Goal: Information Seeking & Learning: Learn about a topic

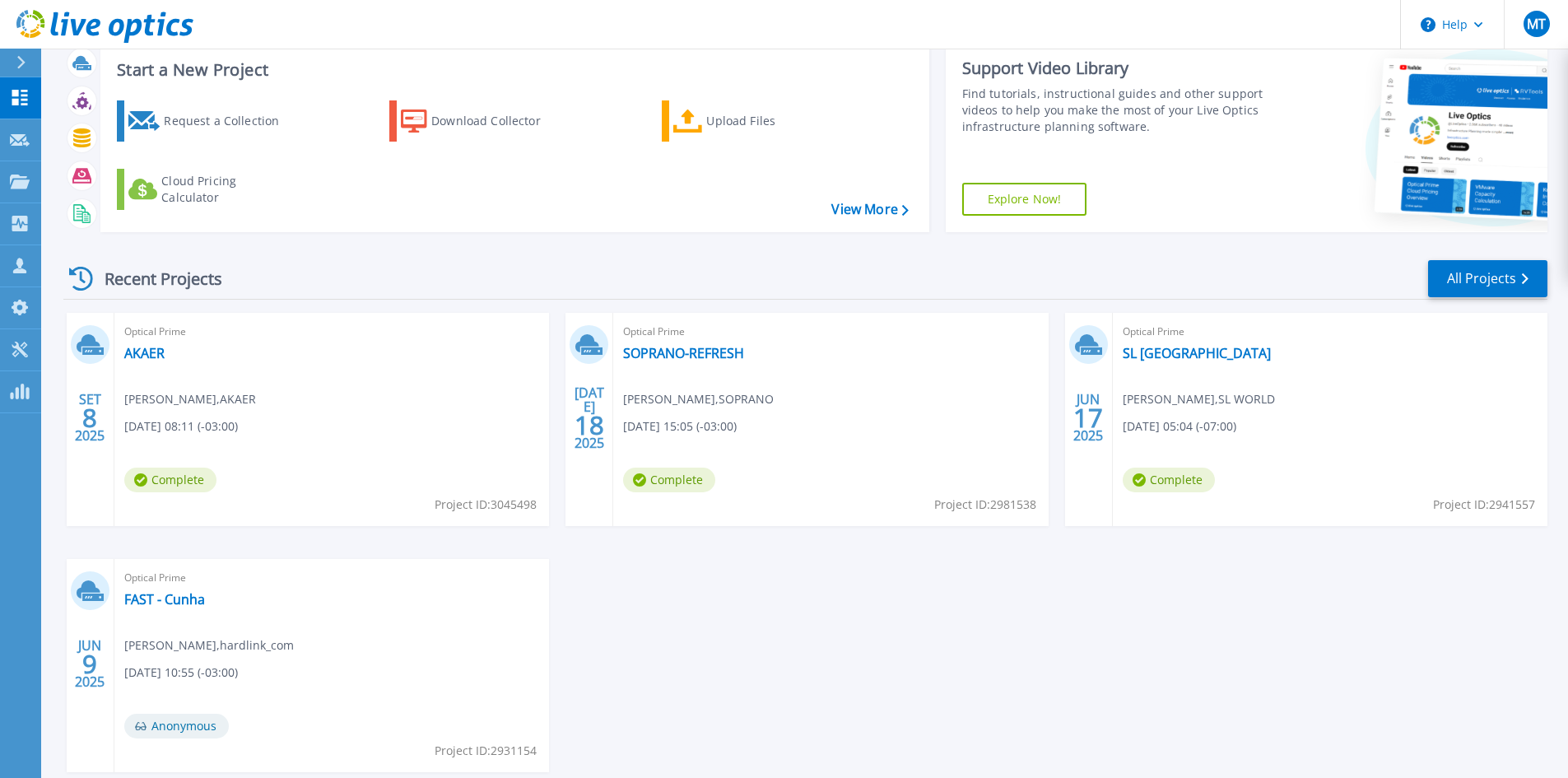
scroll to position [83, 0]
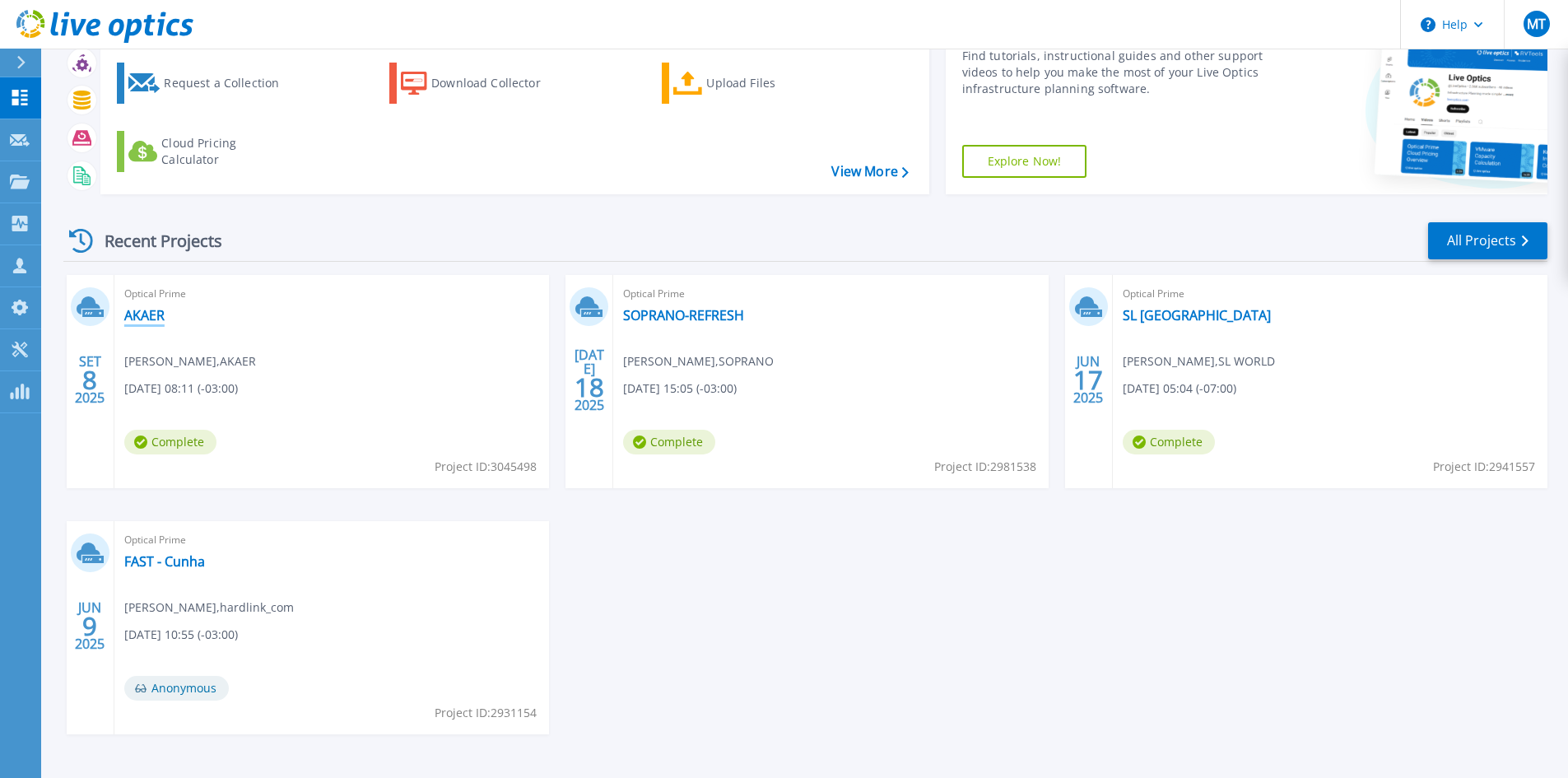
click at [135, 309] on link "AKAER" at bounding box center [145, 315] width 40 height 16
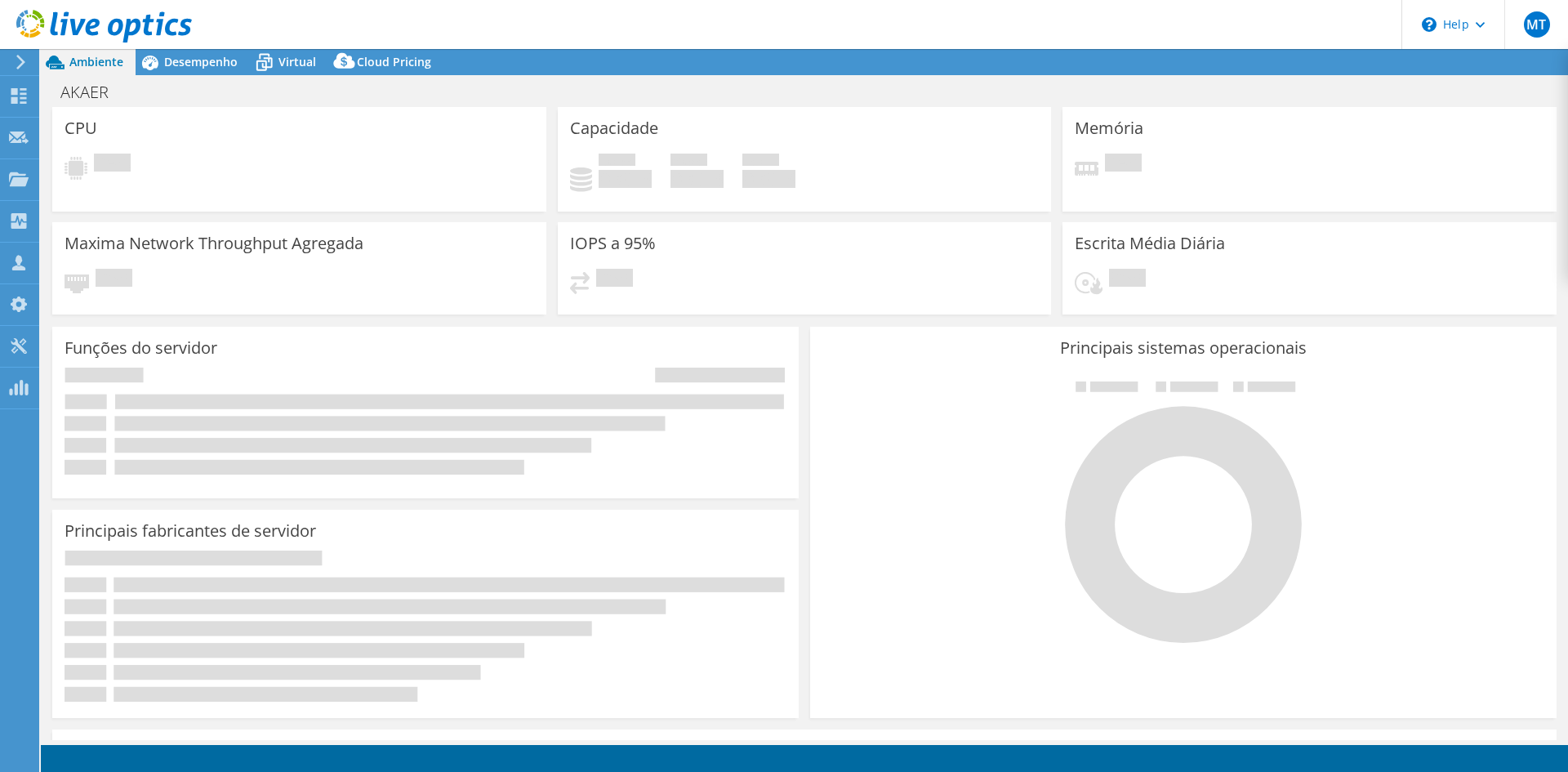
select select "USD"
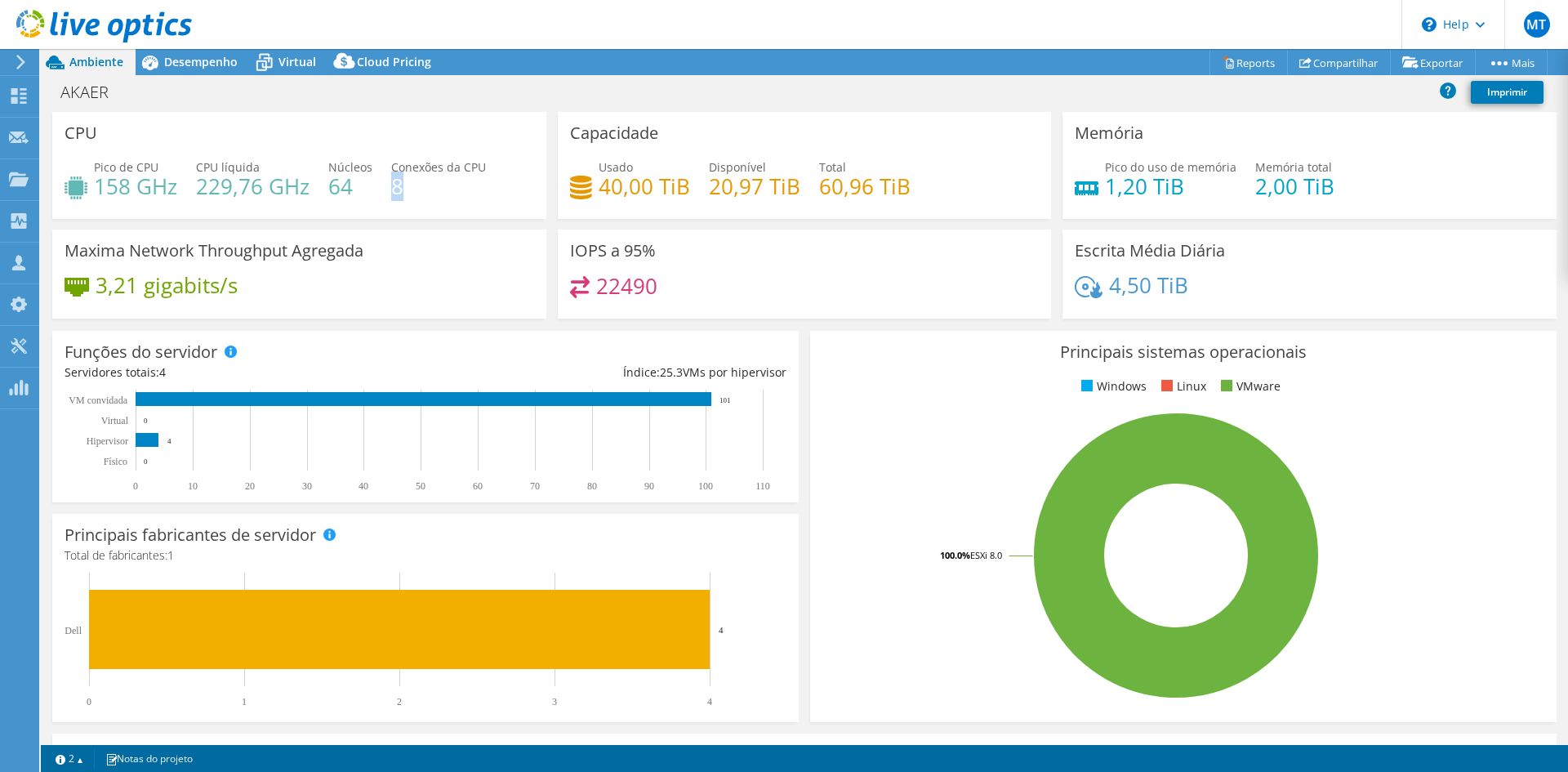
drag, startPoint x: 405, startPoint y: 187, endPoint x: 392, endPoint y: 187, distance: 13.0
click at [392, 187] on h4 "8" at bounding box center [438, 186] width 95 height 18
click at [467, 200] on div "Pico de CPU 158 GHz CPU líquida 229,76 GHz Núcleos 64 Conexões da CPU 8" at bounding box center [299, 185] width 469 height 53
drag, startPoint x: 421, startPoint y: 174, endPoint x: 196, endPoint y: 171, distance: 225.0
click at [200, 171] on div "Pico de CPU 158 GHz CPU líquida 229,76 GHz Núcleos 64 Conexões da CPU 8" at bounding box center [299, 185] width 469 height 53
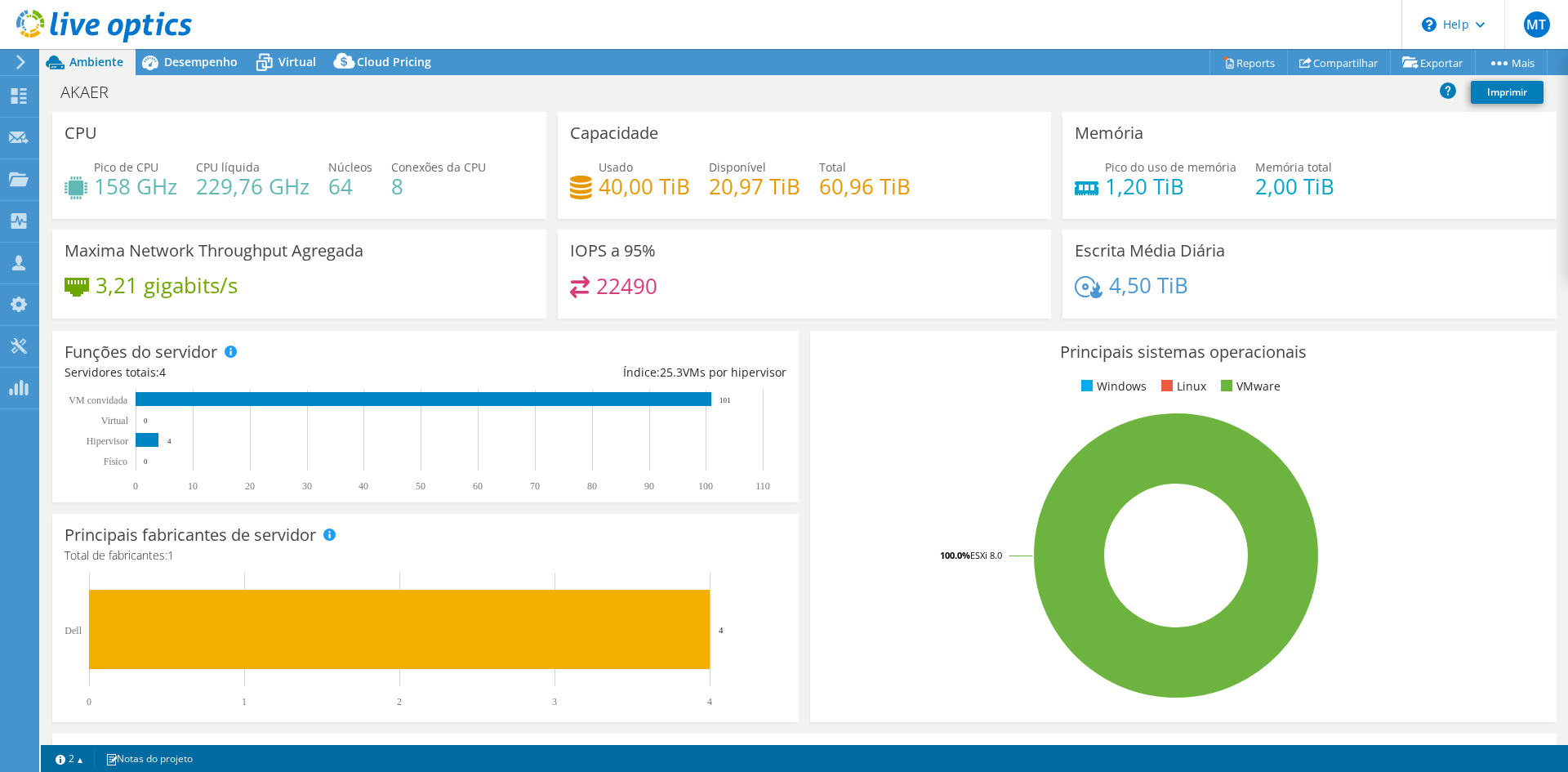
click at [214, 126] on div "CPU Pico de CPU 158 GHz CPU líquida 229,76 GHz Núcleos 64 Conexões da CPU 8" at bounding box center [299, 165] width 494 height 107
drag, startPoint x: 702, startPoint y: 193, endPoint x: 820, endPoint y: 200, distance: 118.2
click at [820, 200] on div "Usado 40,00 TiB Disponível 20,97 TiB Total 60,96 TiB" at bounding box center [804, 185] width 469 height 53
click at [799, 200] on div "Usado 40,00 TiB Disponível 20,97 TiB Total 60,96 TiB" at bounding box center [804, 185] width 469 height 53
drag, startPoint x: 711, startPoint y: 184, endPoint x: 787, endPoint y: 184, distance: 76.0
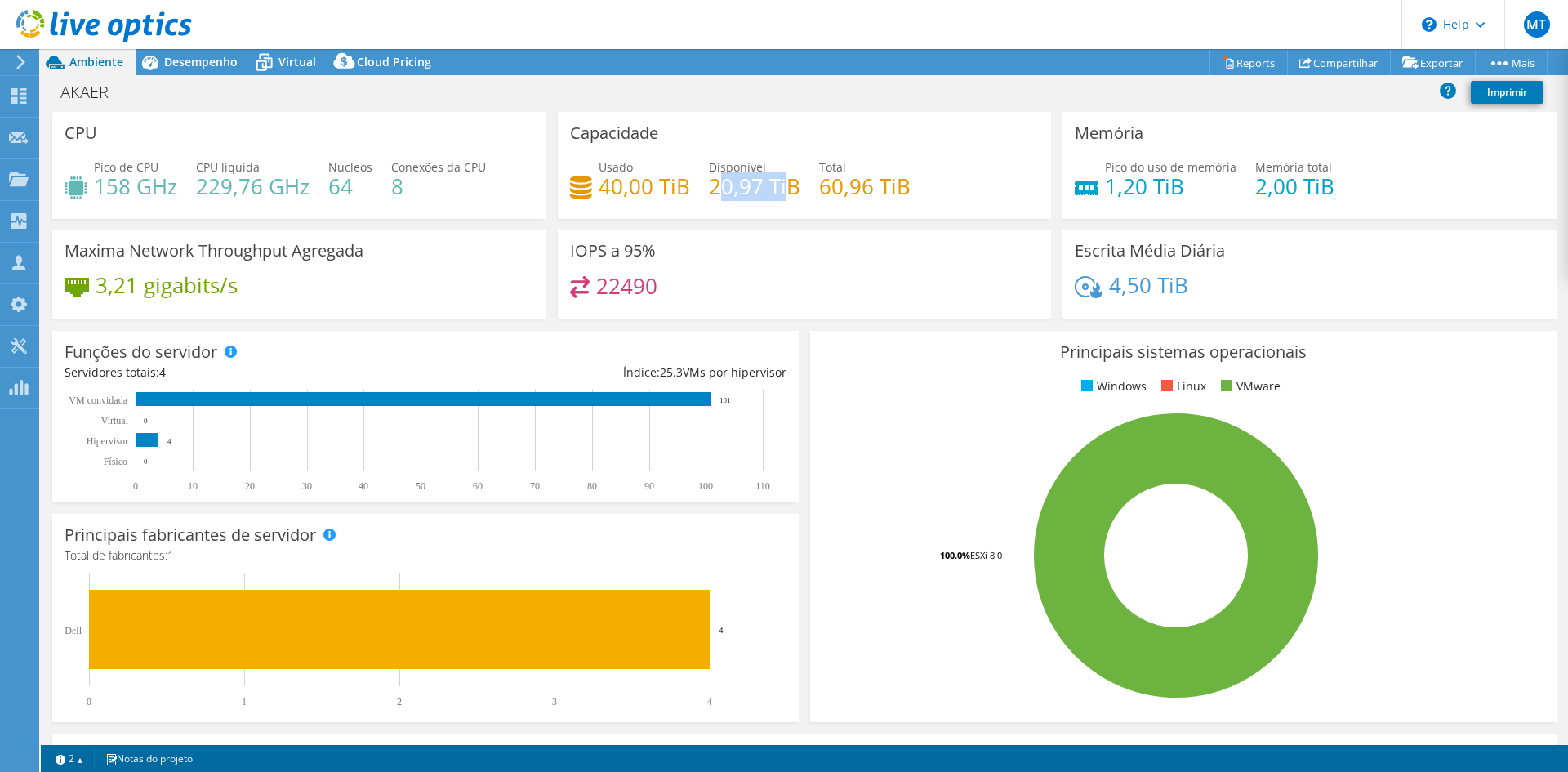
click at [787, 184] on h4 "20,97 TiB" at bounding box center [754, 186] width 91 height 18
click at [735, 189] on h4 "20,97 TiB" at bounding box center [754, 186] width 91 height 18
drag, startPoint x: 703, startPoint y: 191, endPoint x: 796, endPoint y: 190, distance: 93.0
click at [796, 190] on div "Usado 40,00 TiB Disponível 20,97 TiB Total 60,96 TiB" at bounding box center [804, 185] width 469 height 53
click at [219, 66] on span "Desempenho" at bounding box center [200, 61] width 73 height 15
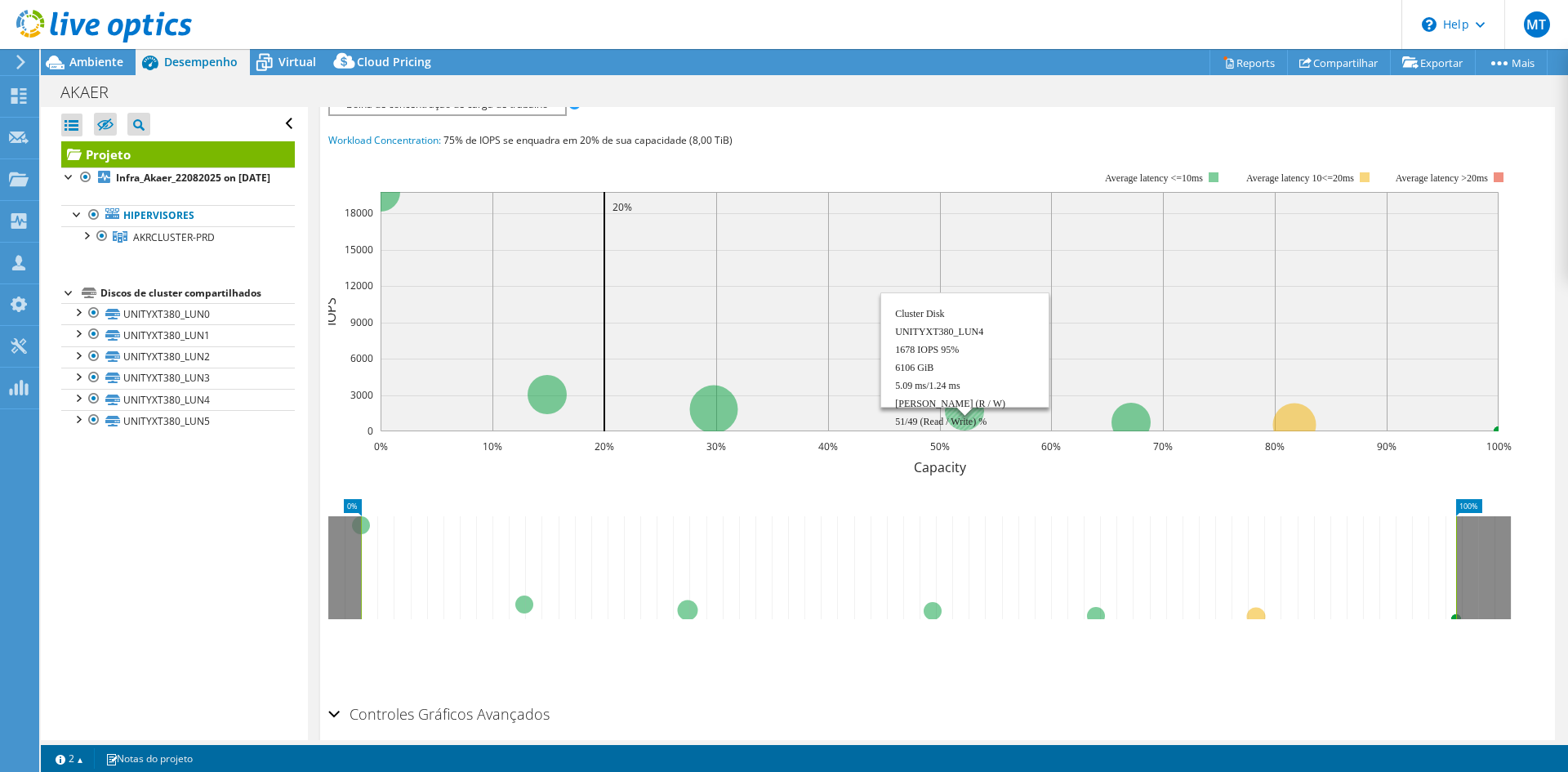
scroll to position [327, 0]
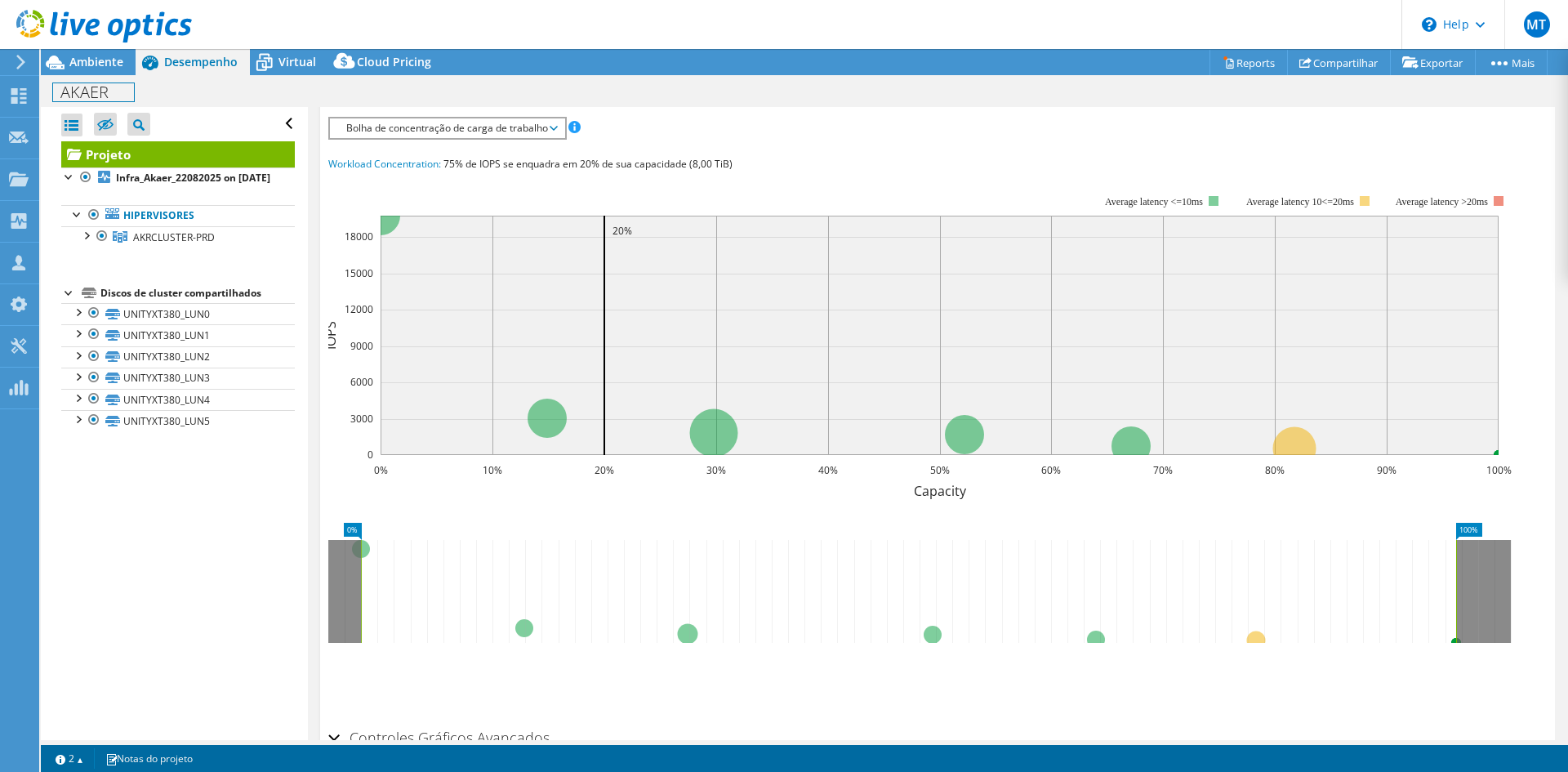
click at [107, 77] on div "AKAER Imprimir" at bounding box center [804, 91] width 1527 height 30
click at [102, 64] on span "Ambiente" at bounding box center [96, 61] width 54 height 15
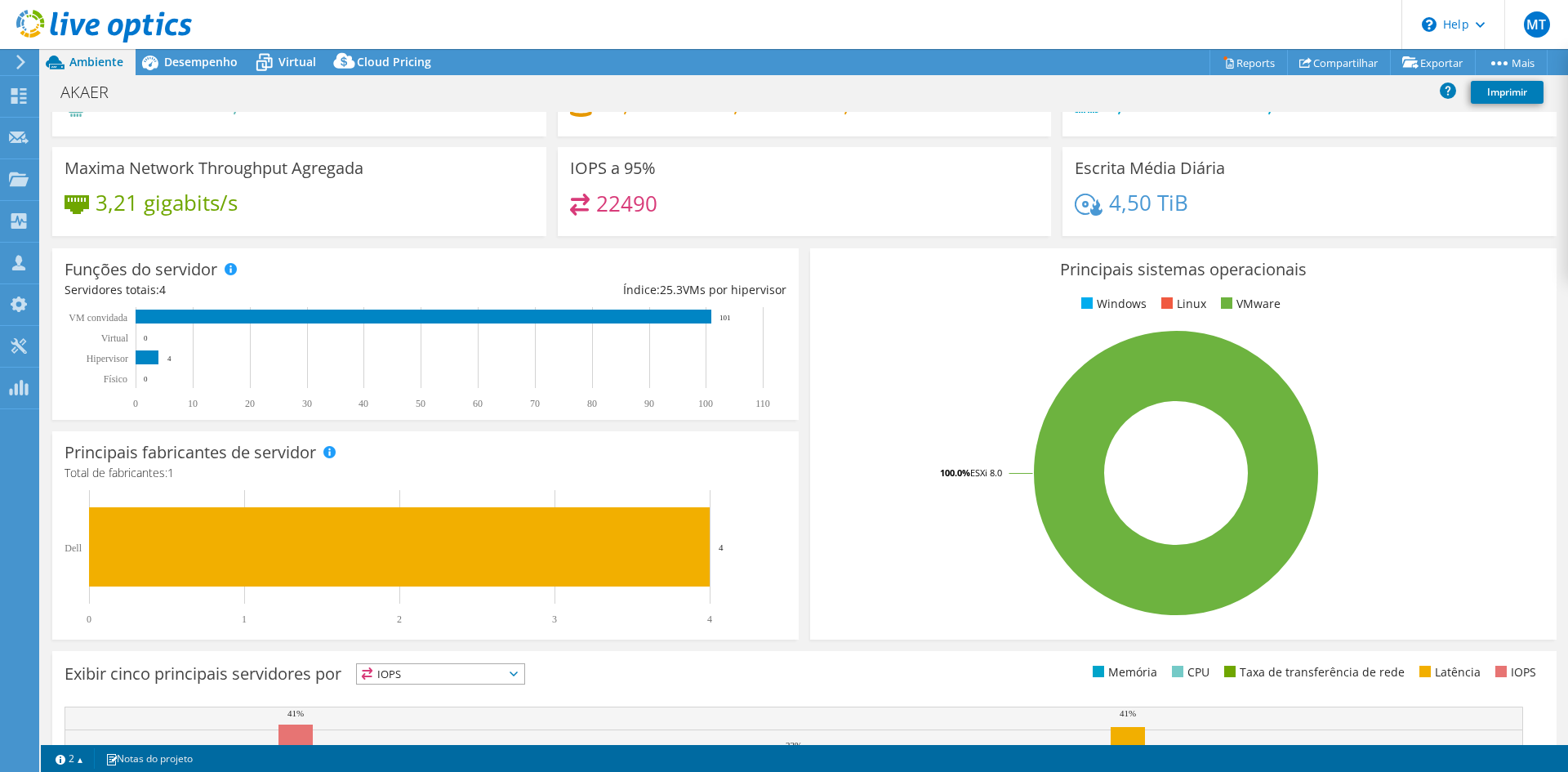
scroll to position [0, 0]
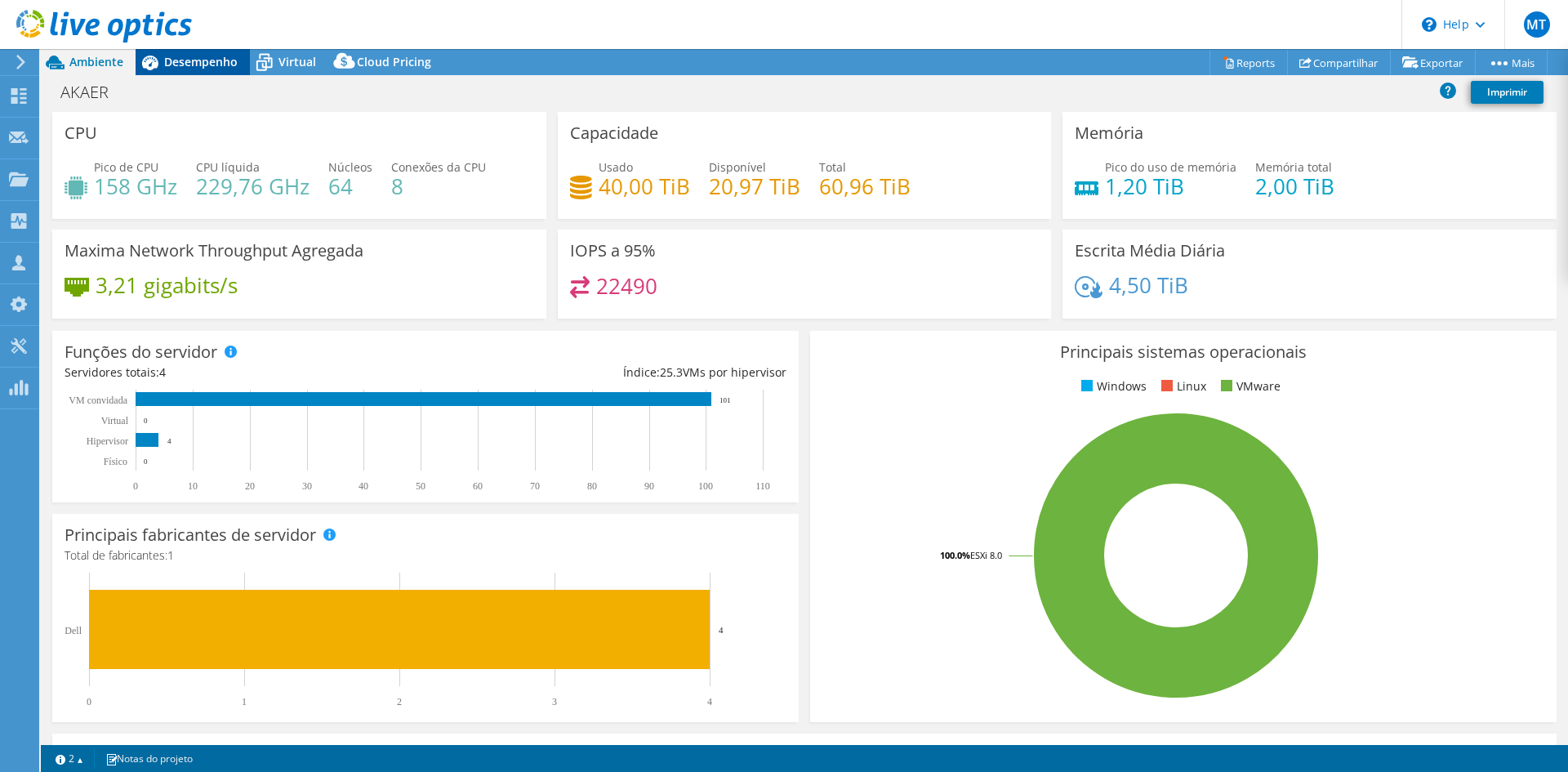
click at [206, 63] on span "Desempenho" at bounding box center [200, 61] width 73 height 15
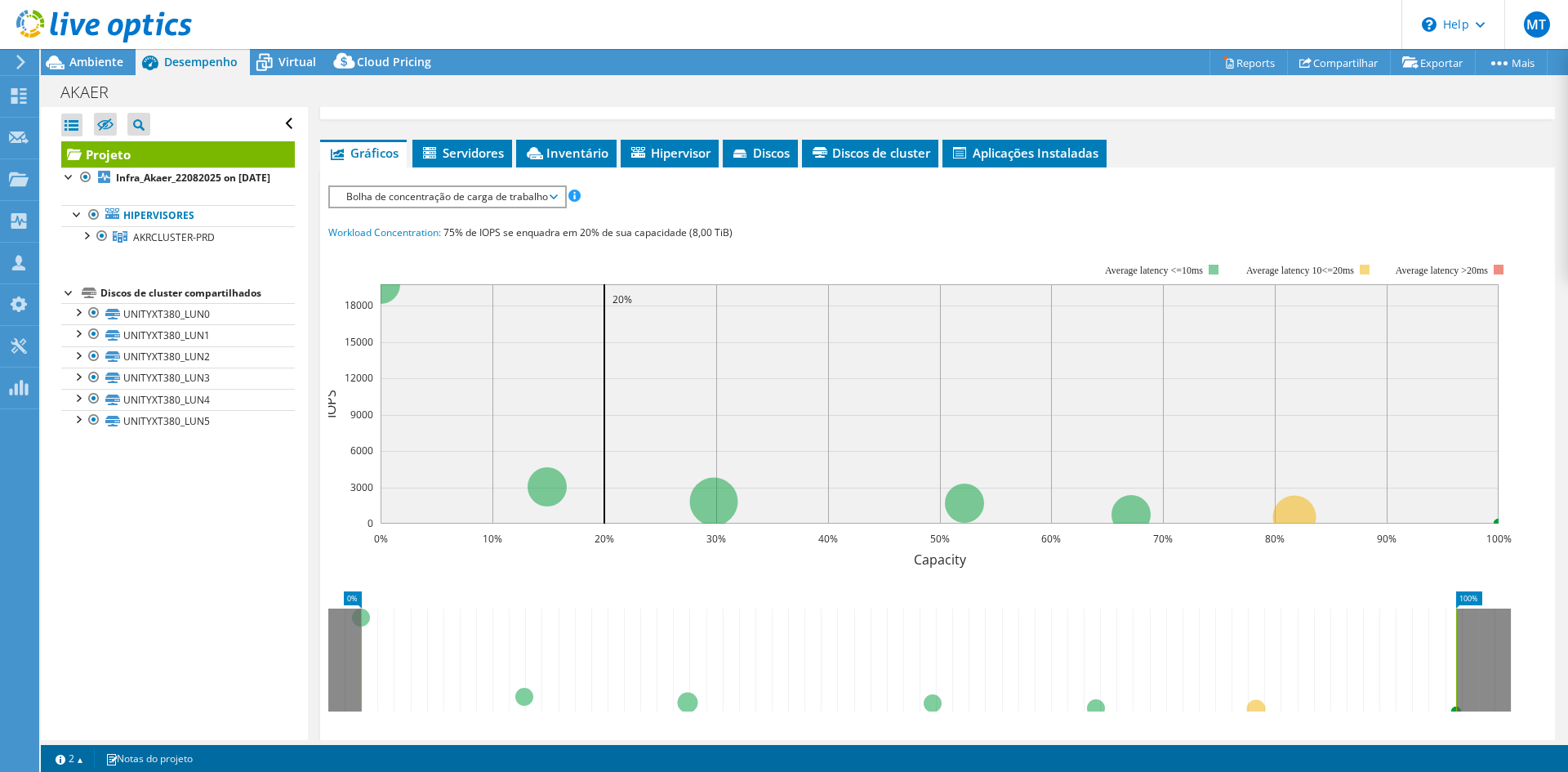
scroll to position [163, 0]
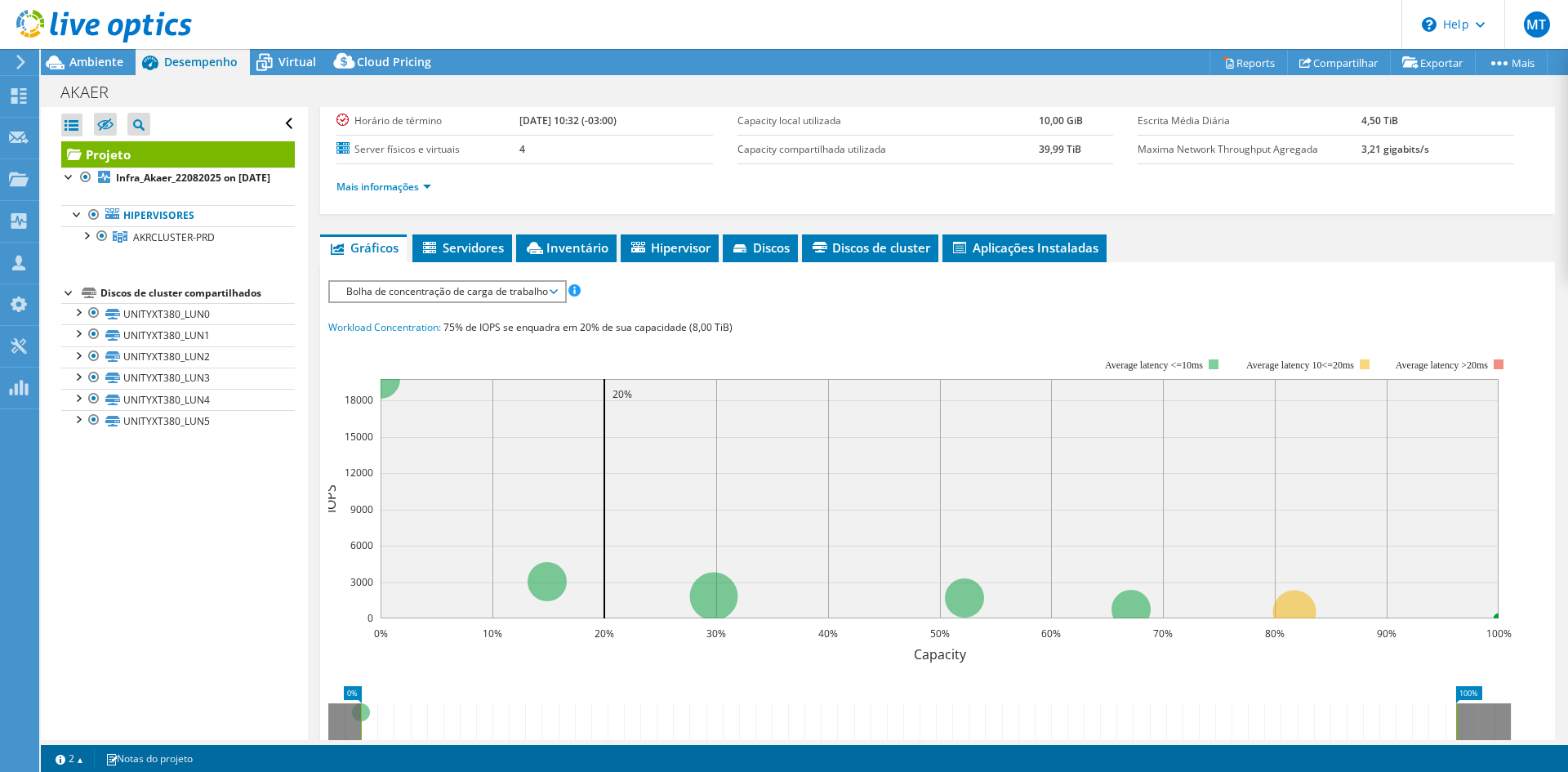
click at [506, 297] on span "Bolha de concentração de carga de trabalho" at bounding box center [447, 291] width 218 height 20
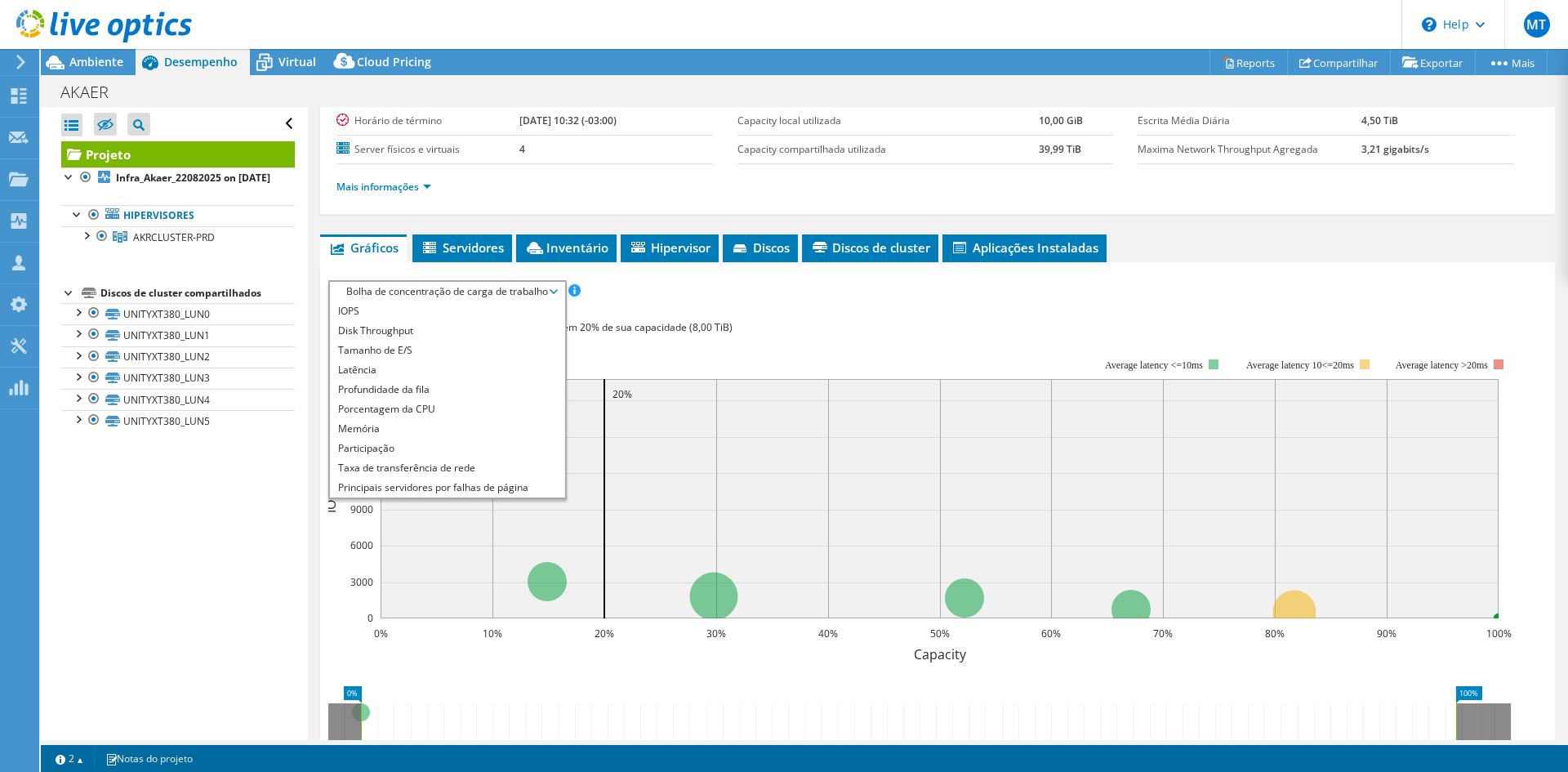
click at [822, 339] on rect at bounding box center [920, 499] width 1183 height 327
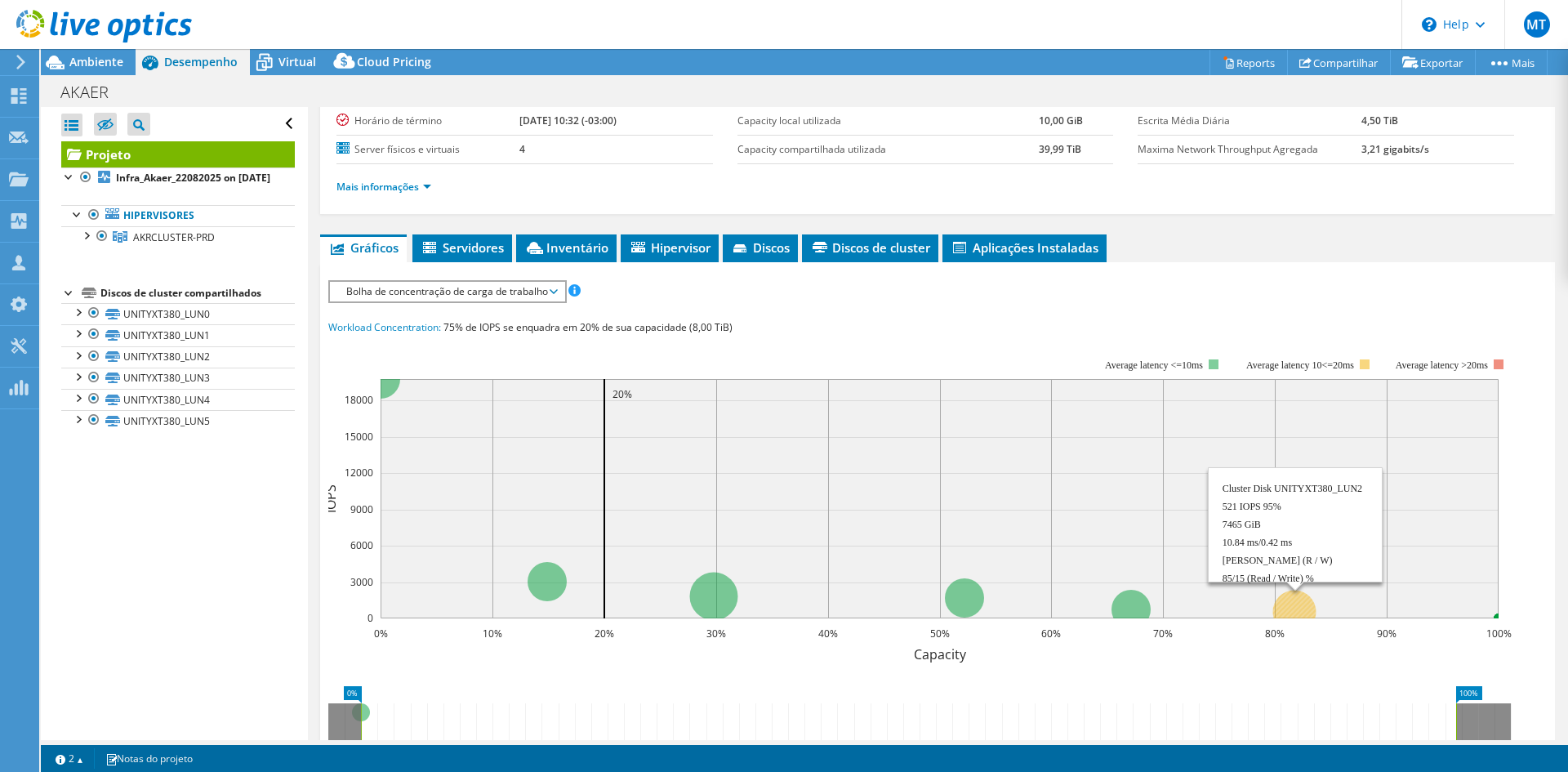
click at [1297, 597] on circle at bounding box center [1294, 611] width 44 height 44
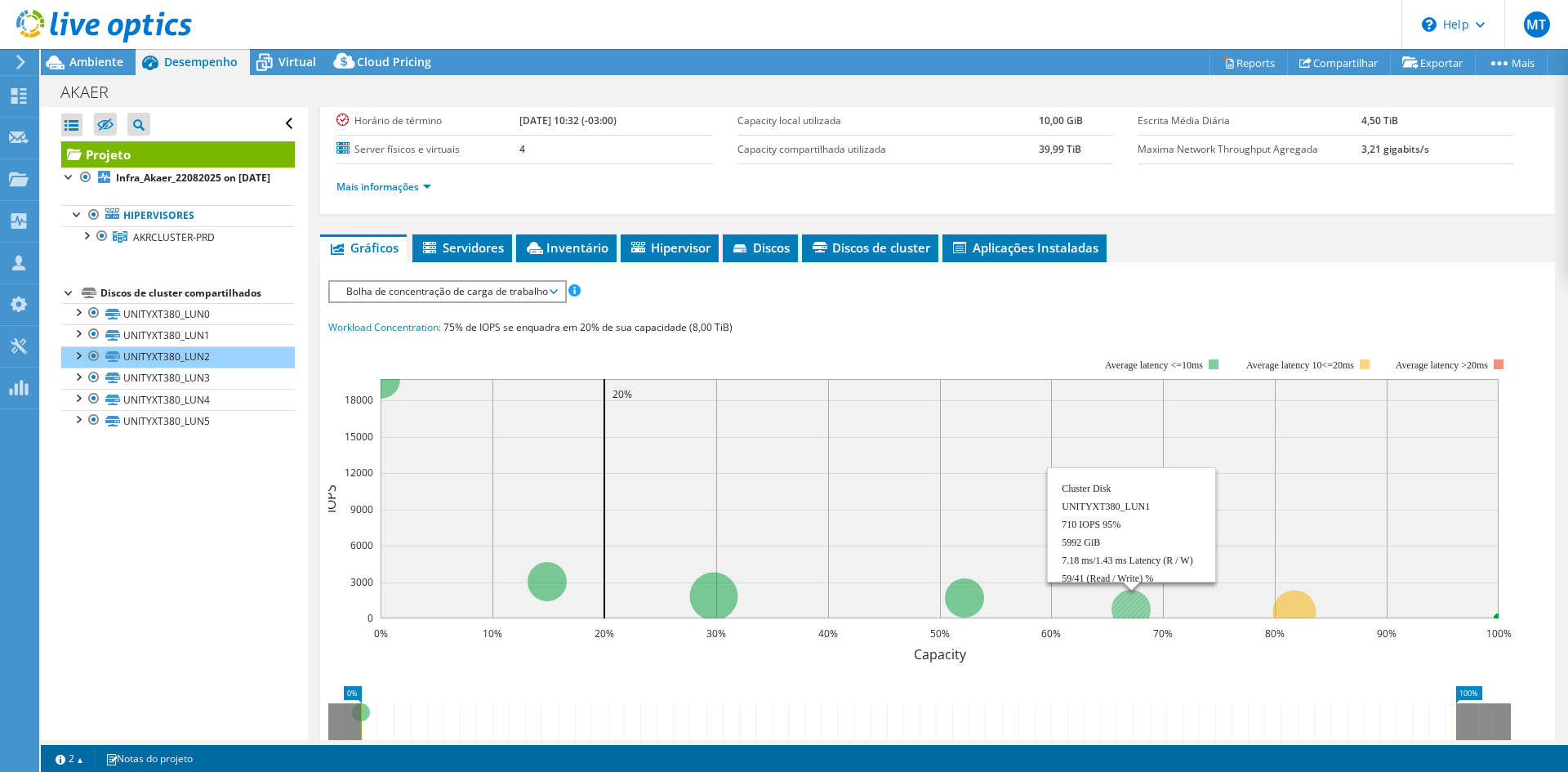
click at [1135, 601] on circle at bounding box center [1131, 609] width 39 height 39
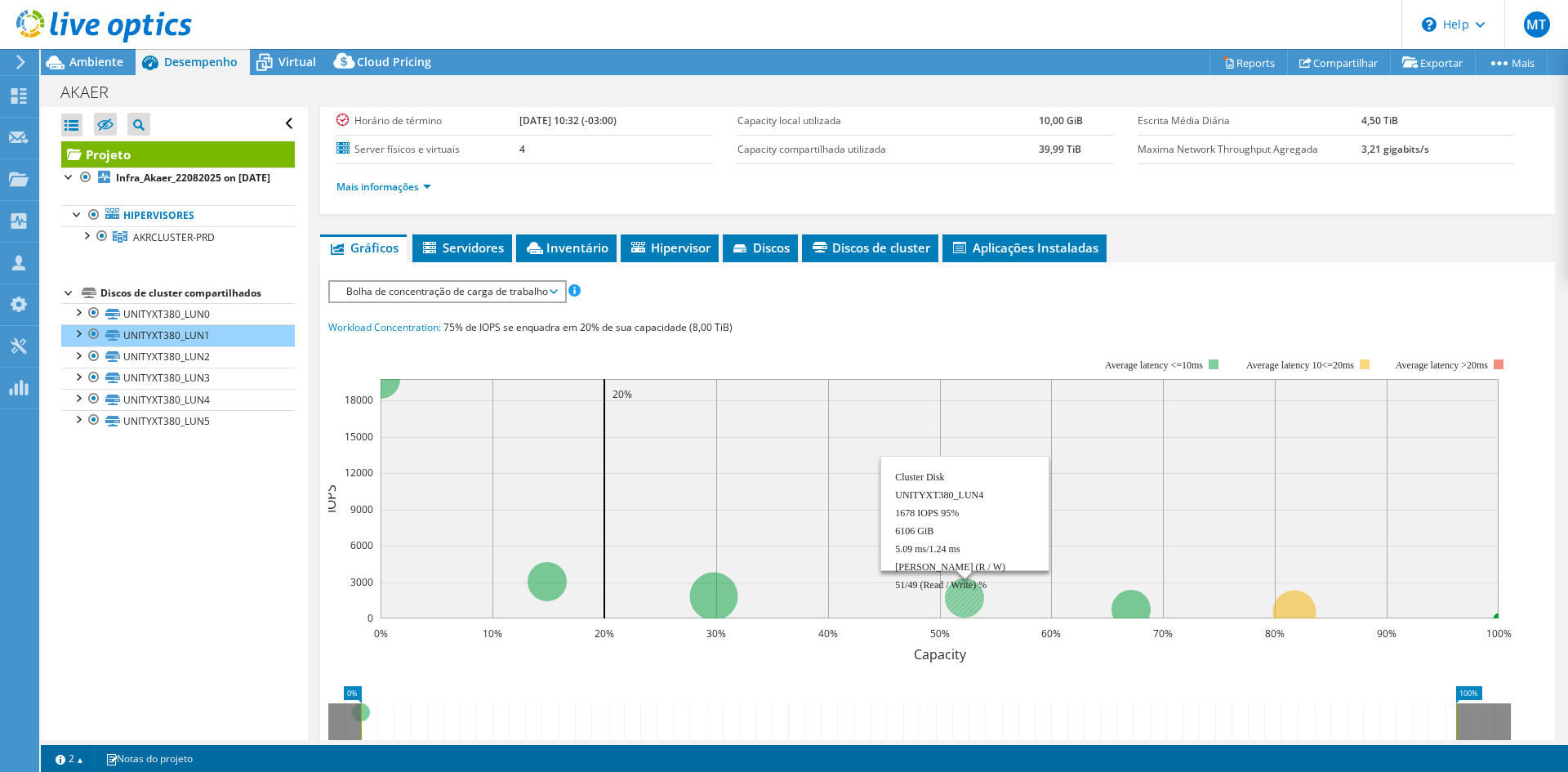
click at [970, 598] on circle at bounding box center [964, 598] width 39 height 39
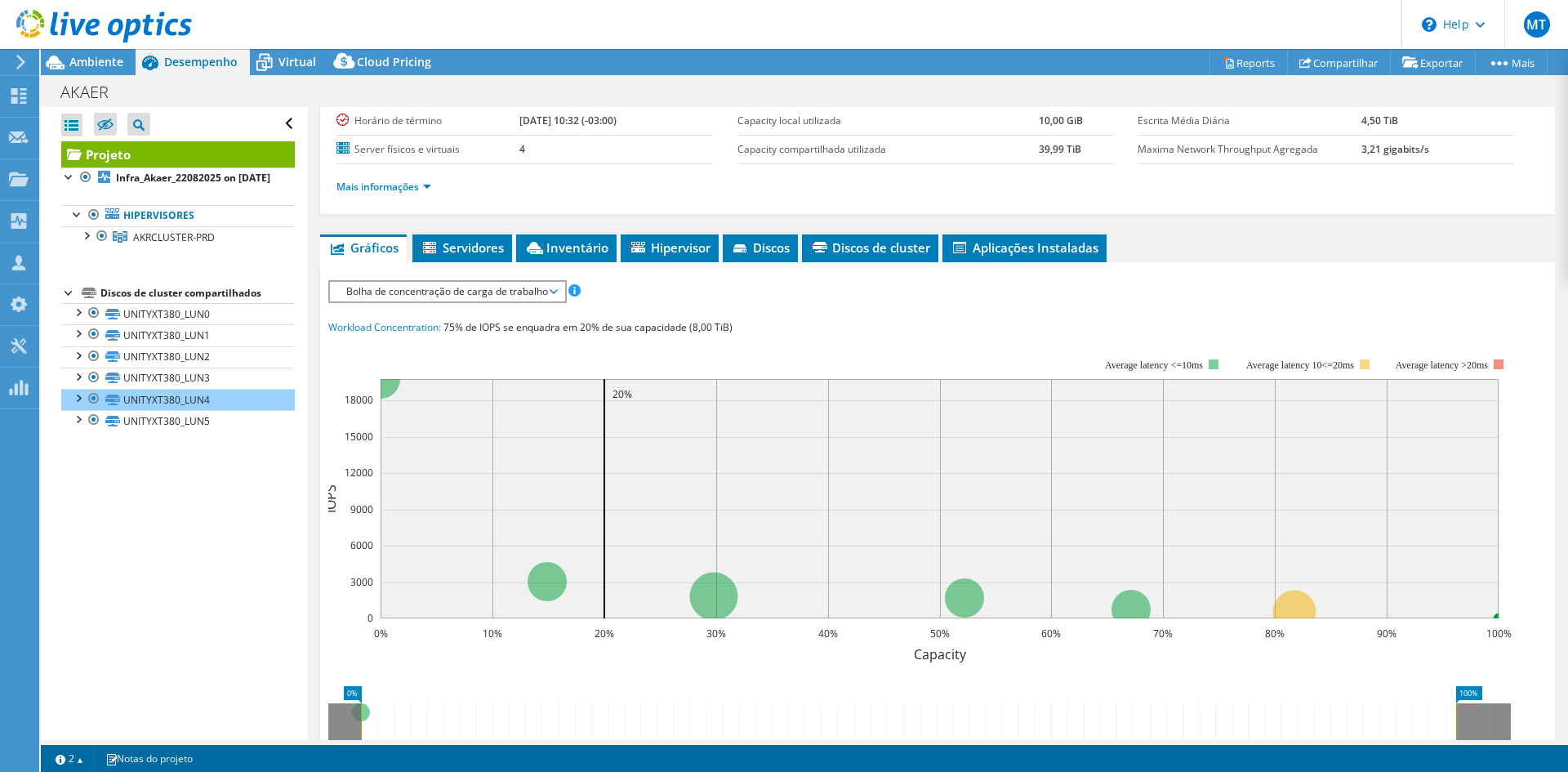
click at [380, 384] on rect at bounding box center [920, 499] width 1183 height 327
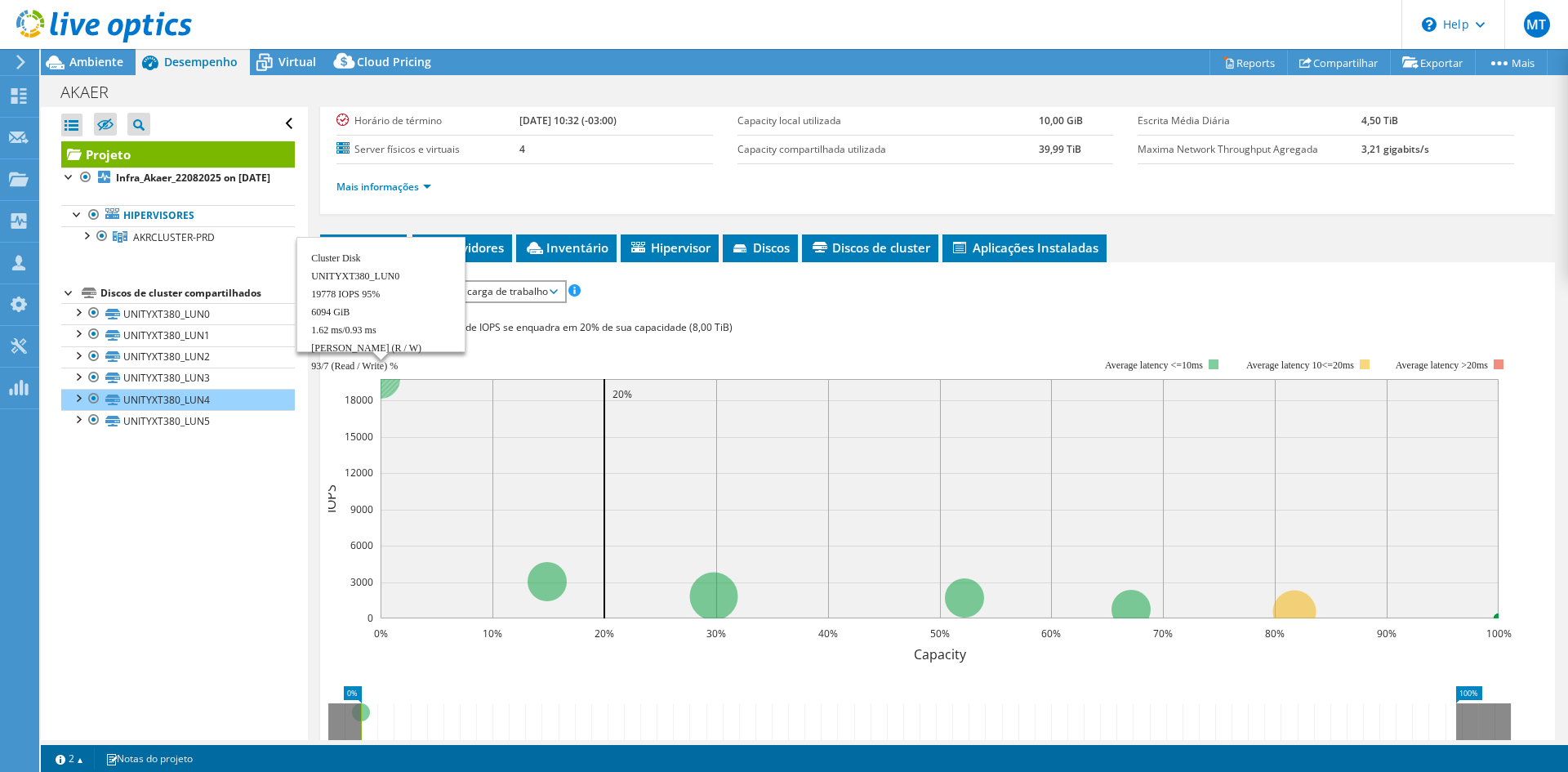
click at [389, 385] on circle at bounding box center [380, 379] width 39 height 39
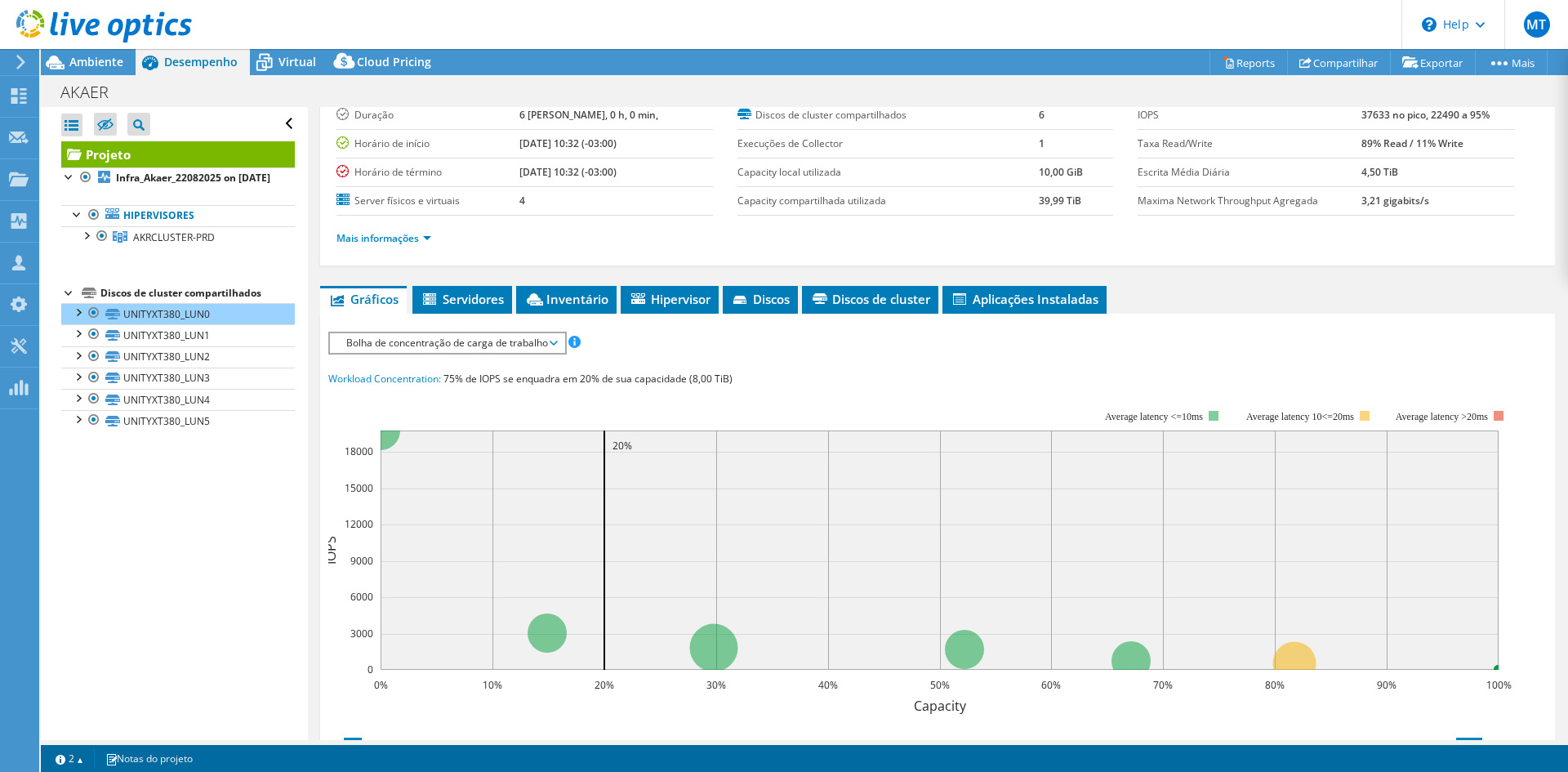
scroll to position [94, 0]
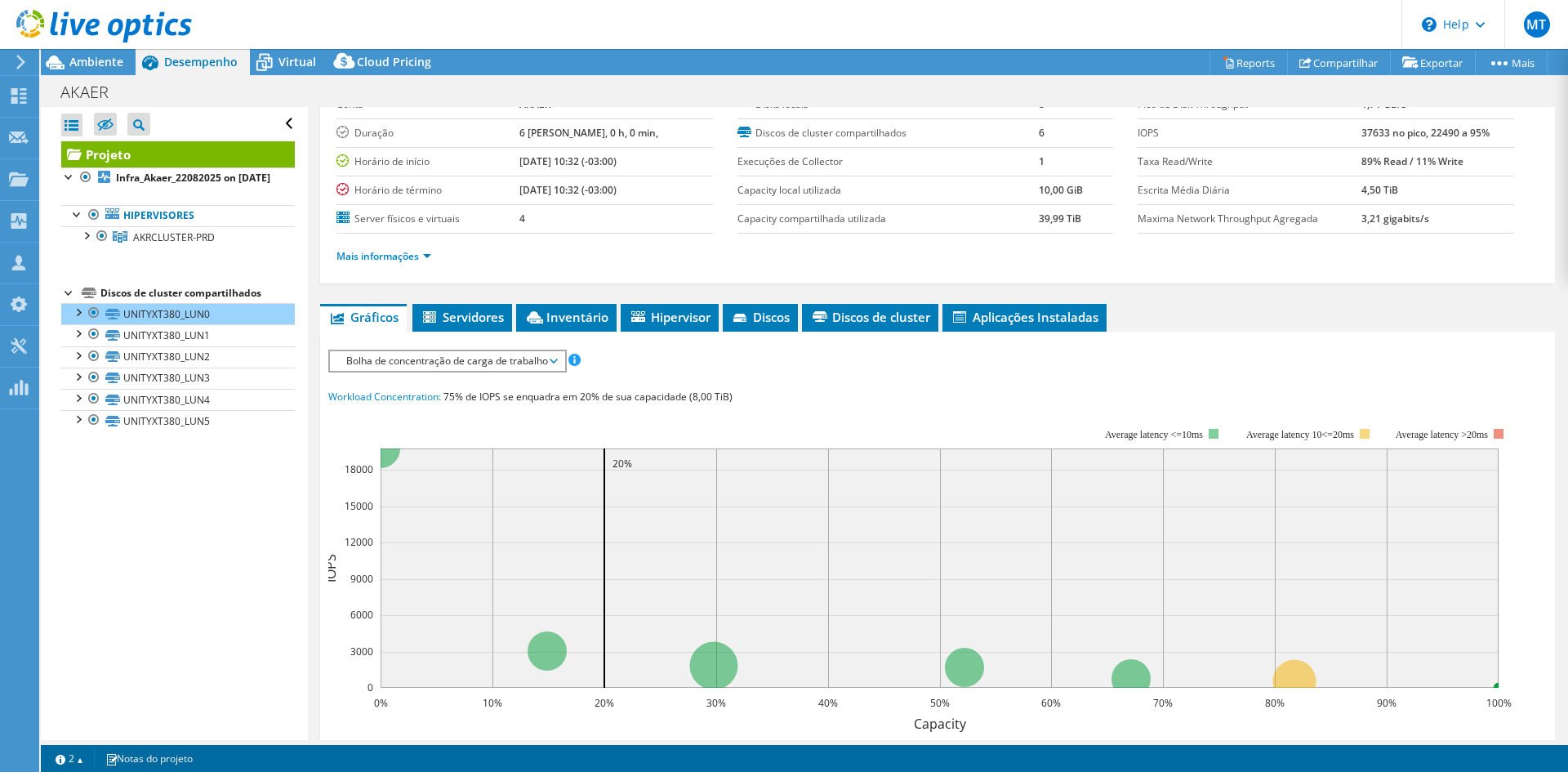
drag, startPoint x: 457, startPoint y: 521, endPoint x: 592, endPoint y: 527, distance: 135.1
click at [592, 527] on rect at bounding box center [939, 567] width 1118 height 239
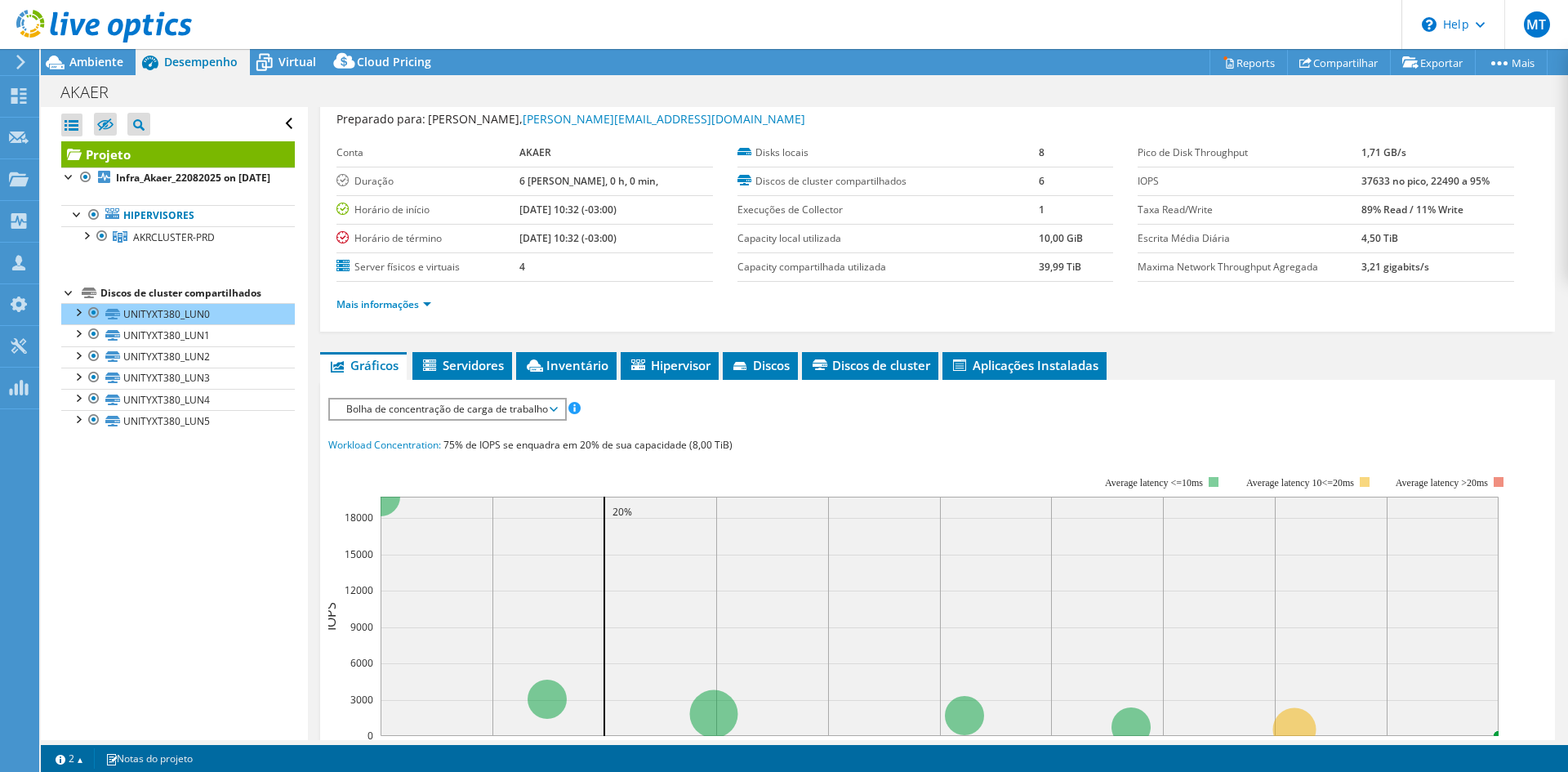
scroll to position [0, 0]
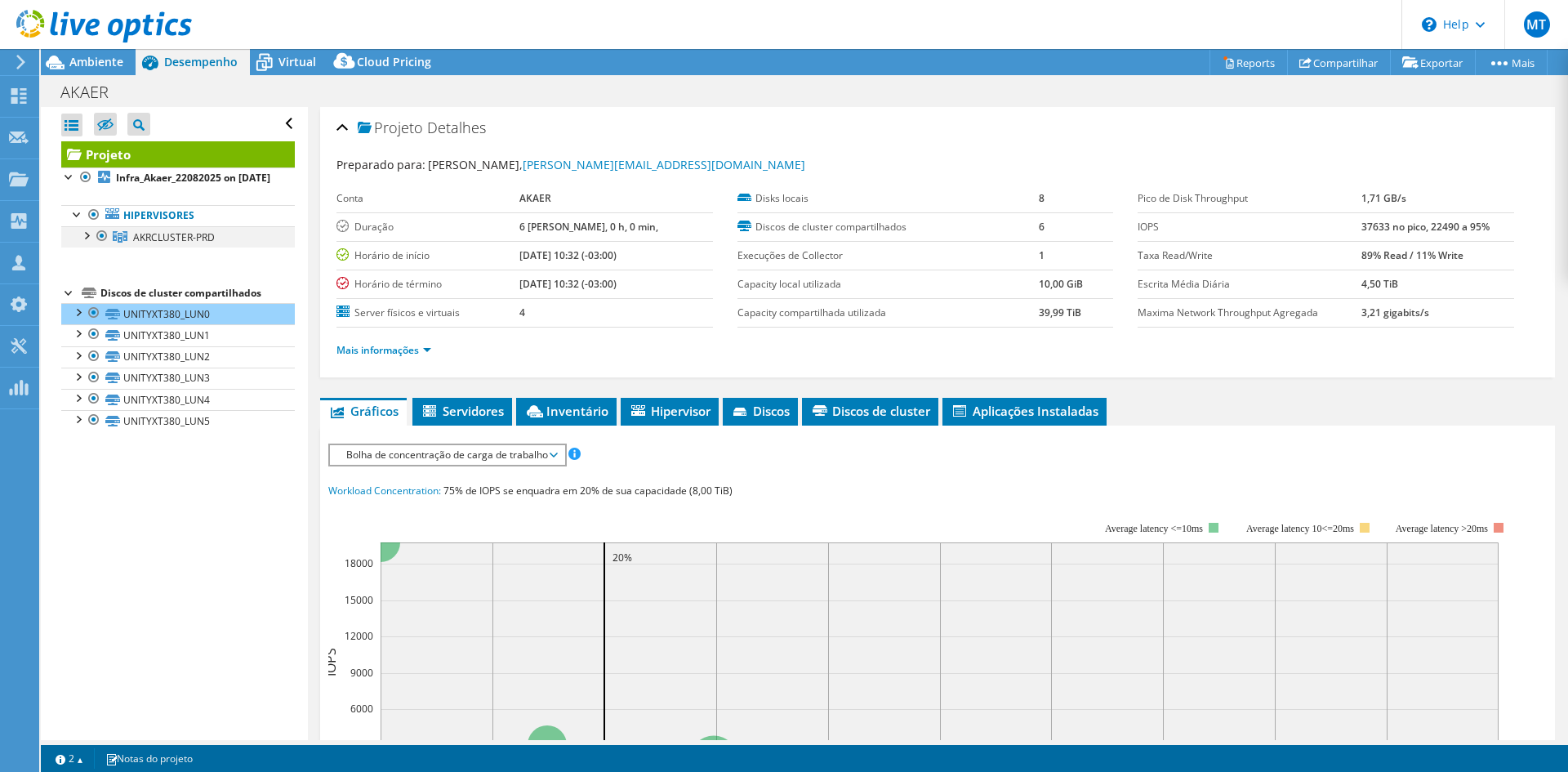
click at [89, 242] on div at bounding box center [85, 234] width 16 height 16
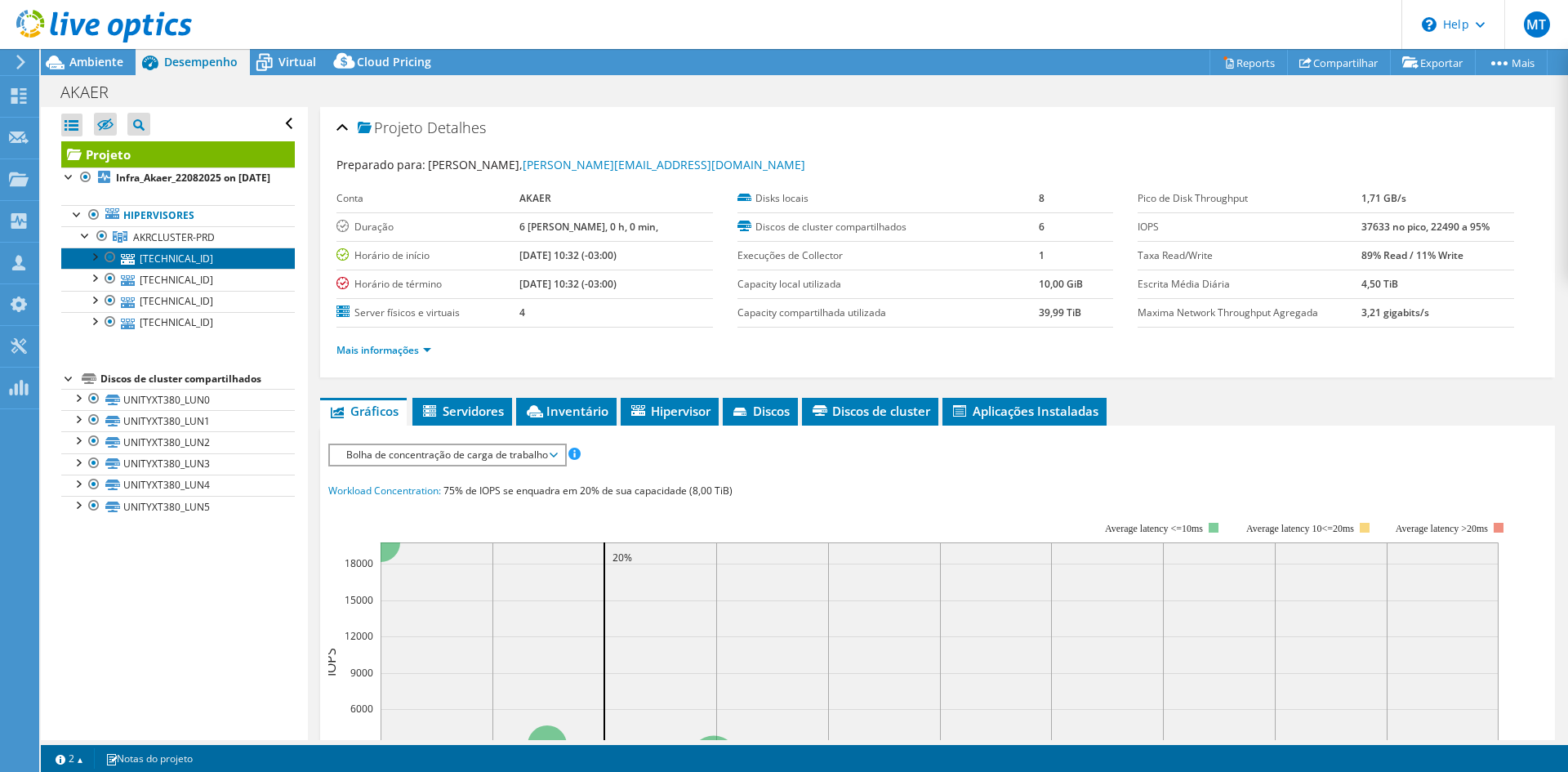
click at [154, 269] on link "[TECHNICAL_ID]" at bounding box center [178, 258] width 234 height 21
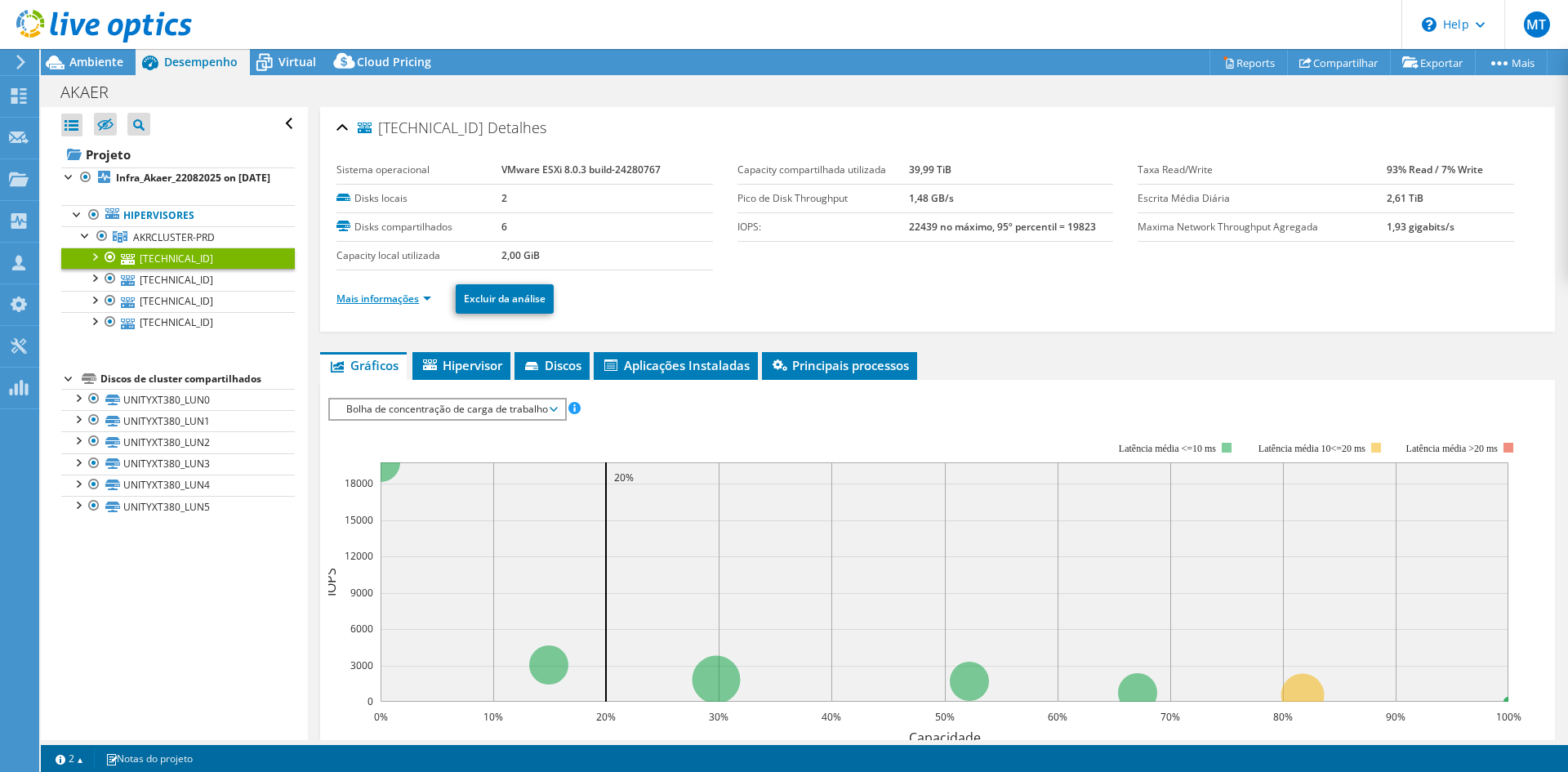
click at [408, 302] on link "Mais informações" at bounding box center [383, 299] width 95 height 14
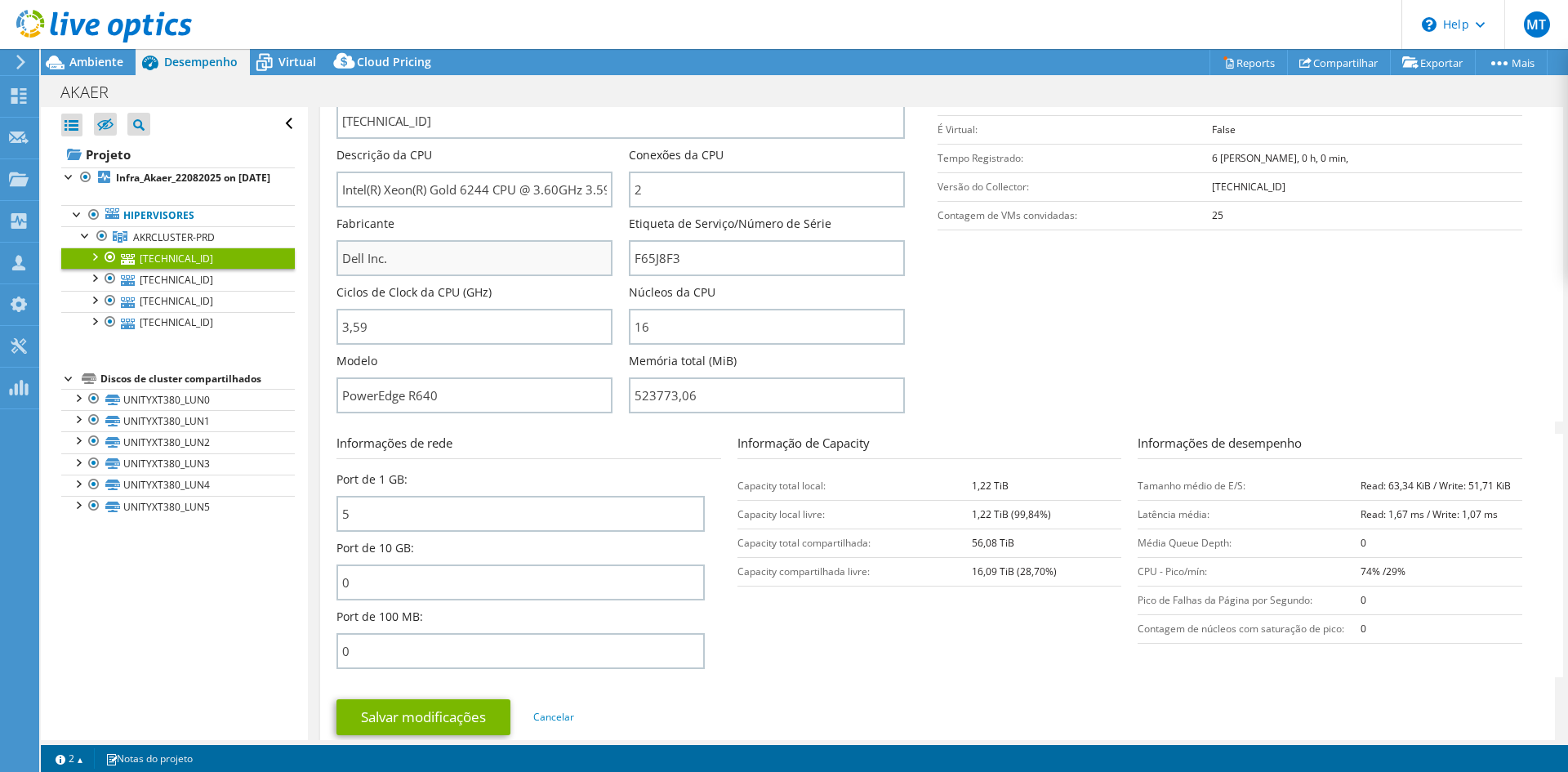
scroll to position [327, 0]
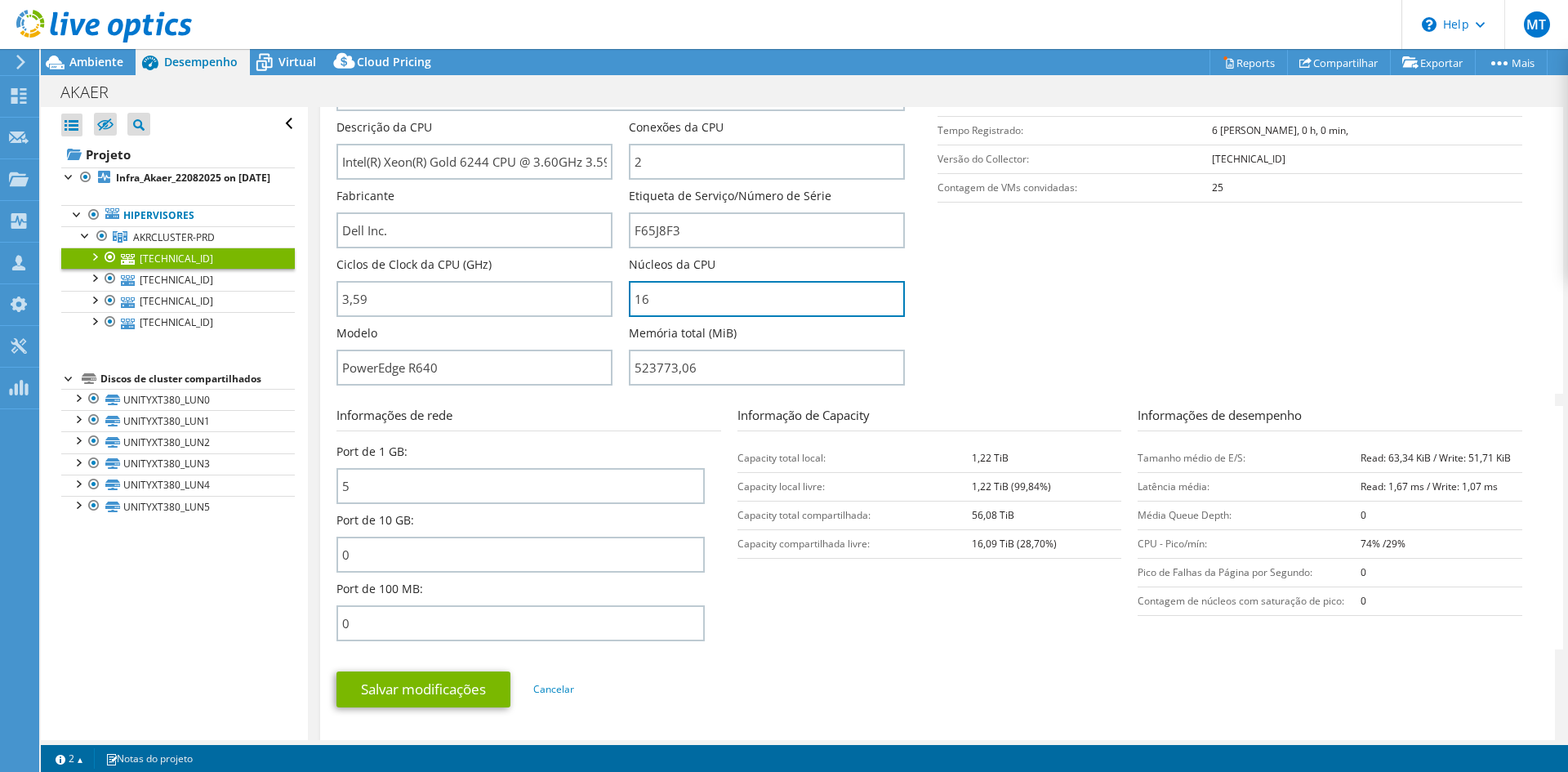
drag, startPoint x: 650, startPoint y: 299, endPoint x: 612, endPoint y: 298, distance: 38.0
click at [613, 50] on div "Nome do servidor [TECHNICAL_ID] Descrição da CPU Intel(R) Xeon(R) Gold 6244 CPU…" at bounding box center [628, 50] width 584 height 0
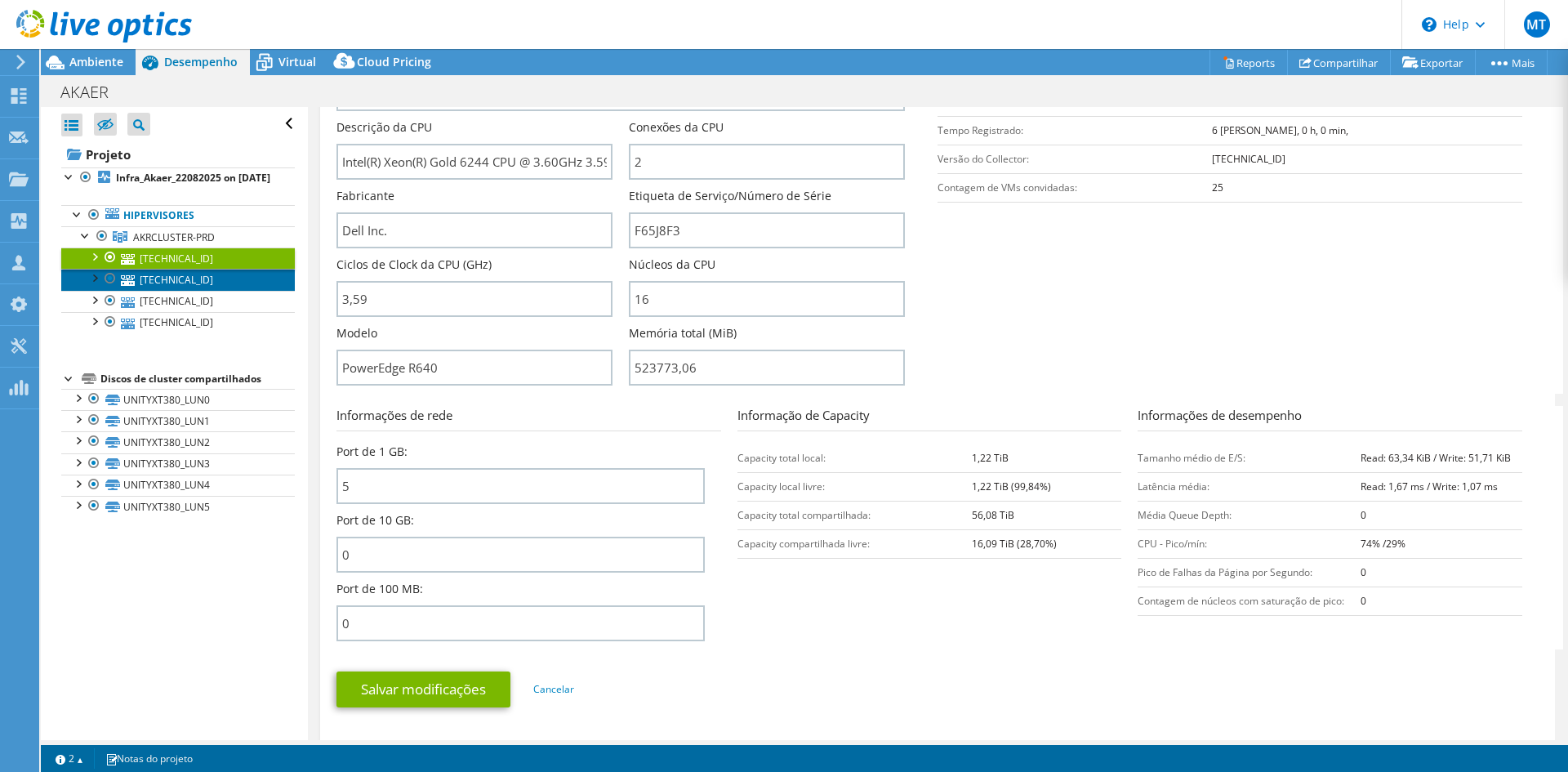
click at [165, 290] on link "[TECHNICAL_ID]" at bounding box center [178, 279] width 234 height 21
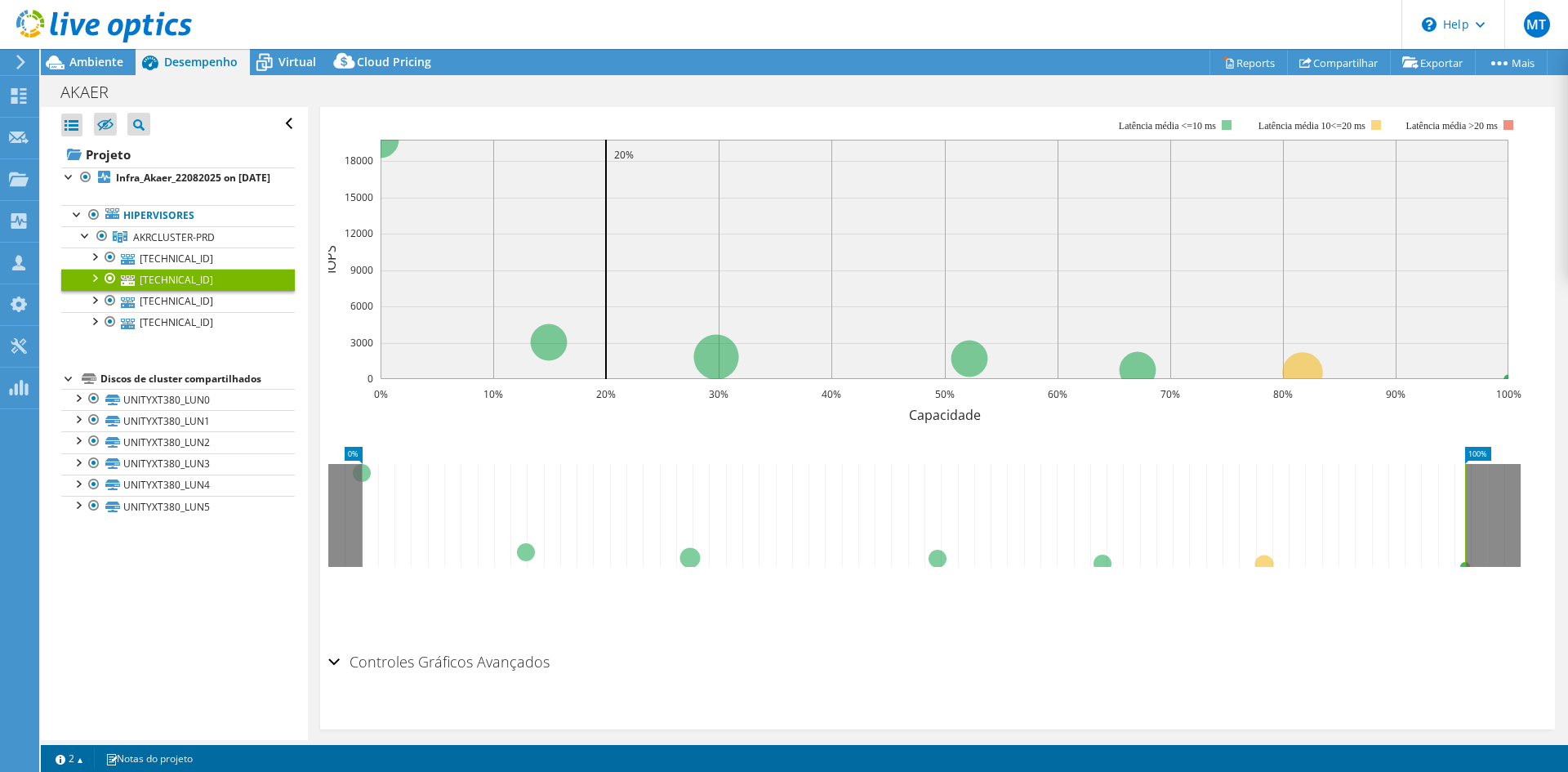
scroll to position [78, 0]
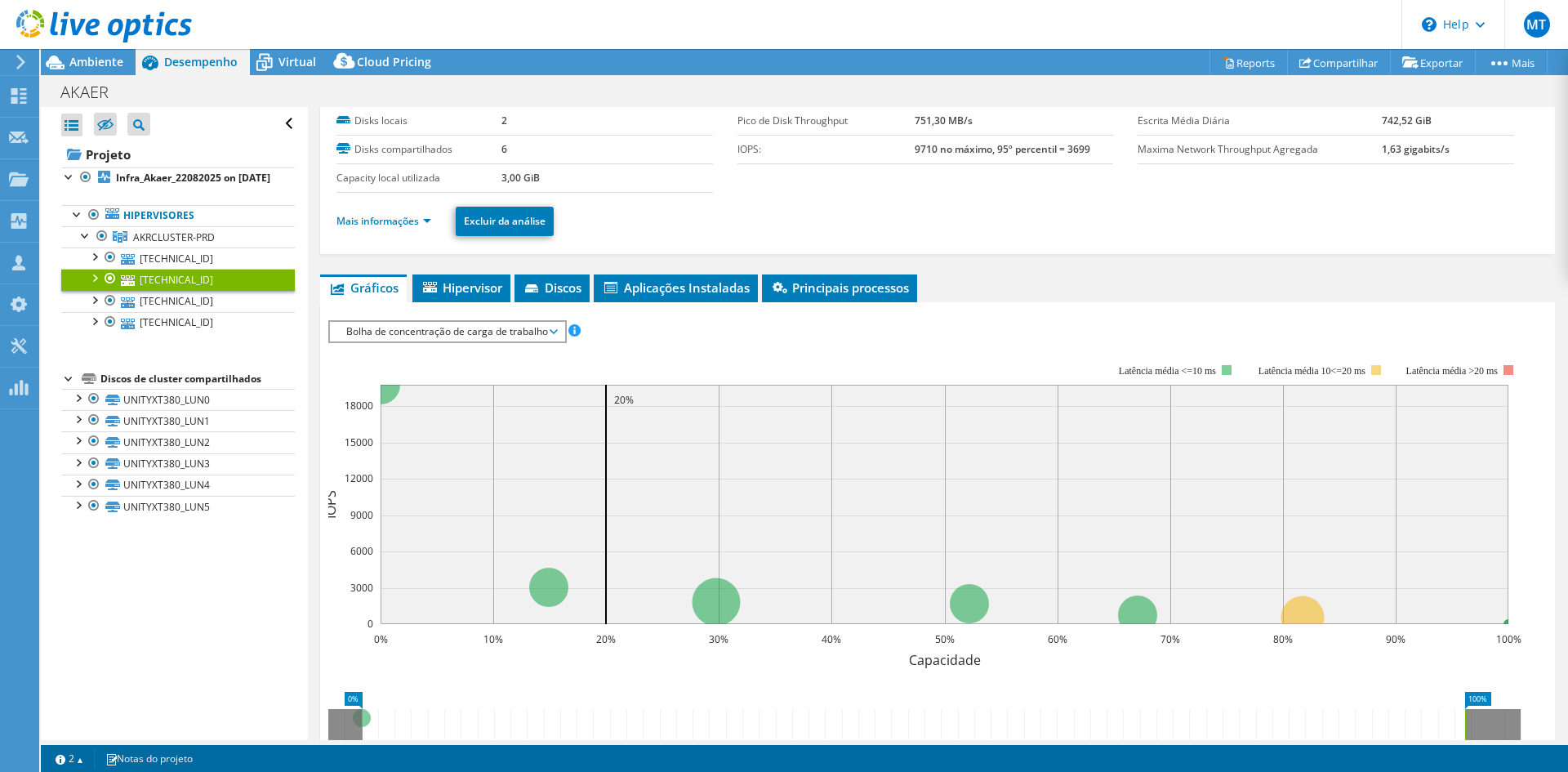
click at [385, 230] on ul "Mais informações Excluir da análise" at bounding box center [937, 218] width 1202 height 33
click at [392, 226] on link "Mais informações" at bounding box center [383, 221] width 95 height 14
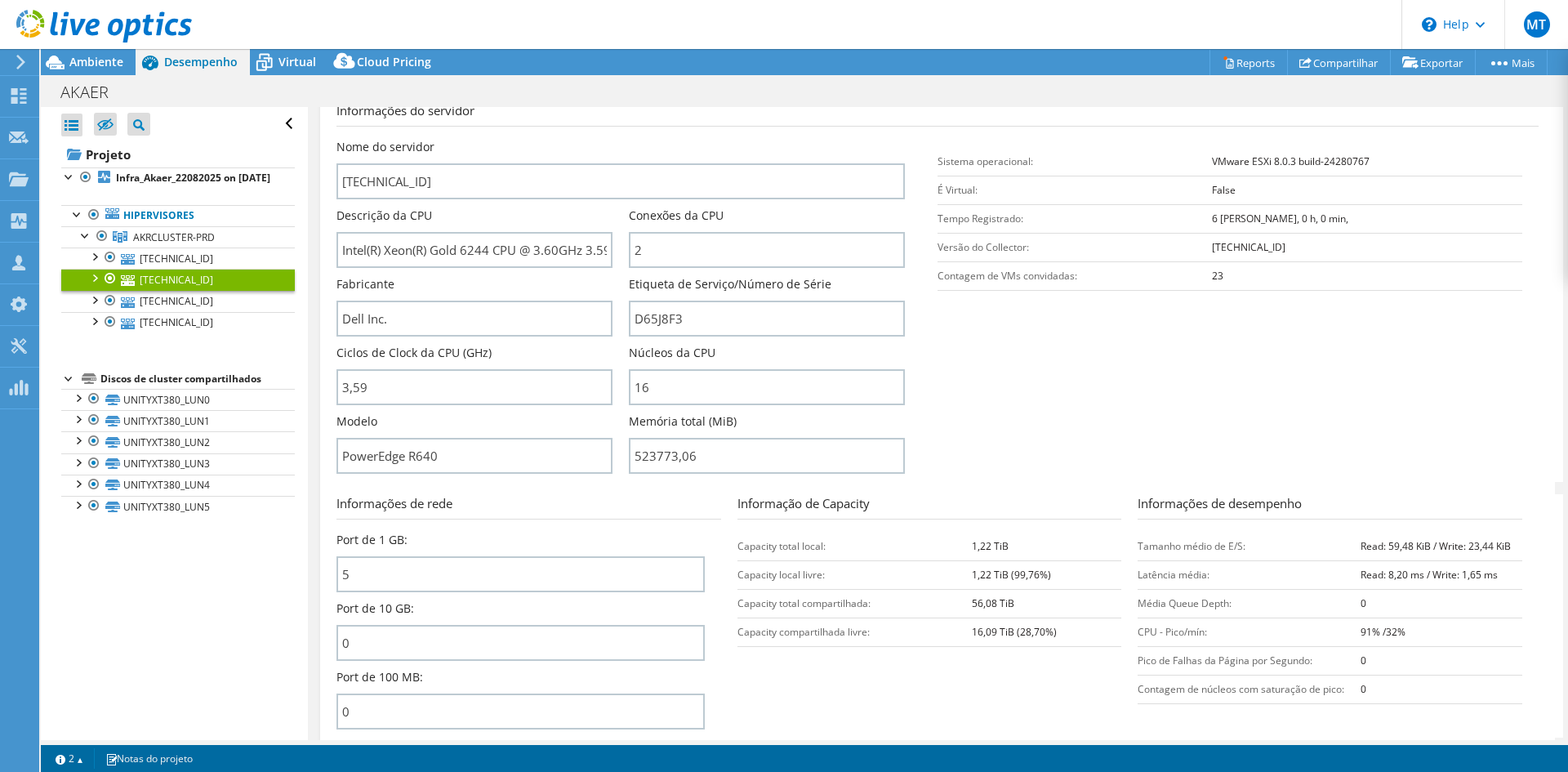
scroll to position [241, 0]
click at [163, 312] on link "[TECHNICAL_ID]" at bounding box center [178, 301] width 234 height 21
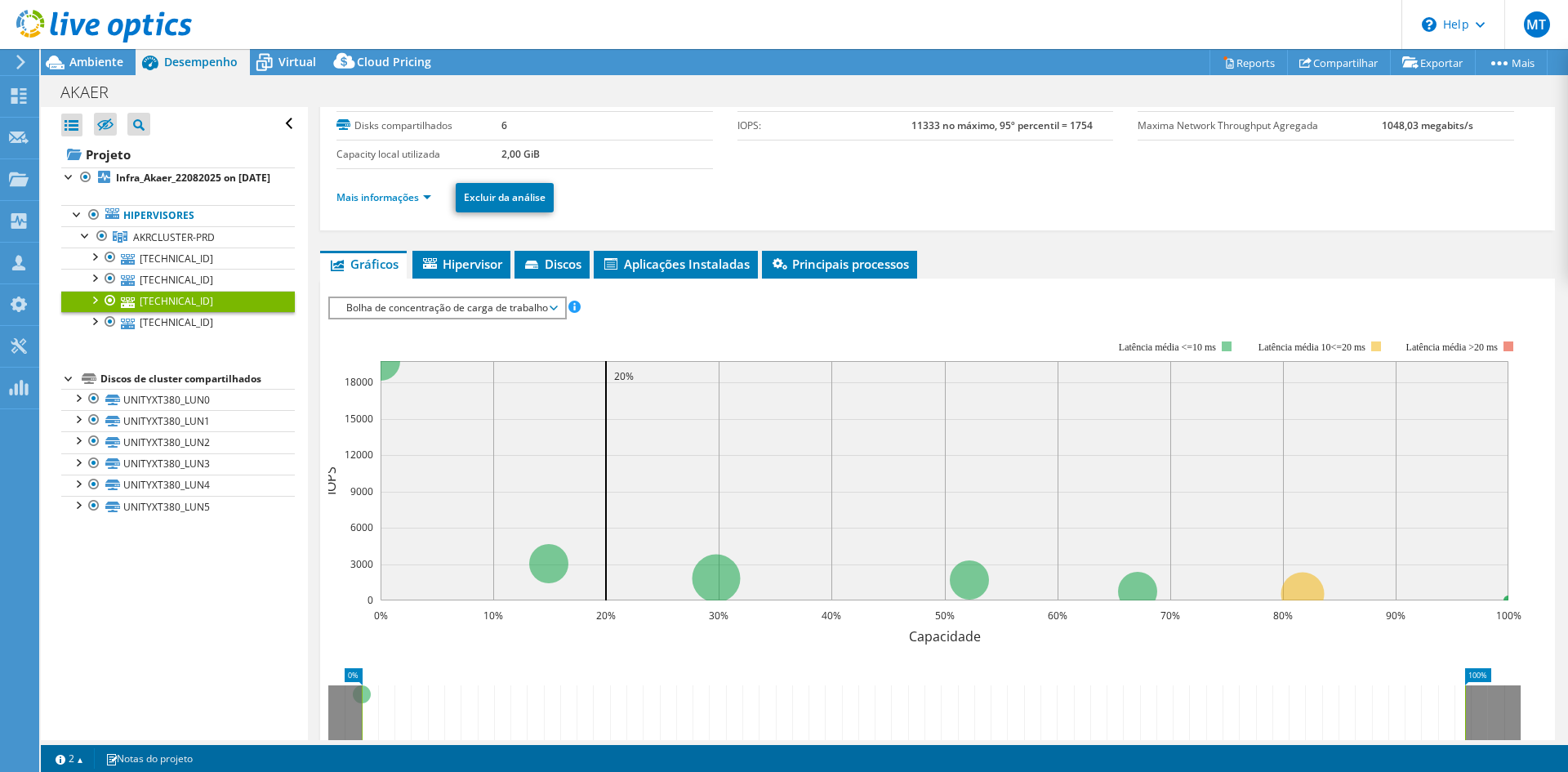
scroll to position [78, 0]
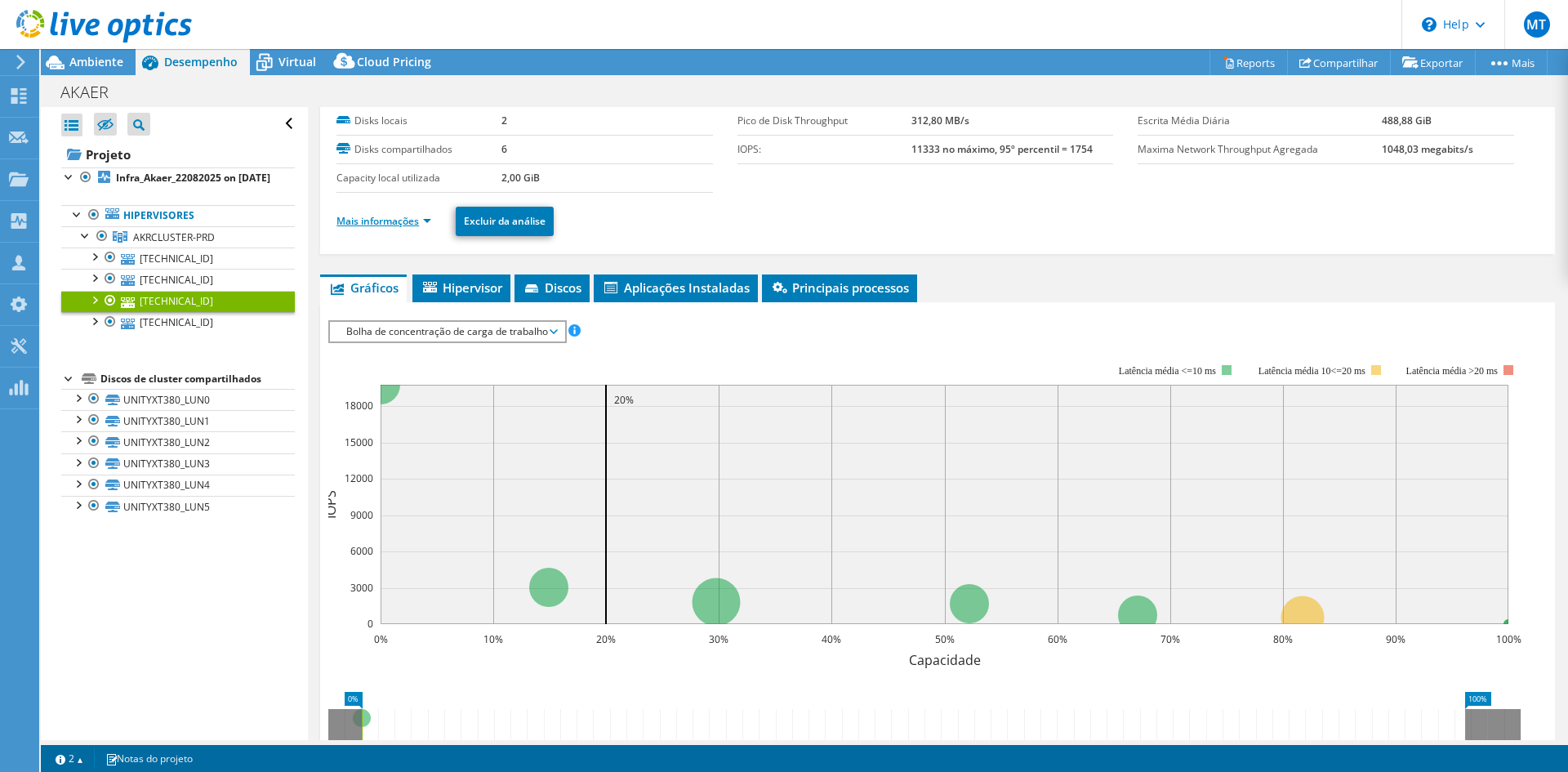
click at [420, 227] on link "Mais informações" at bounding box center [383, 221] width 95 height 14
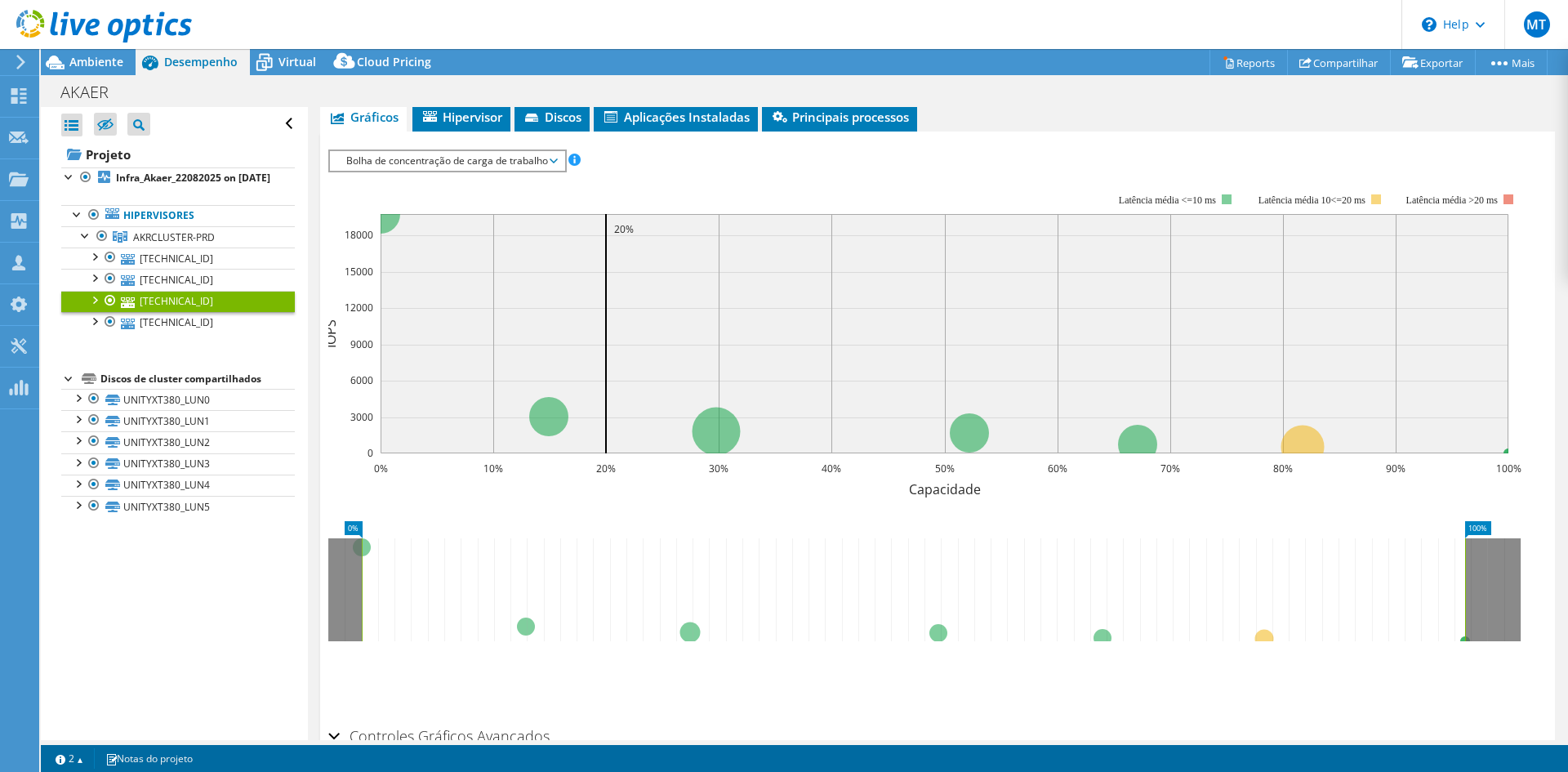
scroll to position [1081, 0]
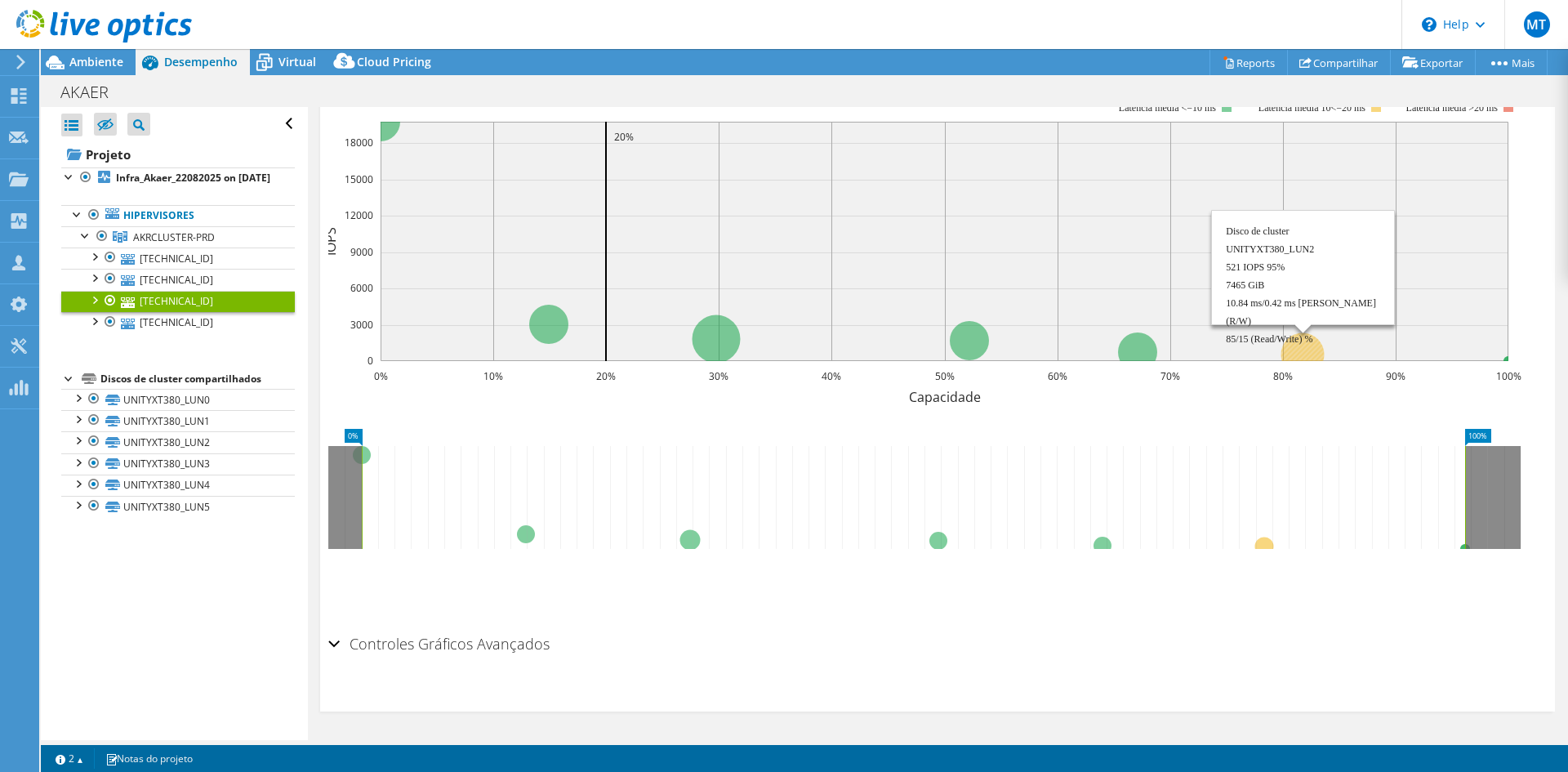
click at [1299, 351] on circle at bounding box center [1303, 354] width 44 height 44
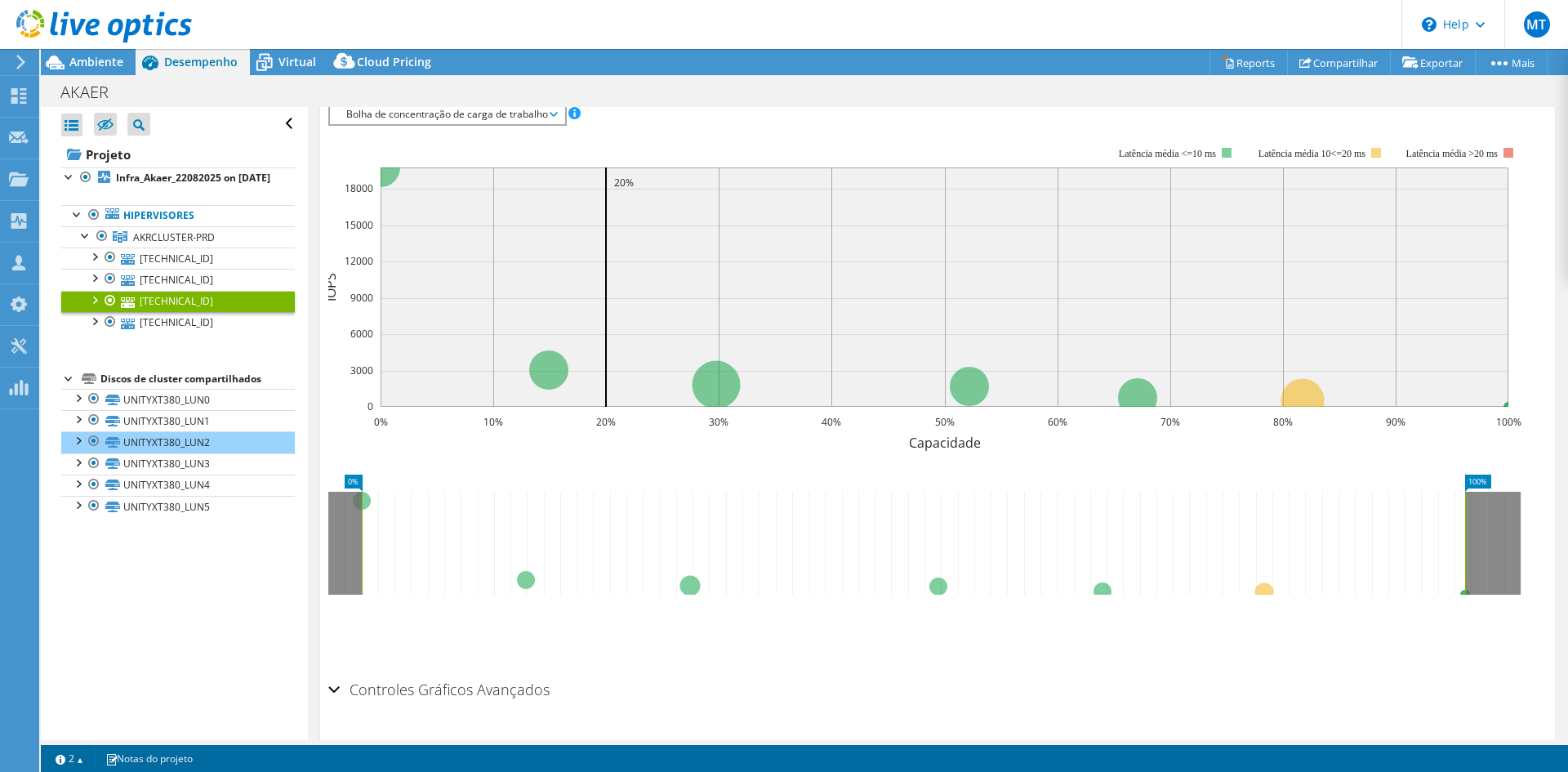
scroll to position [1000, 0]
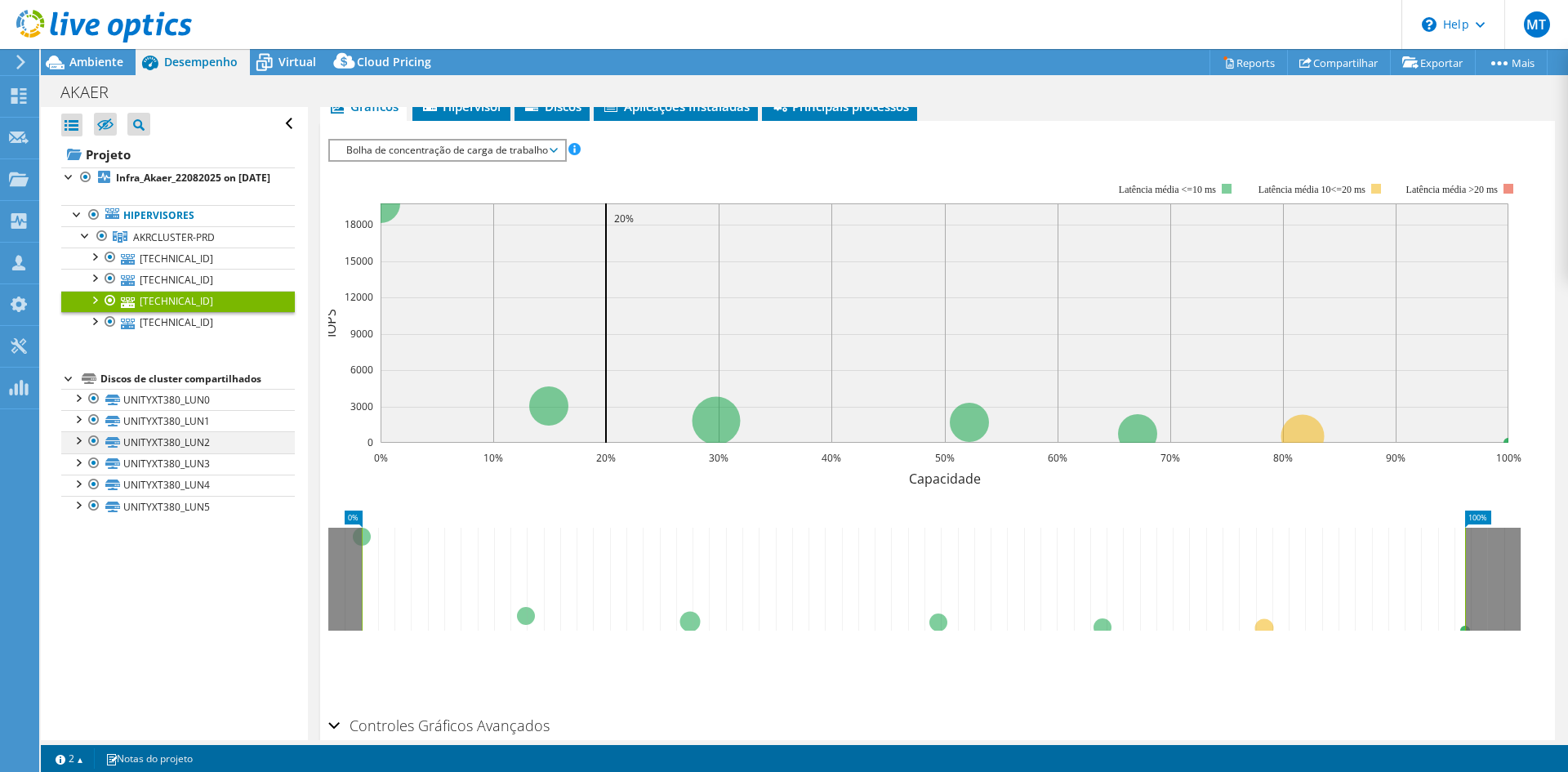
click at [73, 448] on div at bounding box center [77, 438] width 16 height 16
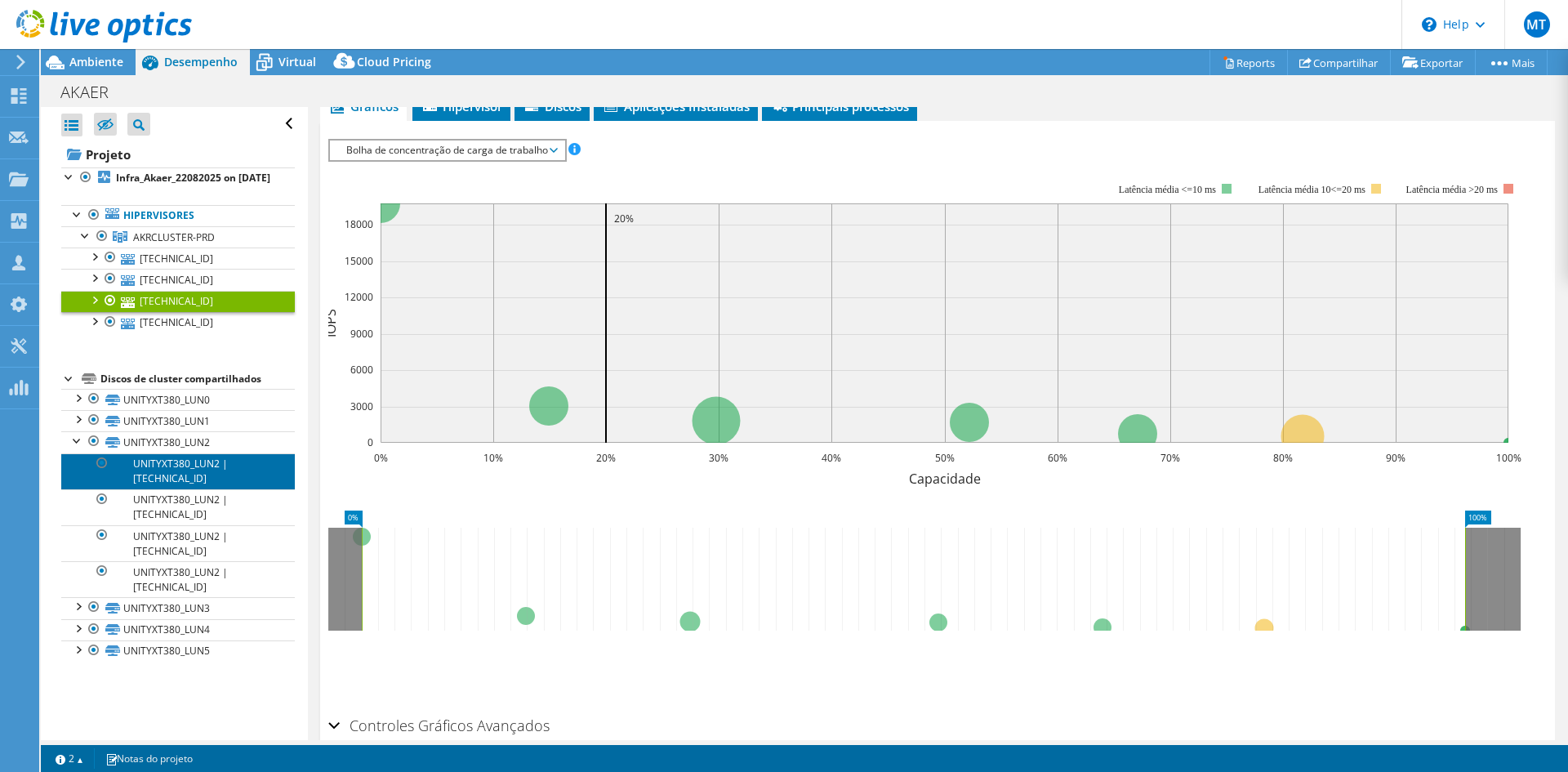
click at [207, 483] on link "UNITYXT380_LUN2 | [TECHNICAL_ID]" at bounding box center [178, 471] width 234 height 36
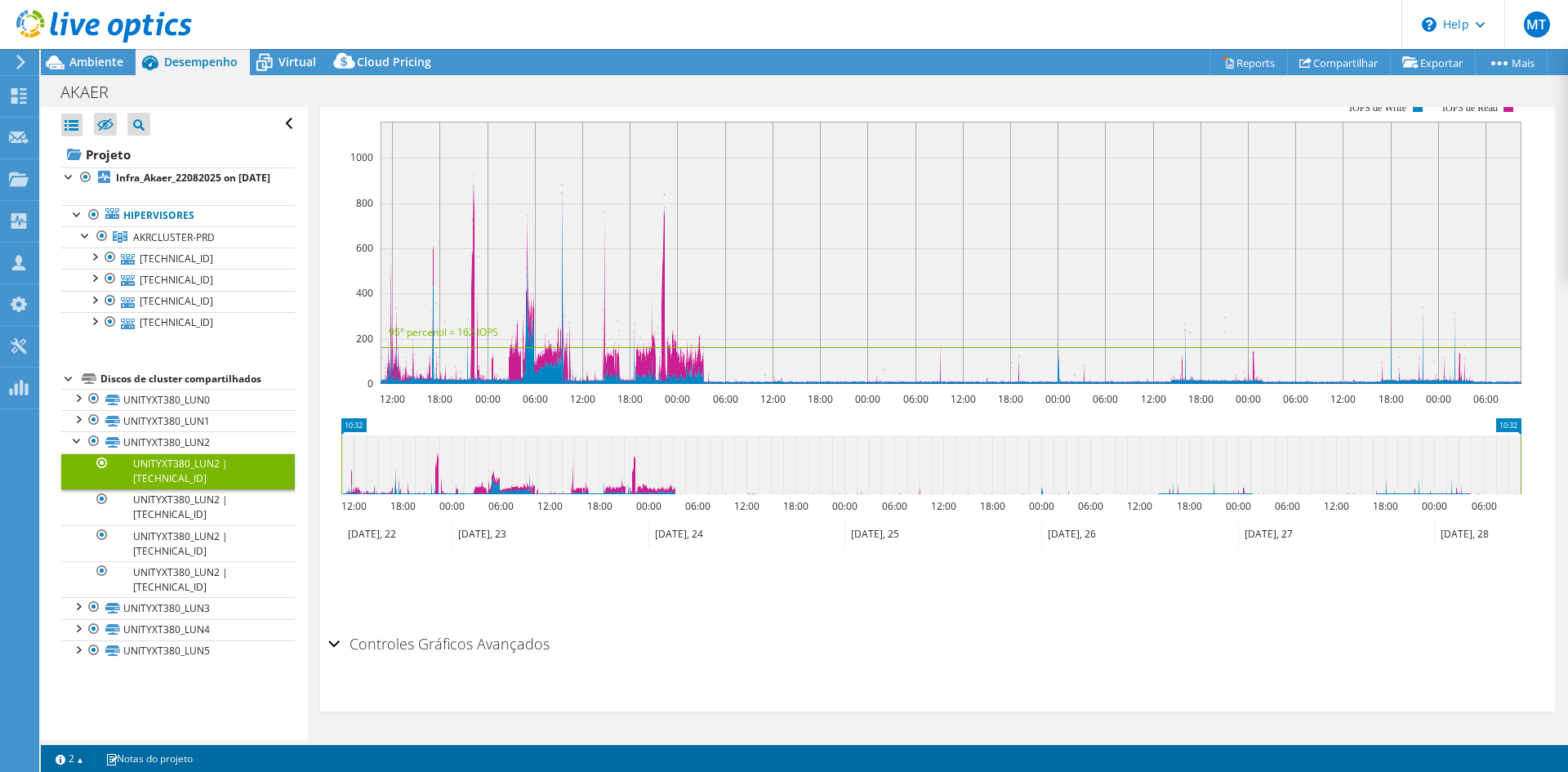
scroll to position [0, 0]
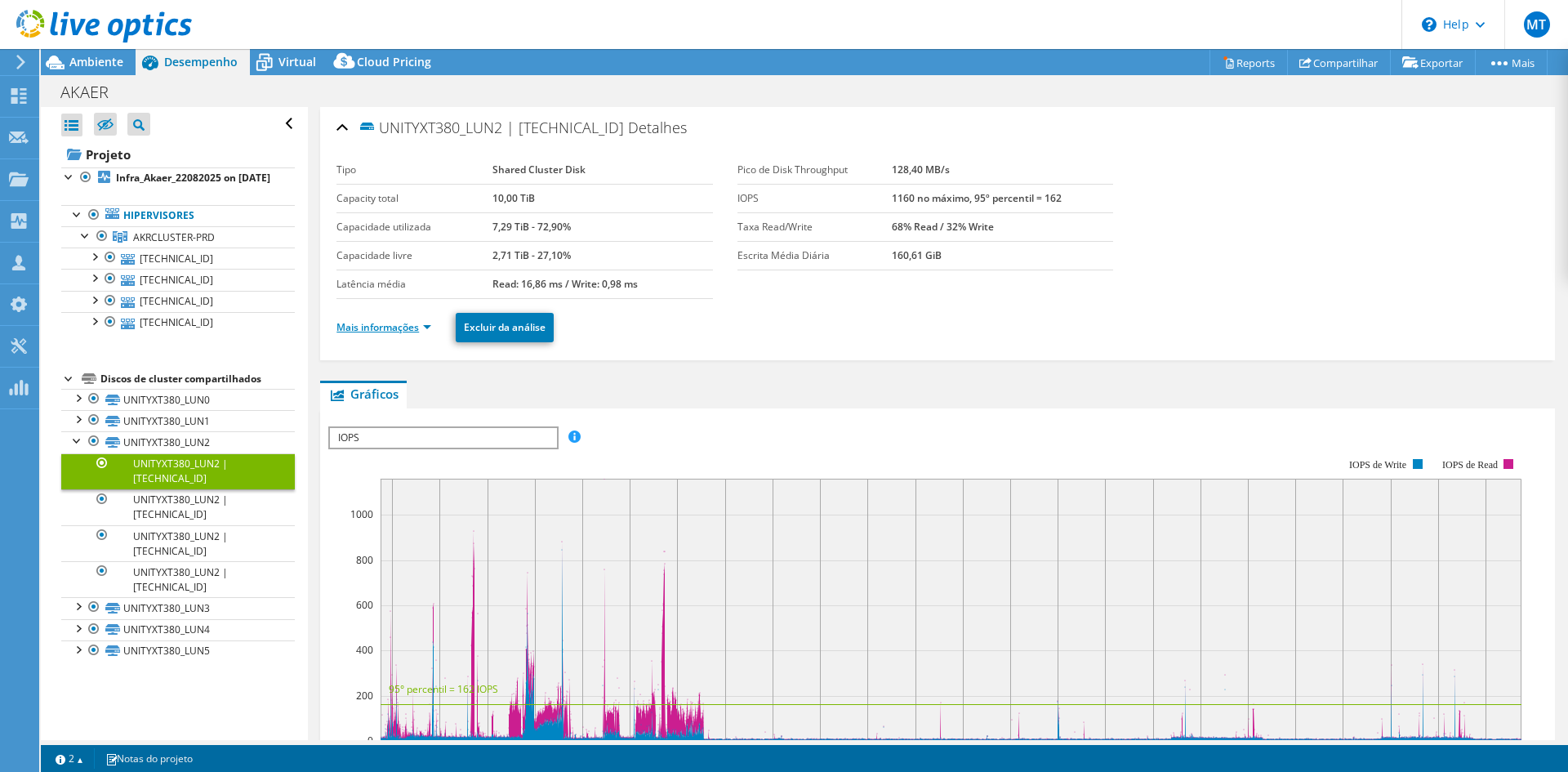
click at [415, 326] on link "Mais informações" at bounding box center [383, 327] width 95 height 14
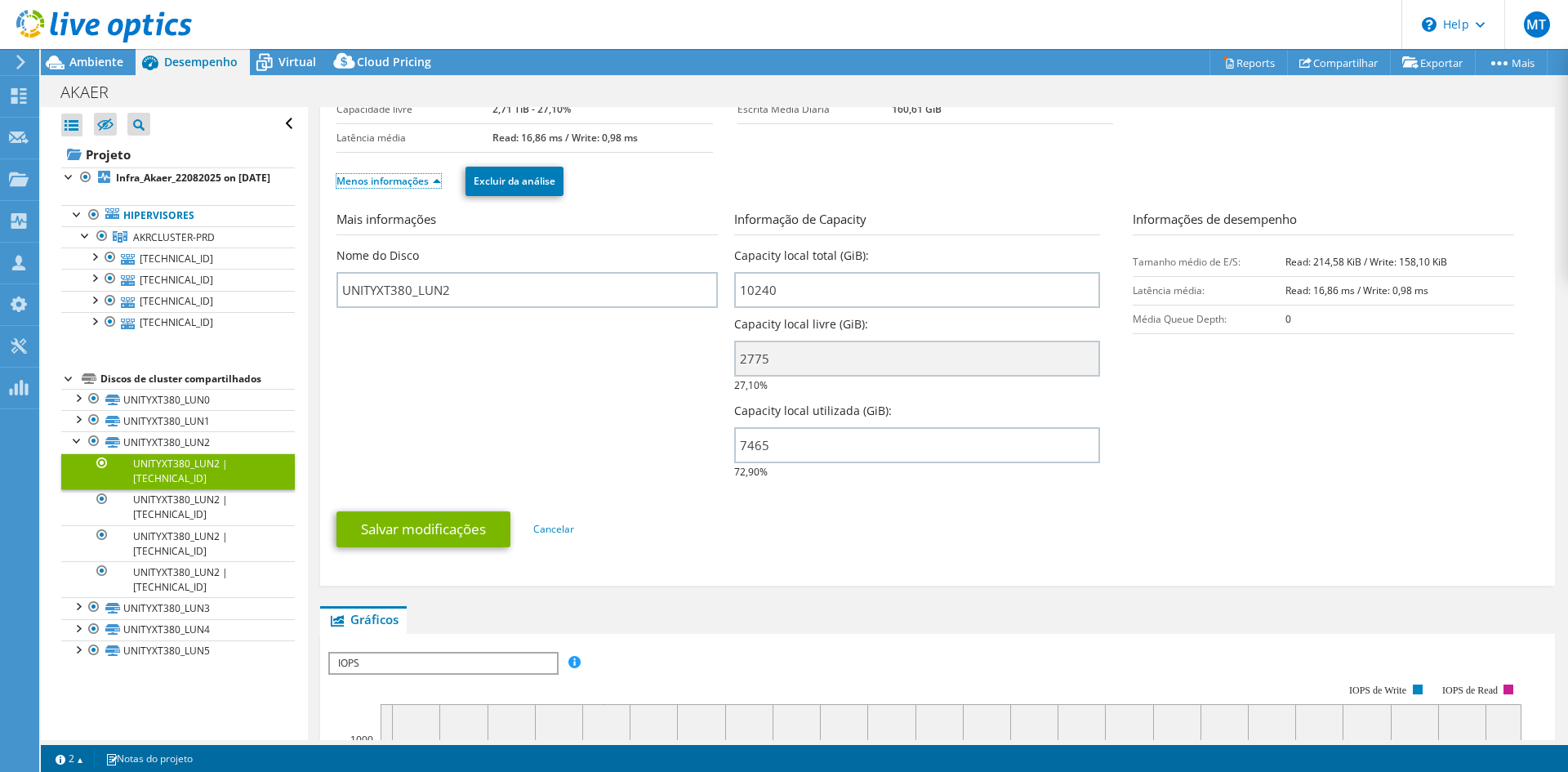
scroll to position [163, 0]
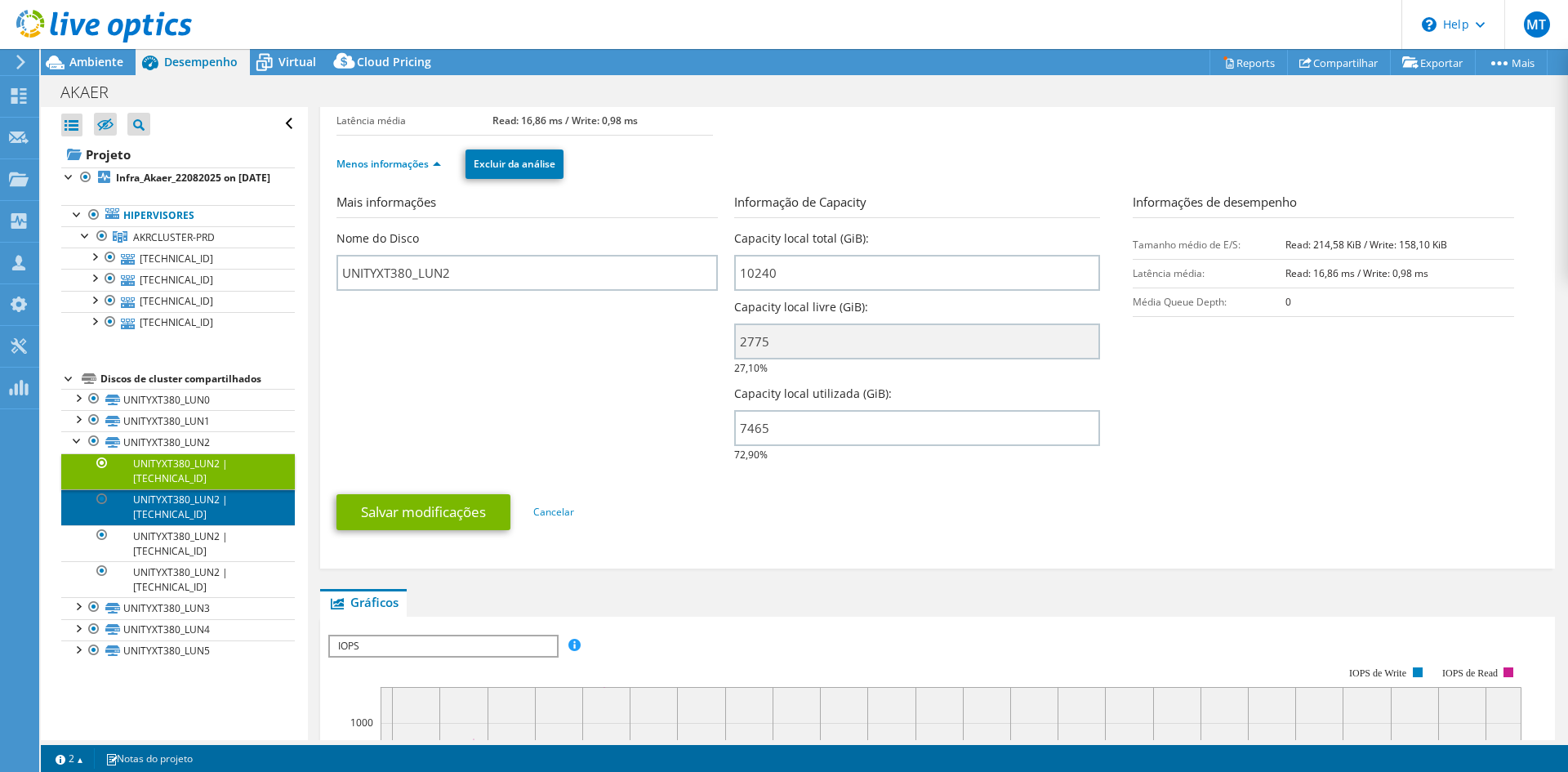
click at [210, 525] on link "UNITYXT380_LUN2 | [TECHNICAL_ID]" at bounding box center [178, 507] width 234 height 36
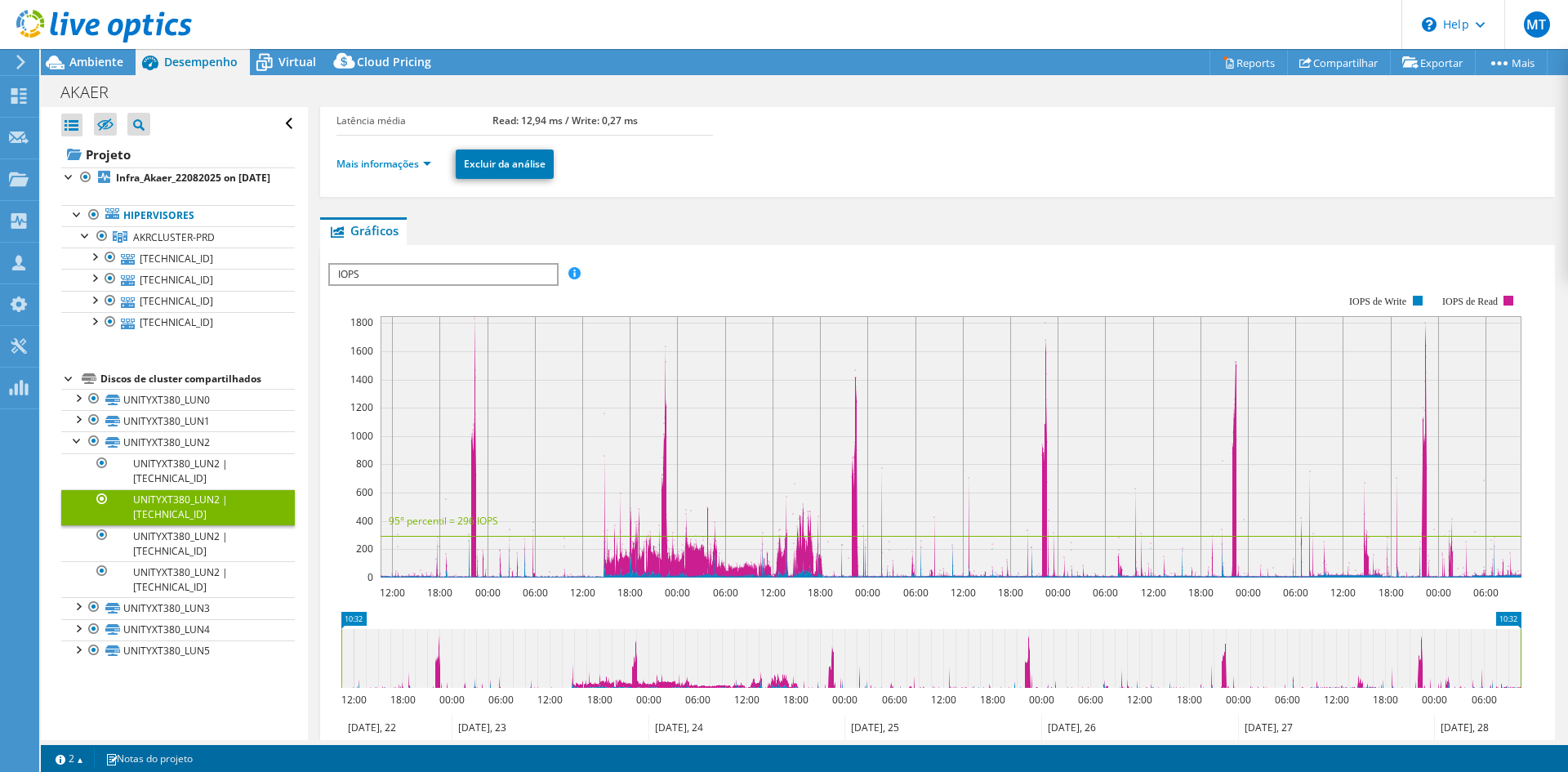
scroll to position [0, 0]
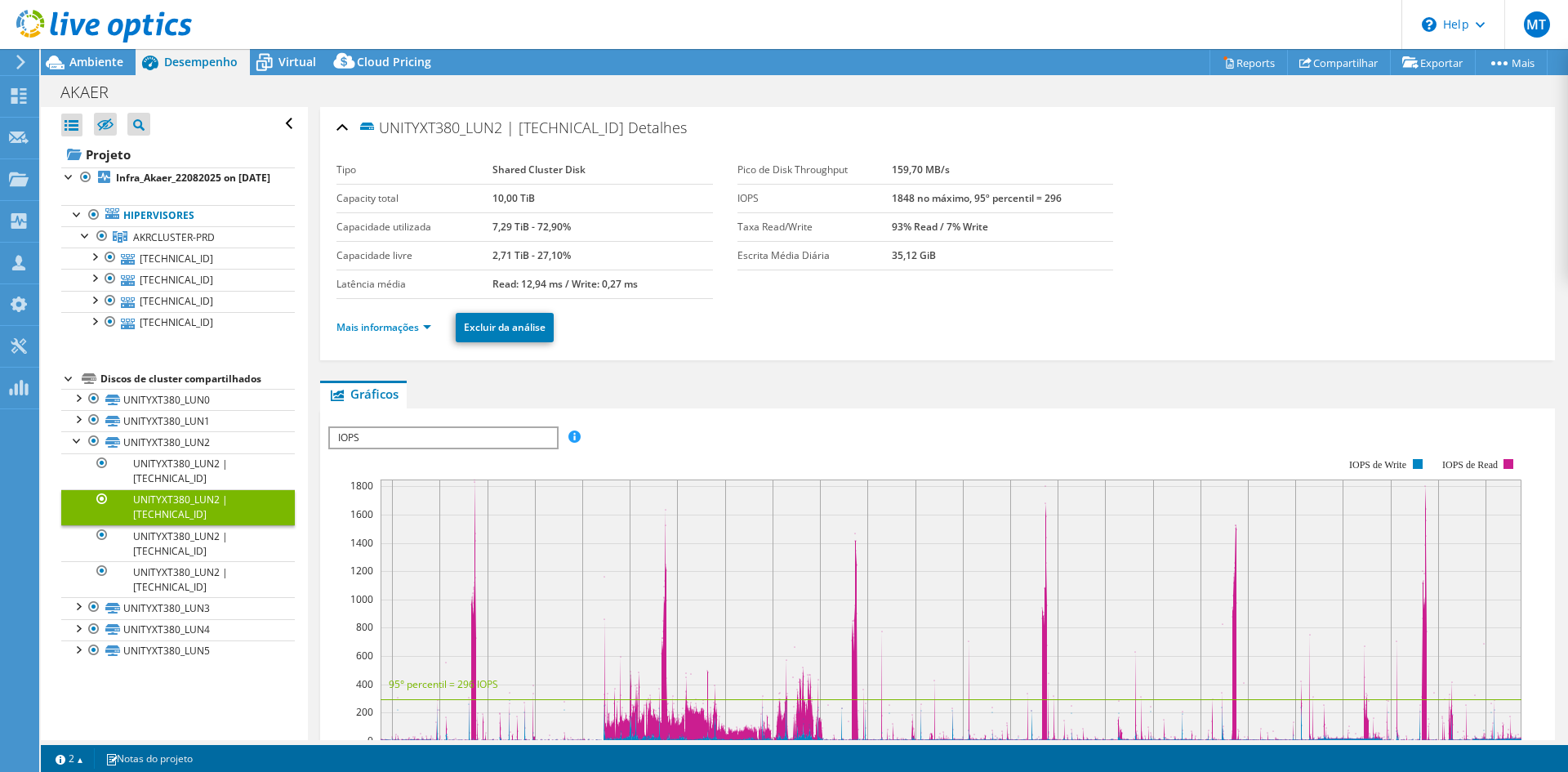
click at [417, 334] on li "Mais informações" at bounding box center [388, 327] width 105 height 18
click at [410, 330] on link "Mais informações" at bounding box center [383, 327] width 95 height 14
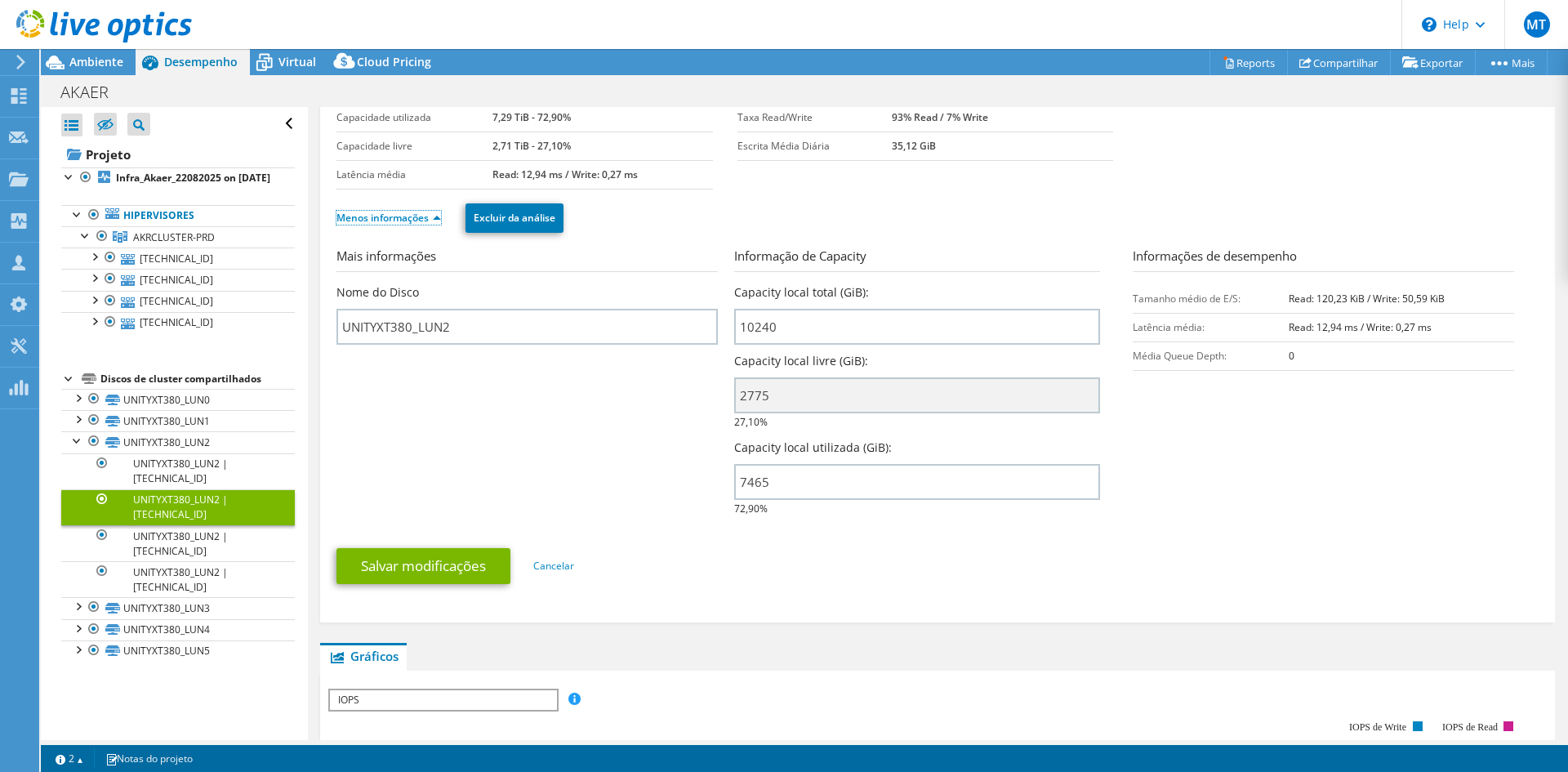
scroll to position [327, 0]
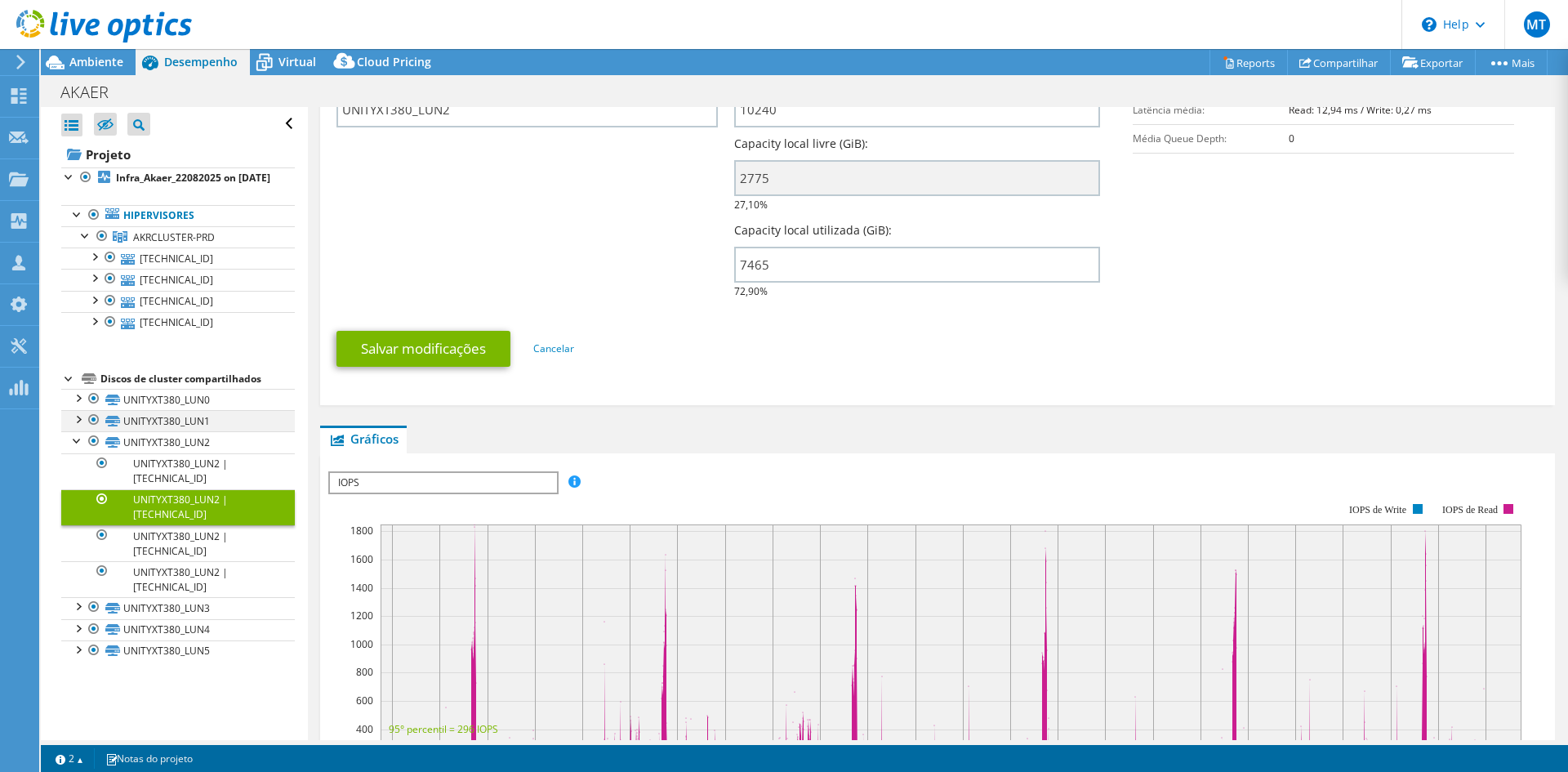
click at [79, 427] on div at bounding box center [77, 418] width 16 height 16
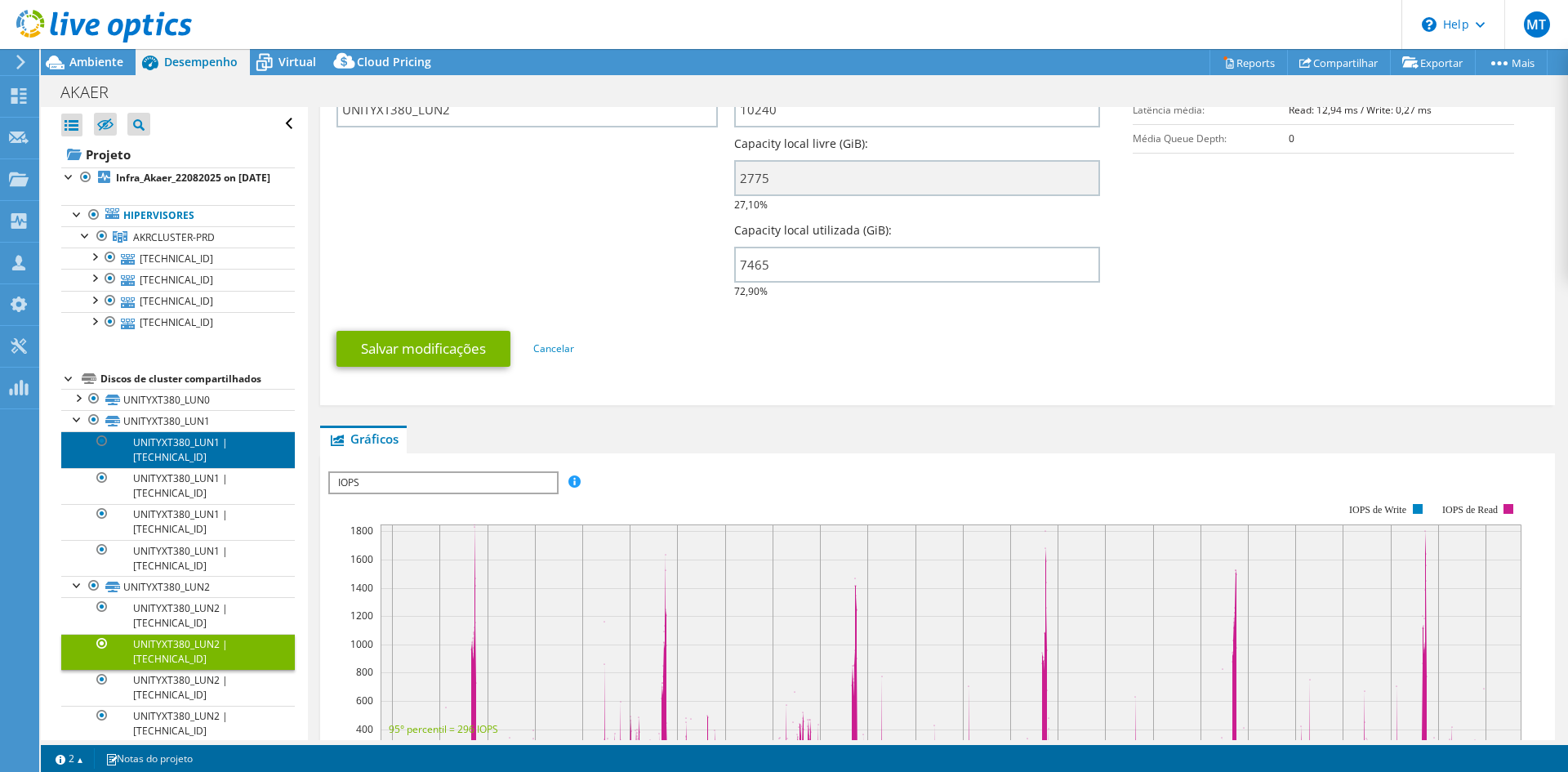
click at [200, 463] on link "UNITYXT380_LUN1 | [TECHNICAL_ID]" at bounding box center [178, 449] width 234 height 36
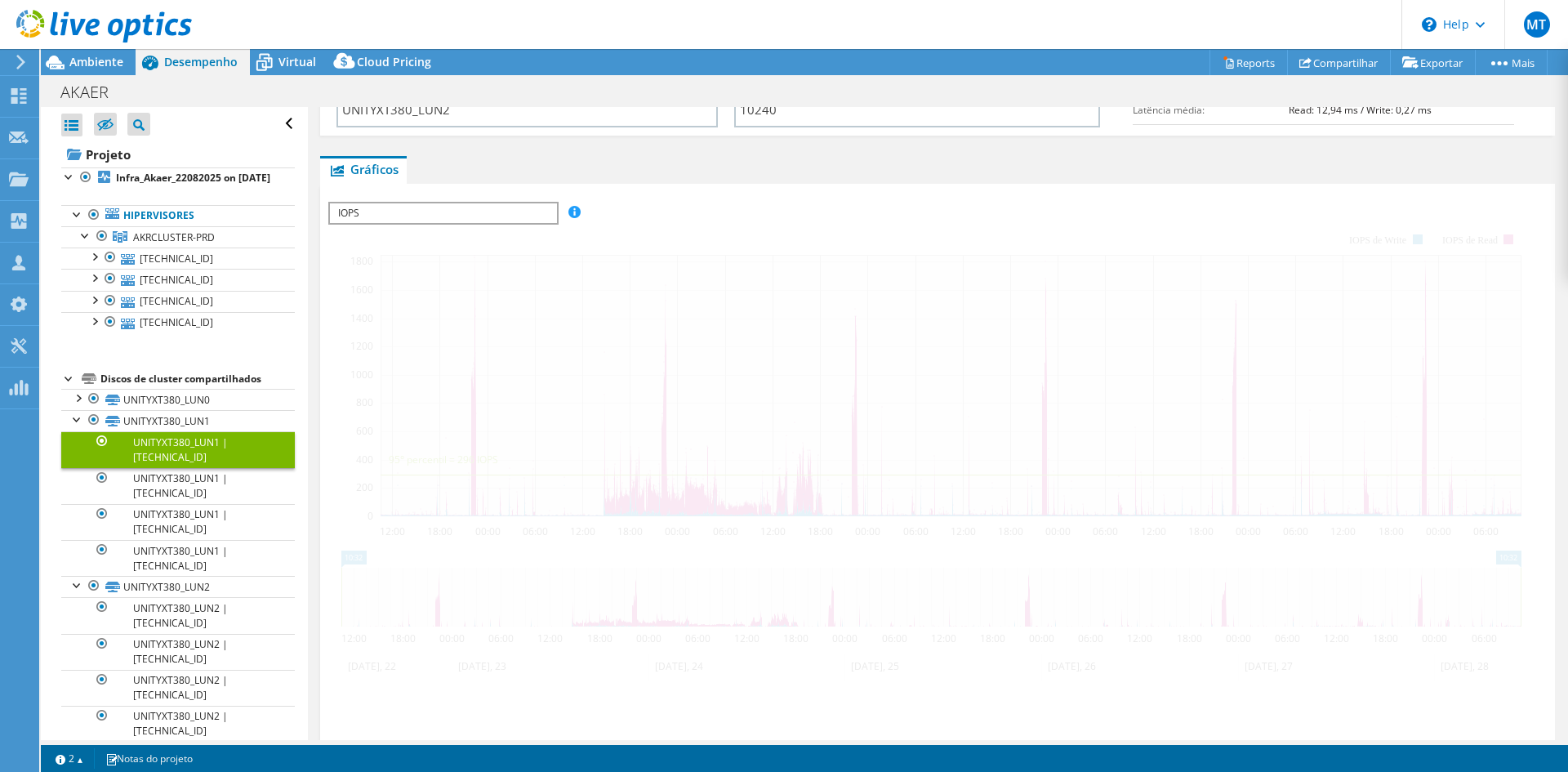
scroll to position [324, 0]
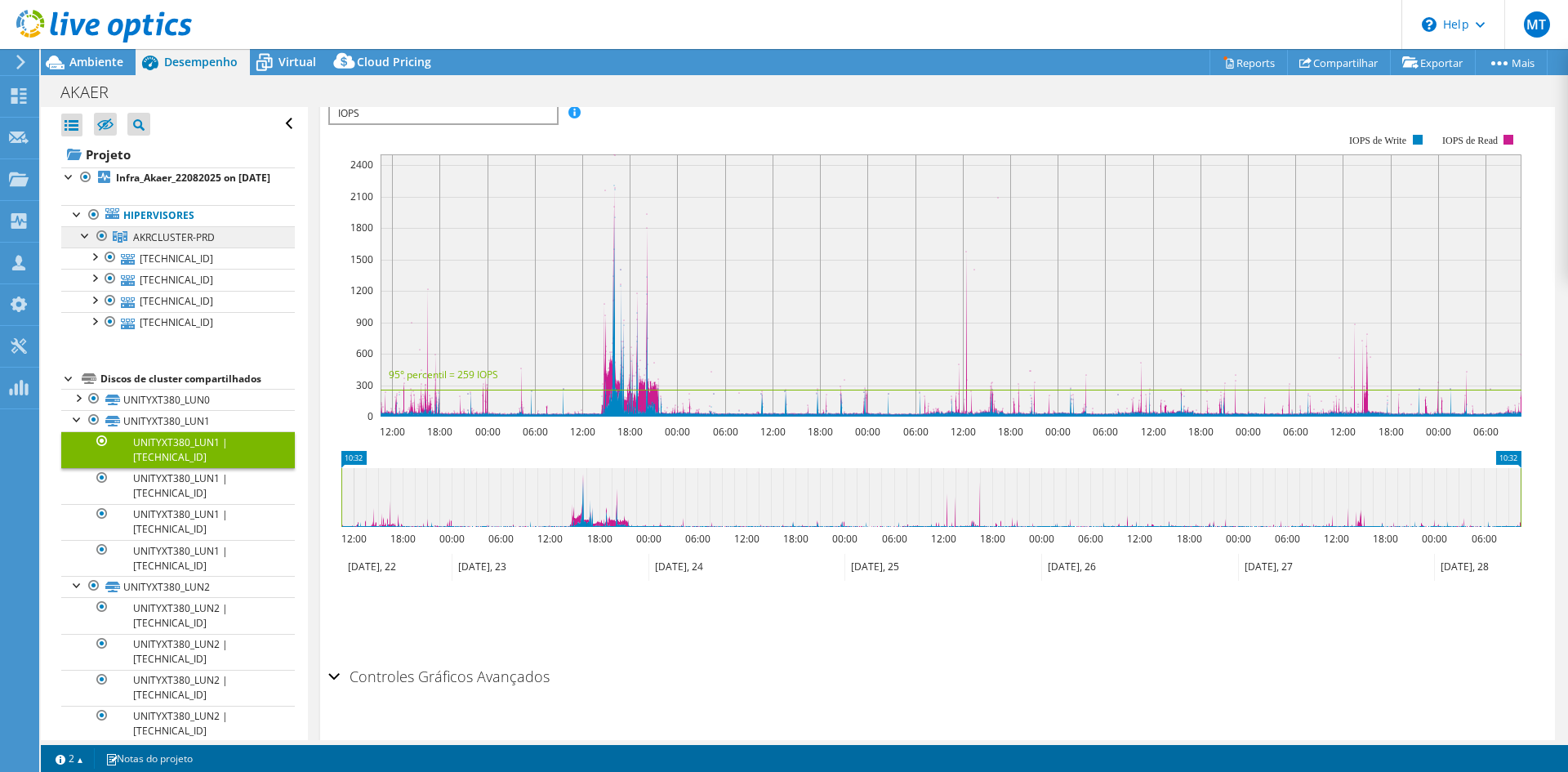
click at [176, 244] on span "AKRCLUSTER-PRD" at bounding box center [174, 237] width 82 height 14
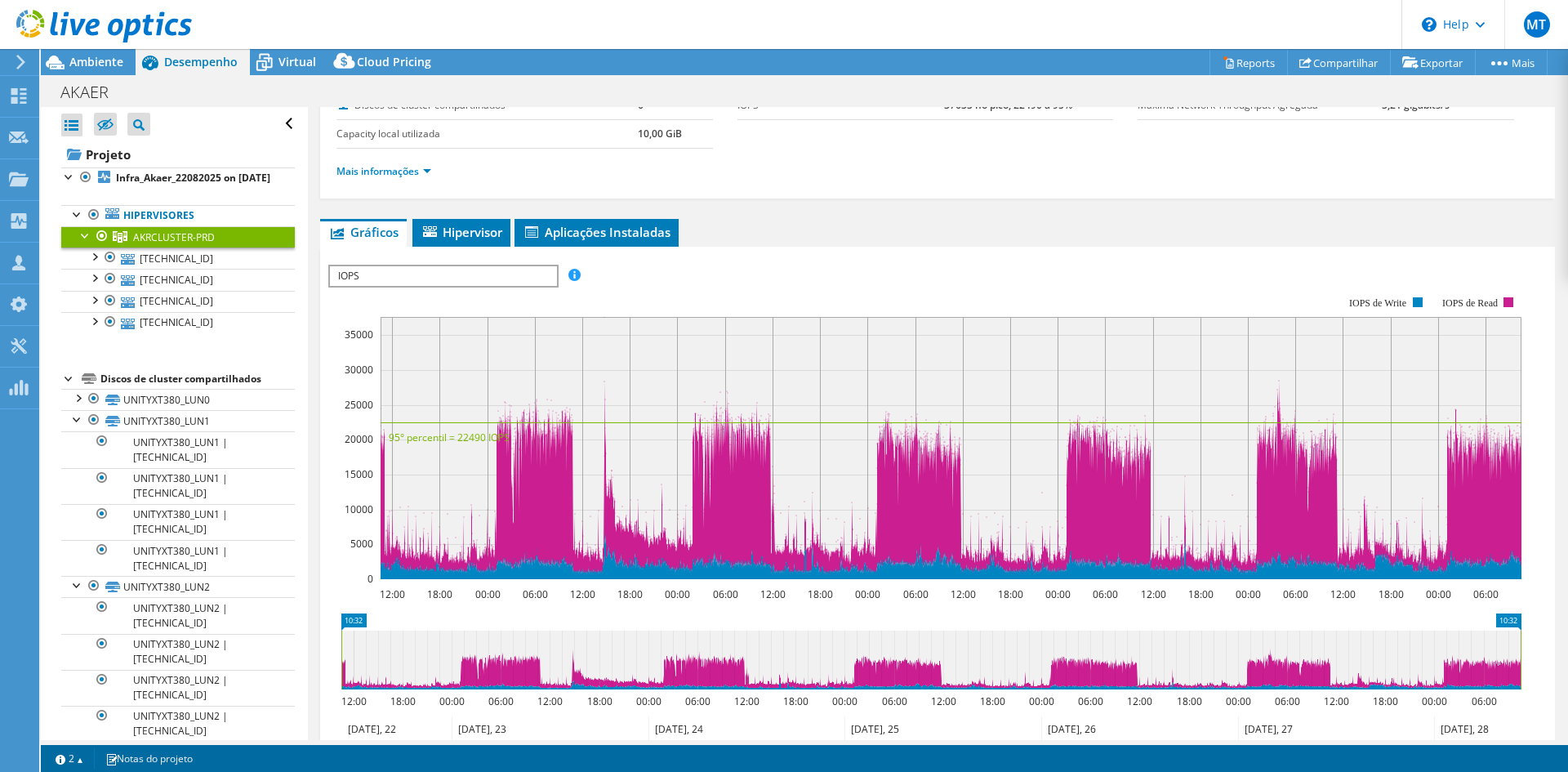
scroll to position [121, 0]
click at [453, 273] on span "IOPS" at bounding box center [443, 276] width 226 height 20
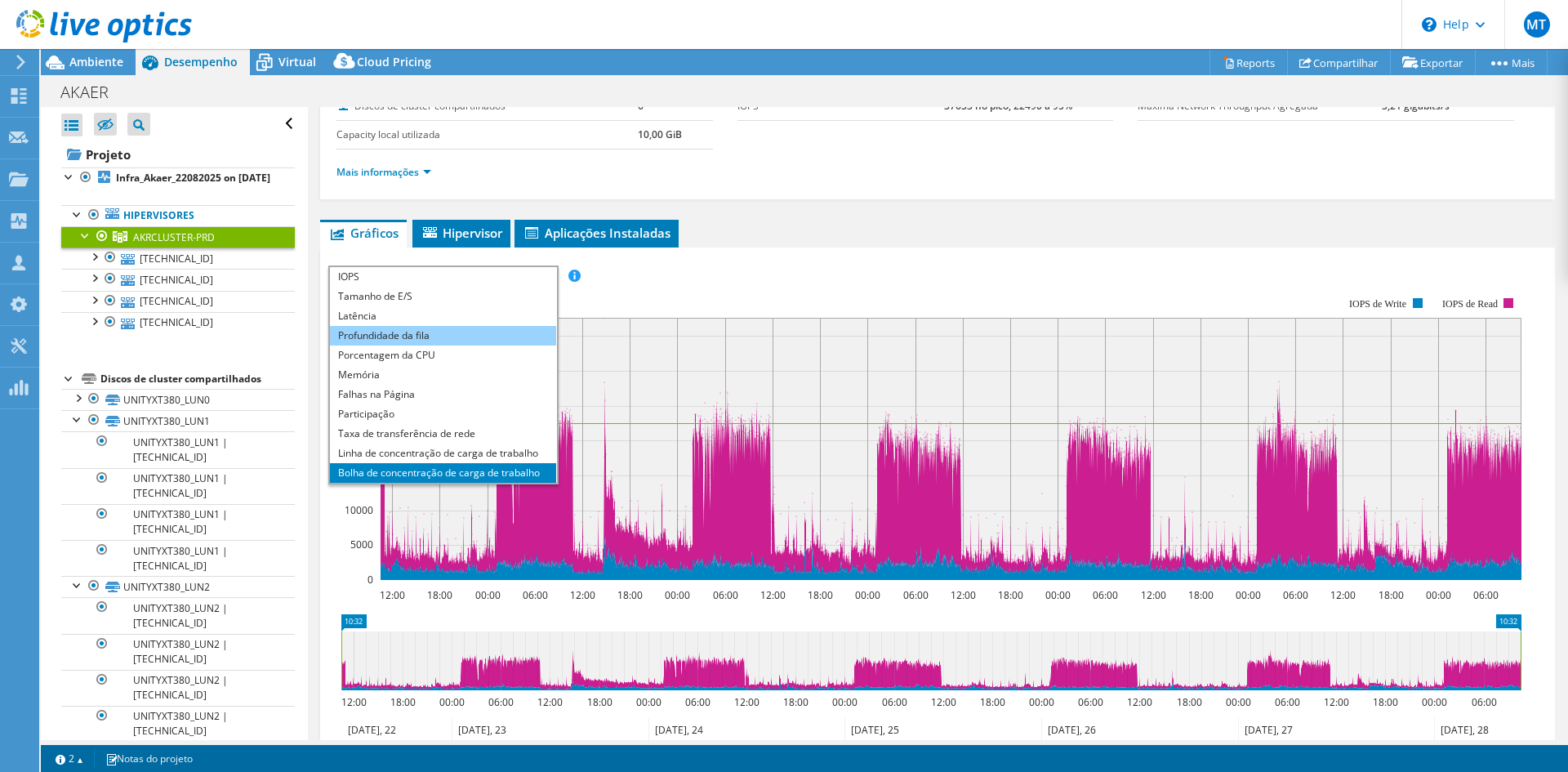
scroll to position [59, 0]
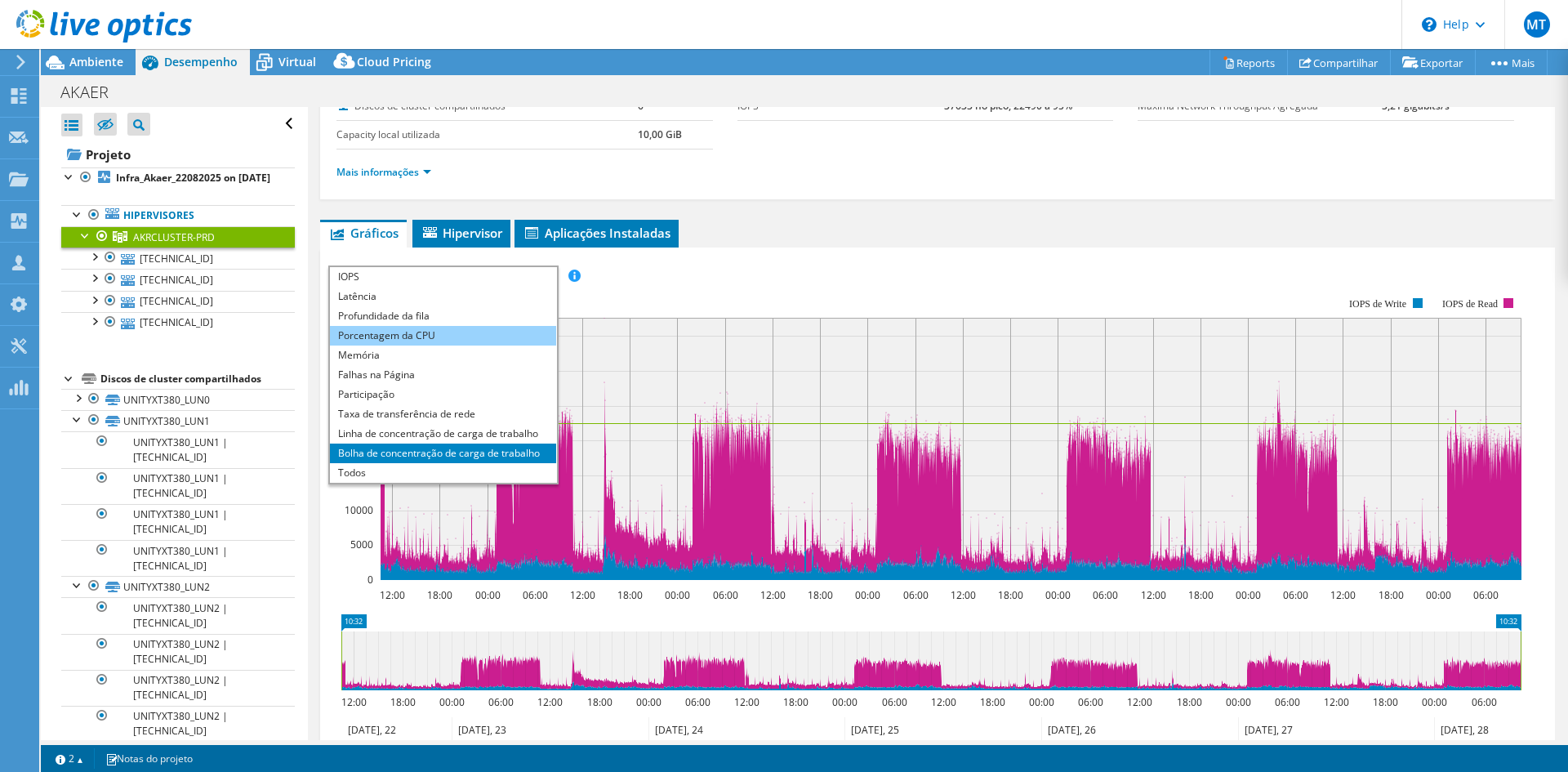
click at [479, 333] on li "Porcentagem da CPU" at bounding box center [443, 335] width 226 height 20
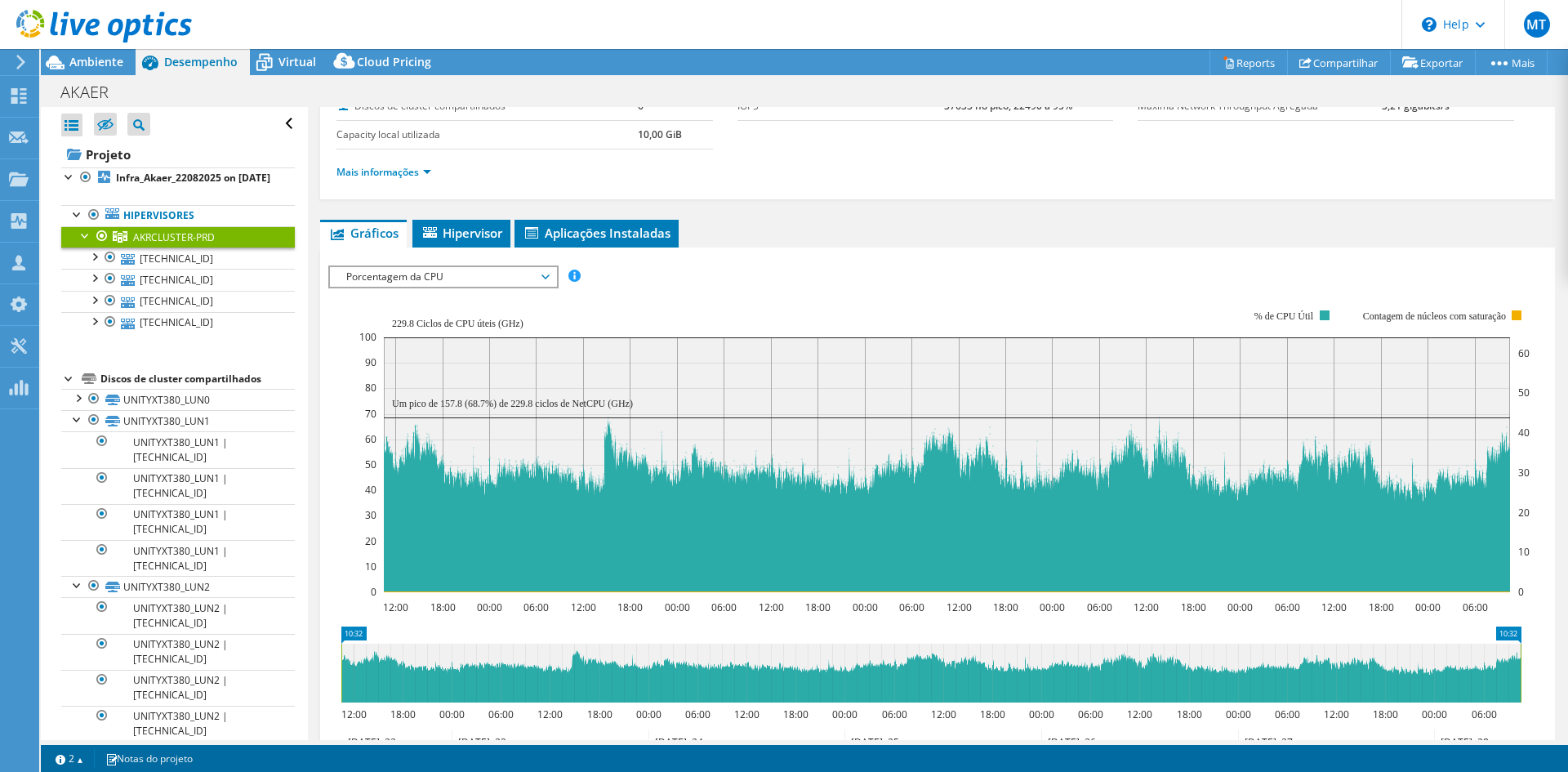
scroll to position [202, 0]
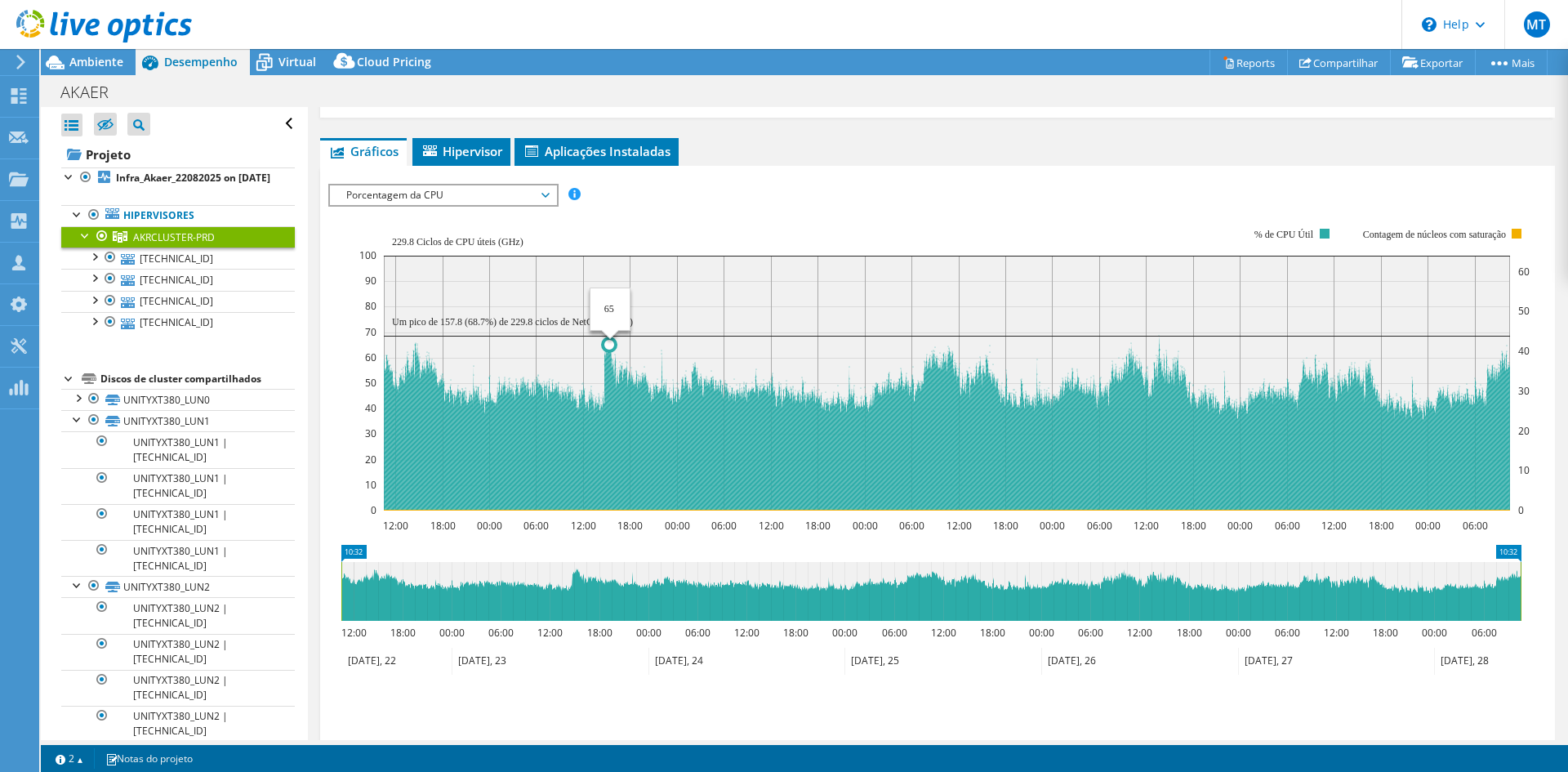
click at [614, 340] on circle at bounding box center [608, 344] width 13 height 13
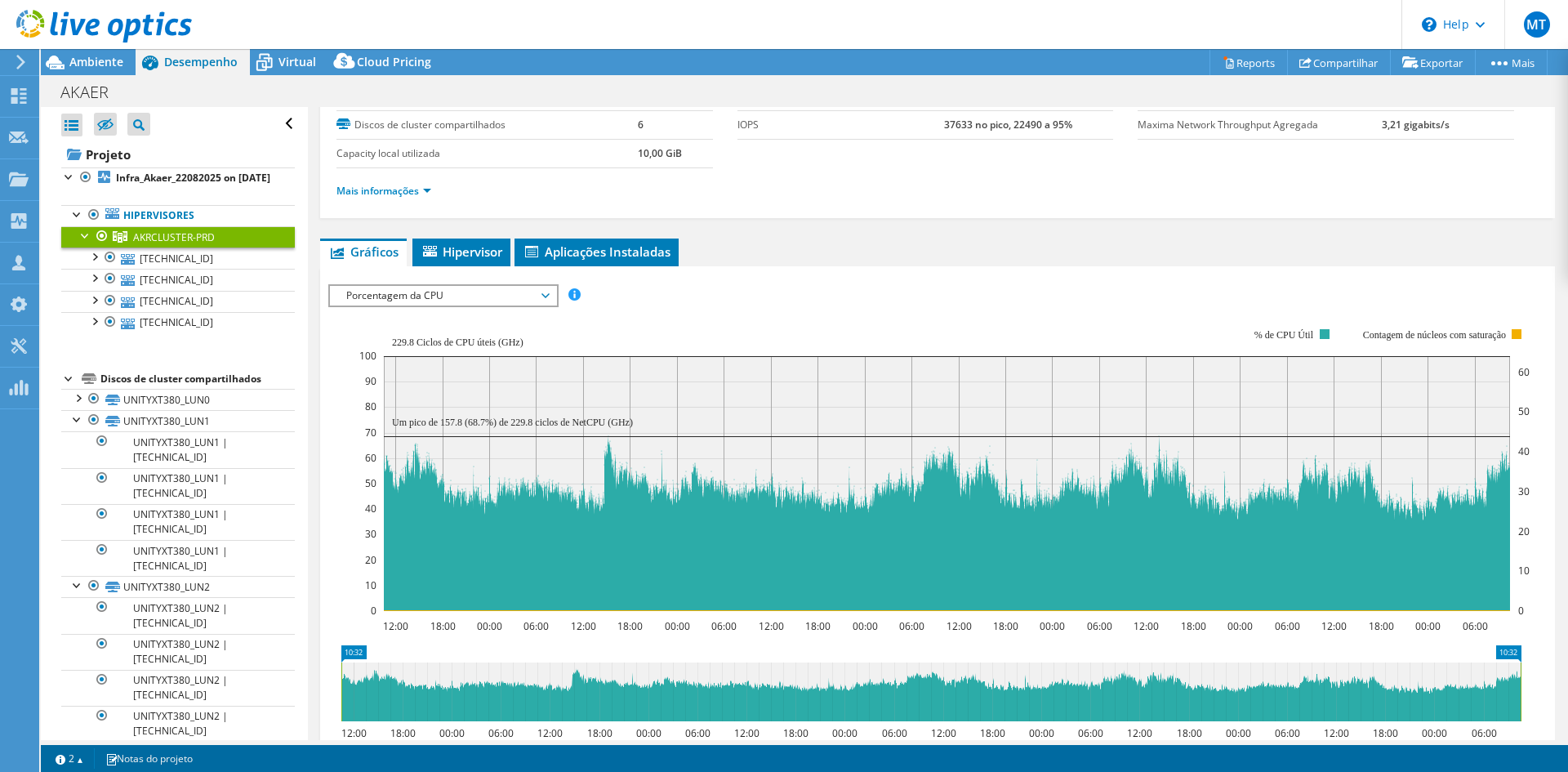
scroll to position [84, 0]
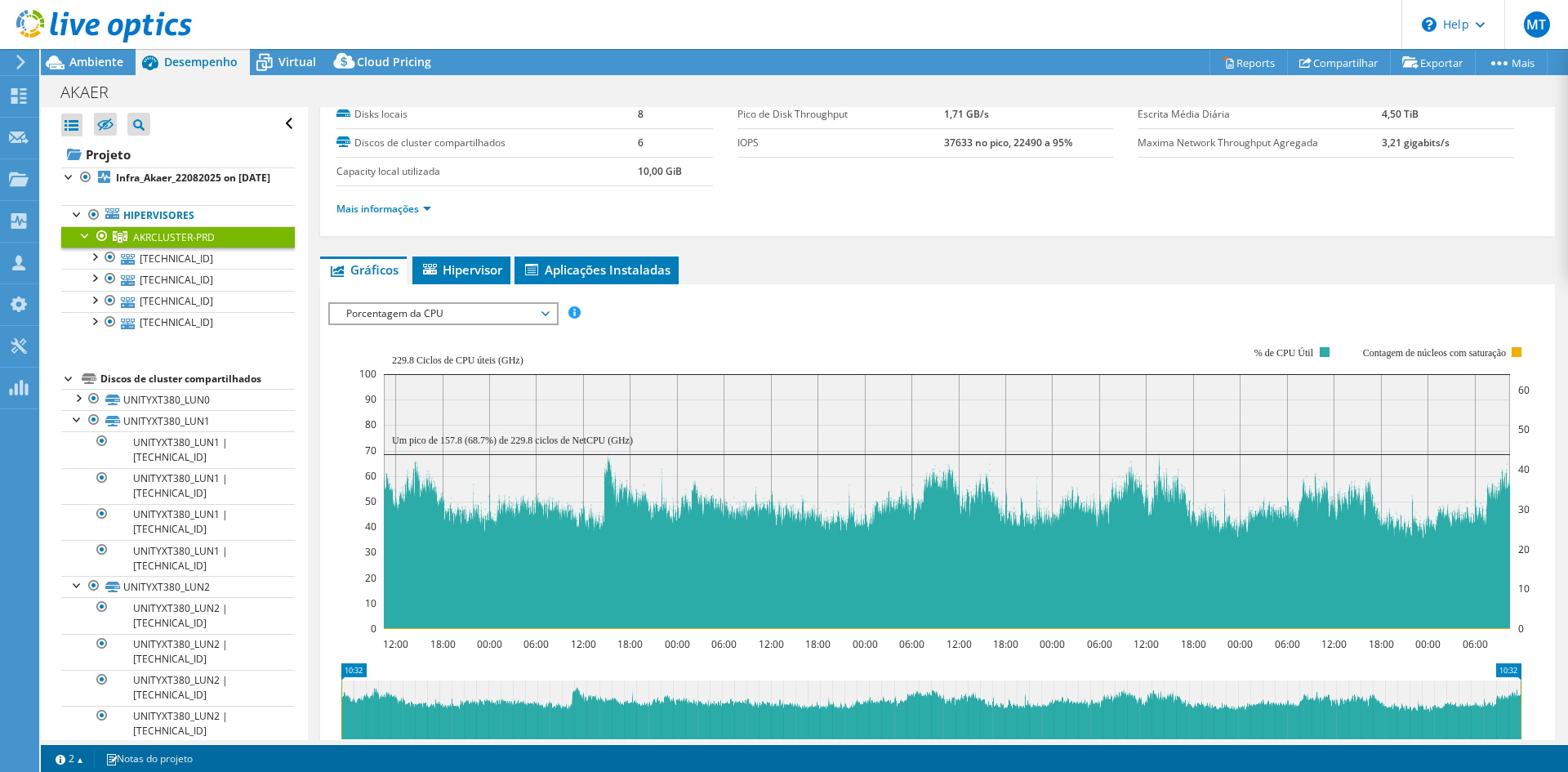
click at [429, 317] on span "Porcentagem da CPU" at bounding box center [443, 313] width 210 height 20
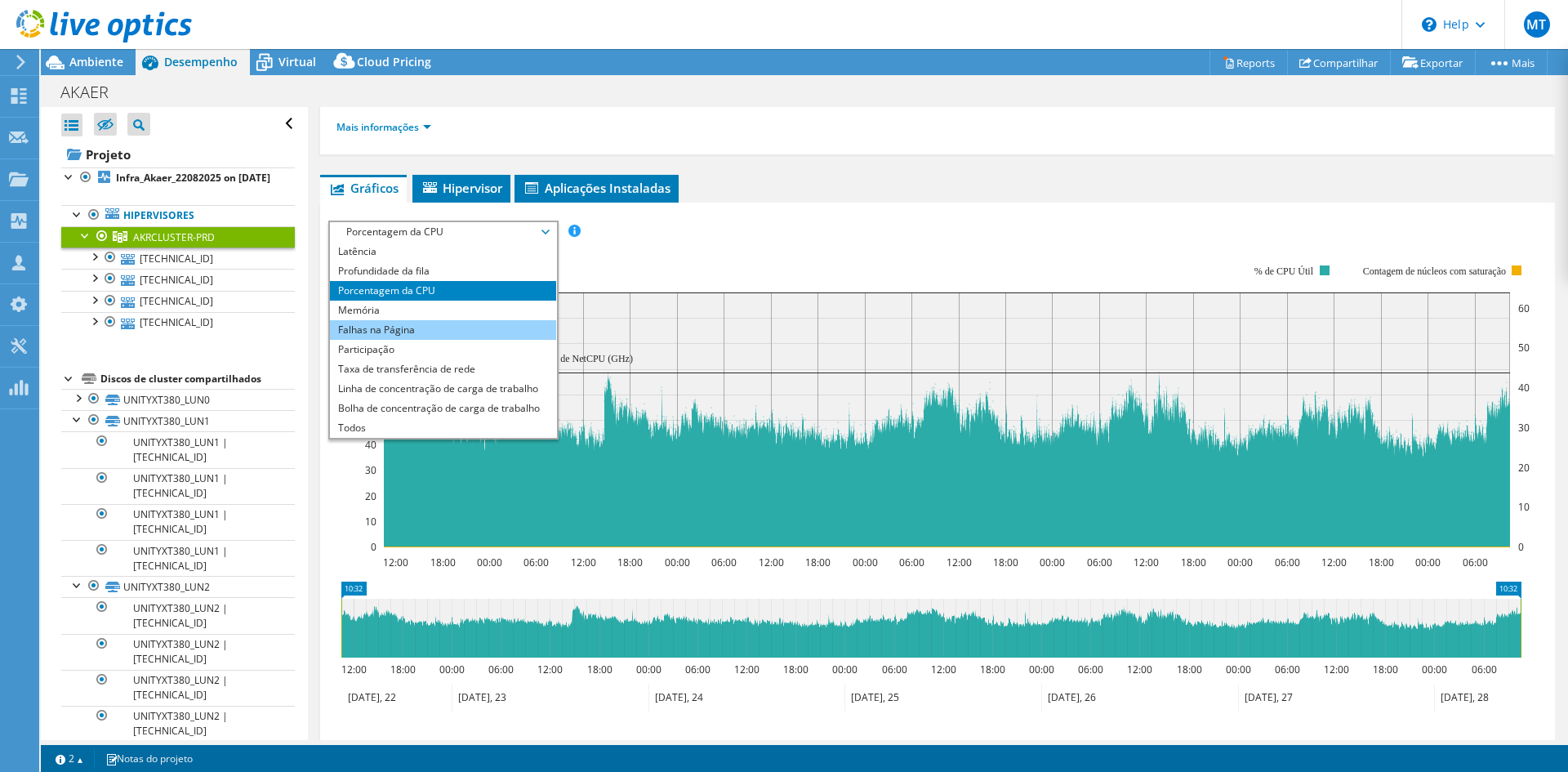
scroll to position [0, 0]
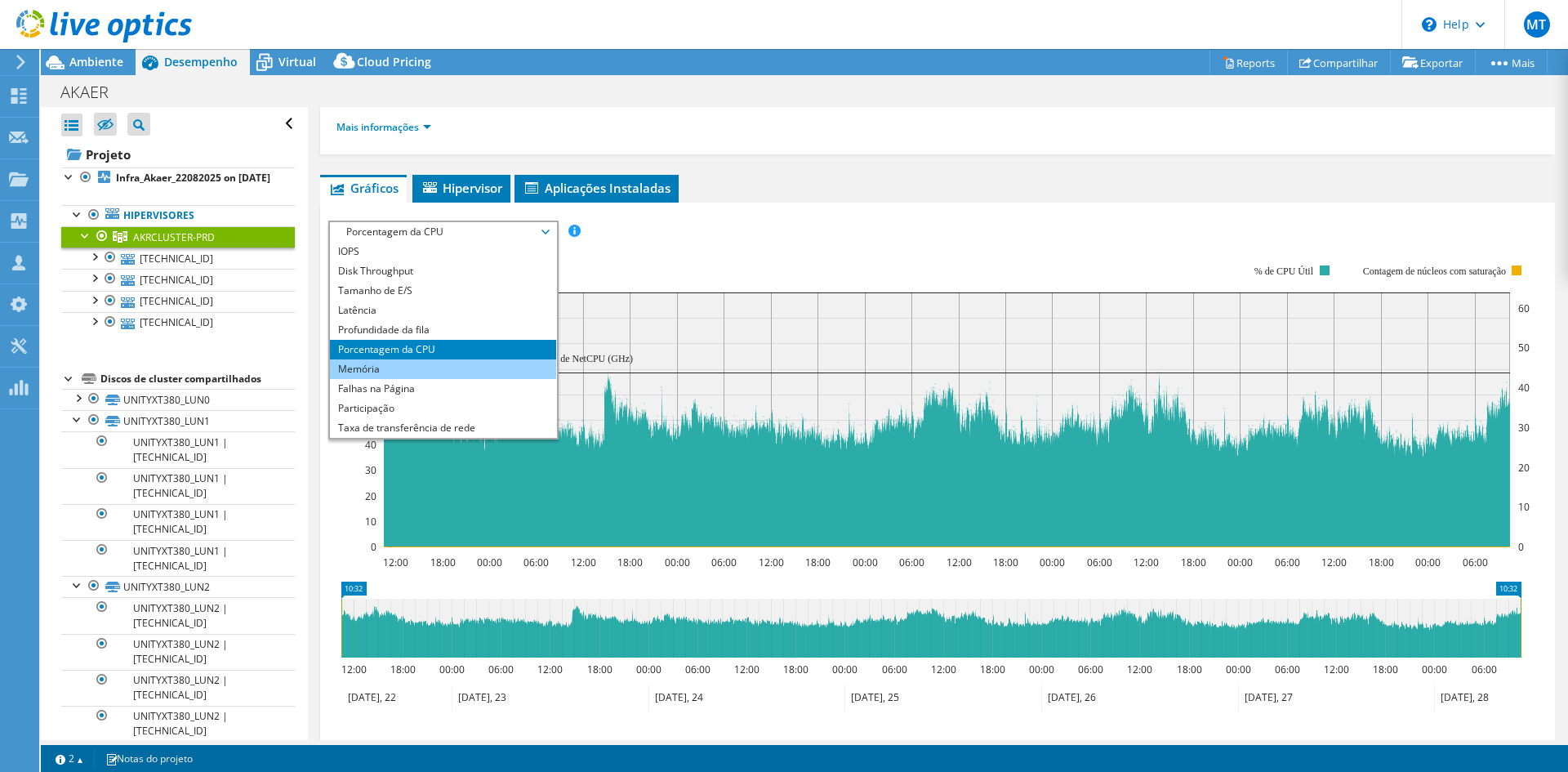
click at [434, 373] on li "Memória" at bounding box center [443, 369] width 226 height 20
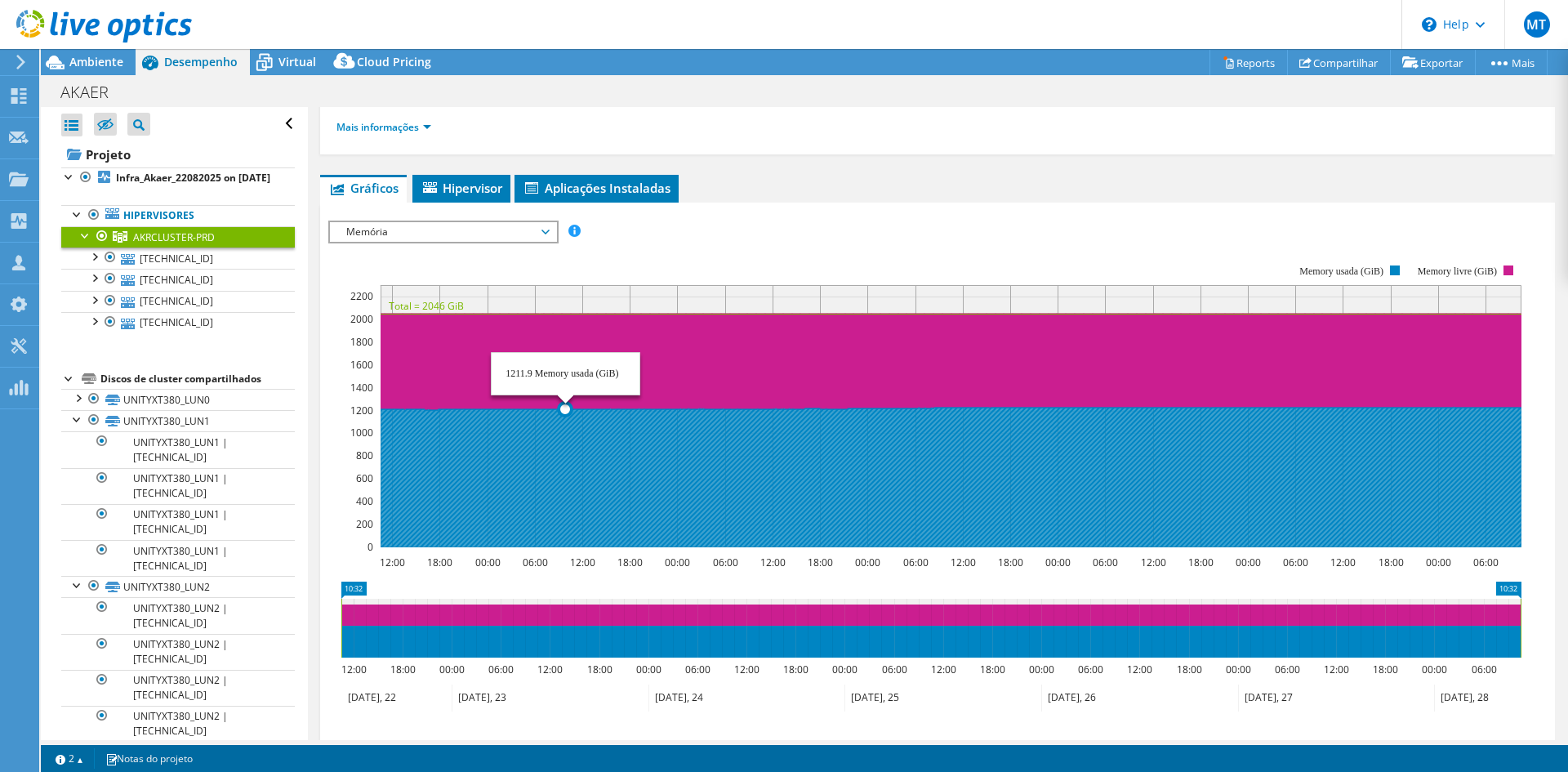
click at [566, 410] on icon at bounding box center [950, 477] width 1141 height 141
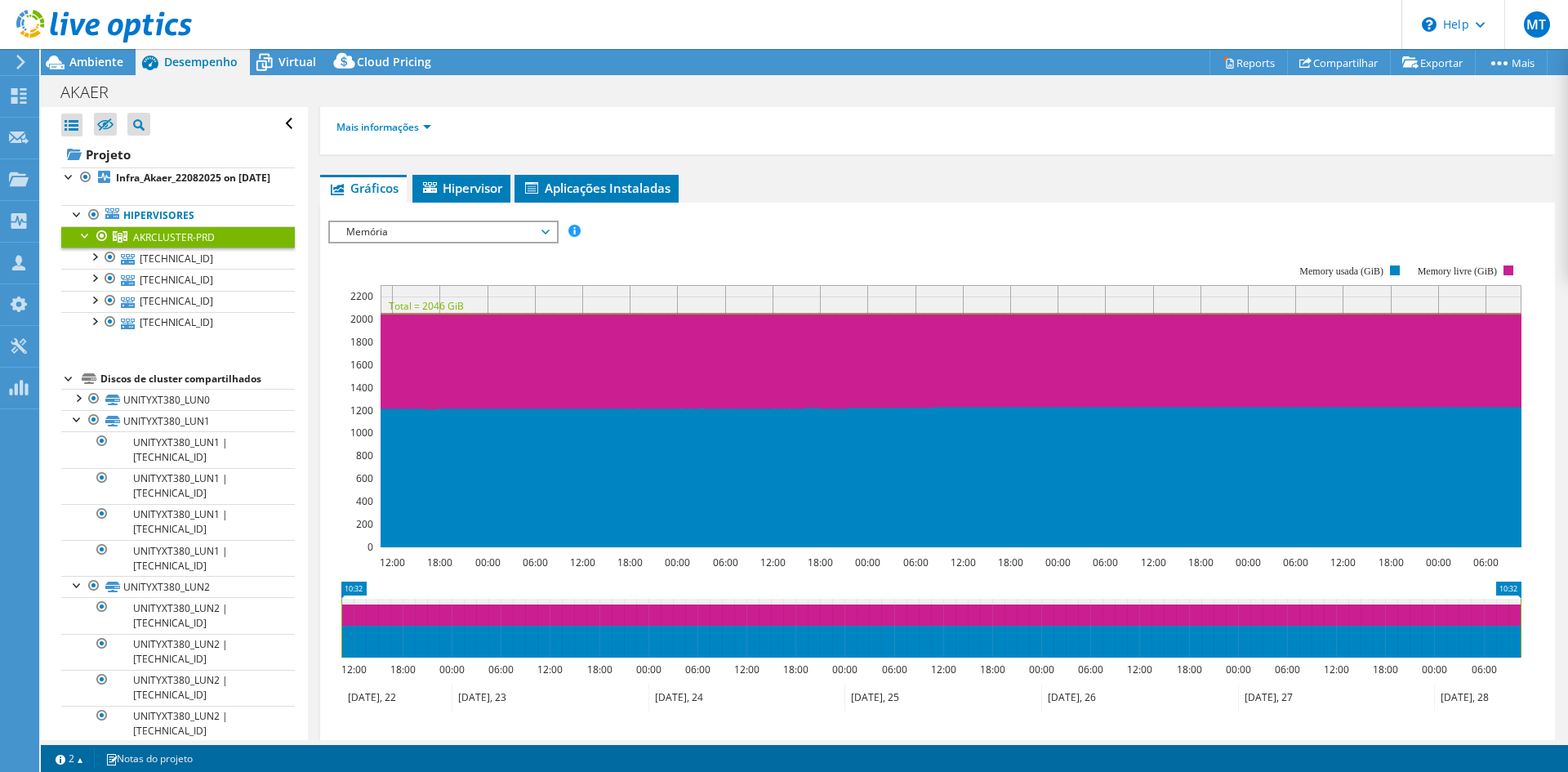
click at [489, 246] on rect at bounding box center [925, 405] width 1193 height 327
click at [482, 235] on span "Memória" at bounding box center [443, 231] width 210 height 20
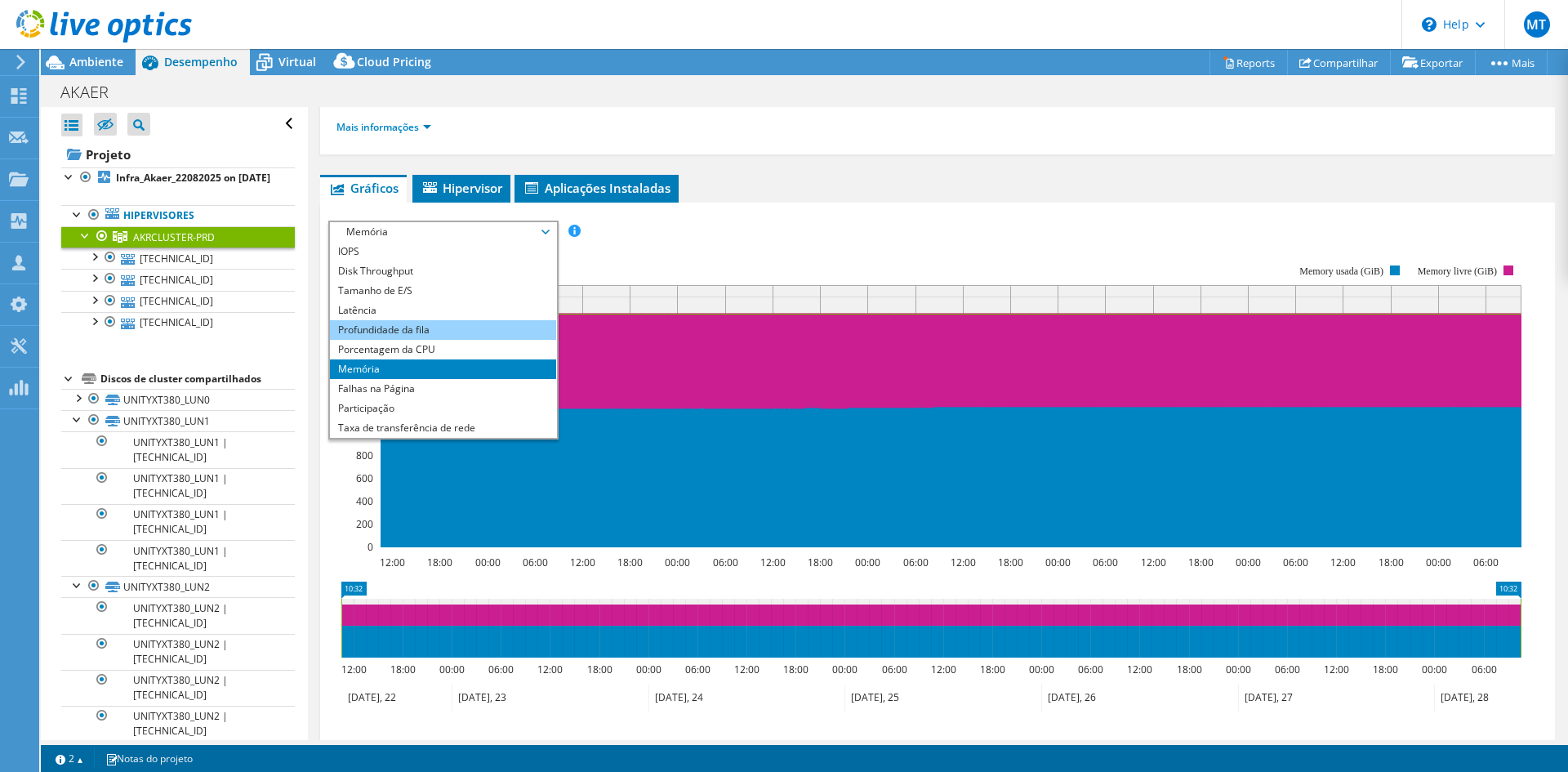
scroll to position [59, 0]
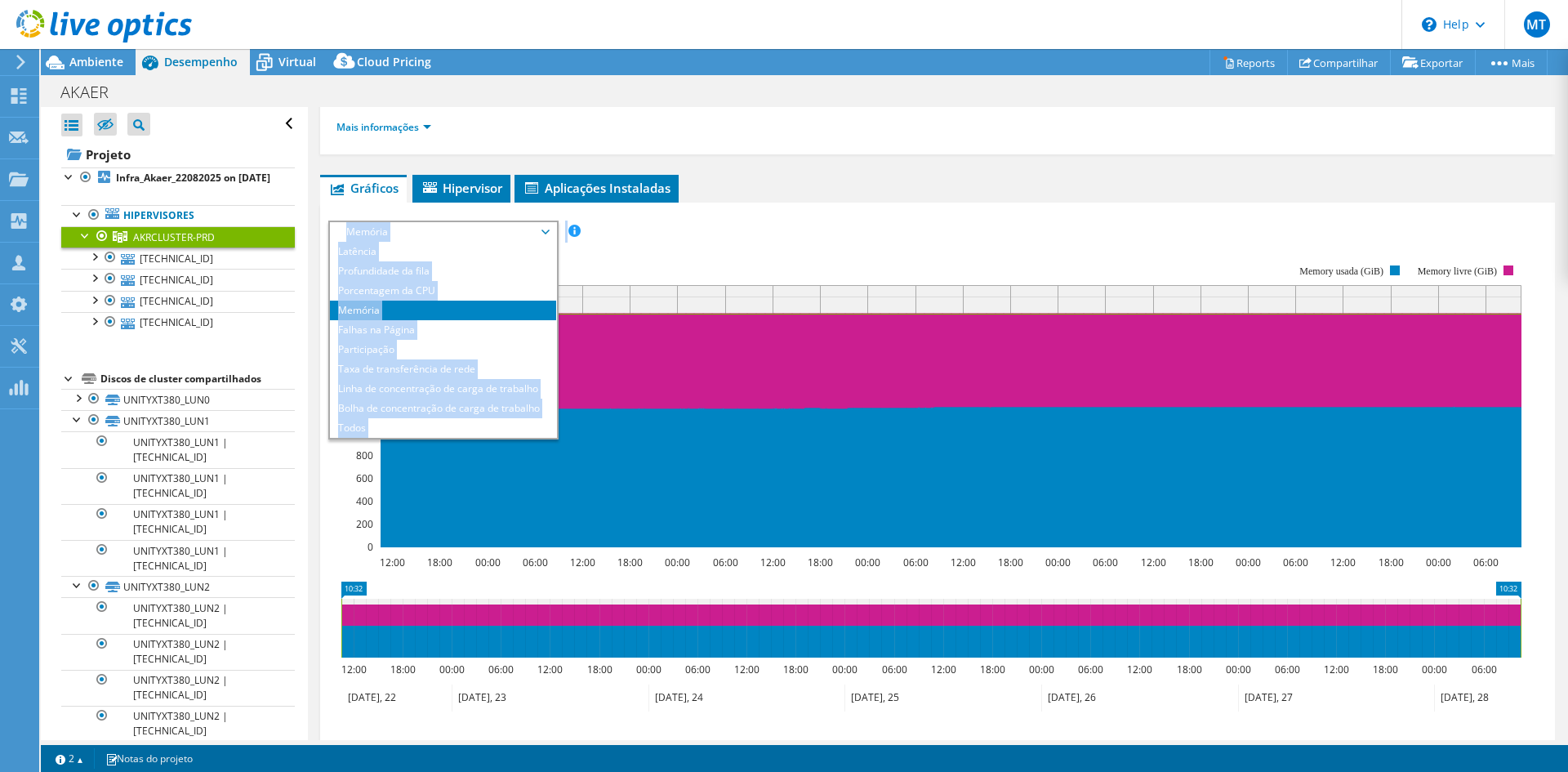
click at [945, 203] on div "Gráficos Servidores Inventário Hipervisor Discos Discos de cluster IOPS" at bounding box center [937, 525] width 1234 height 699
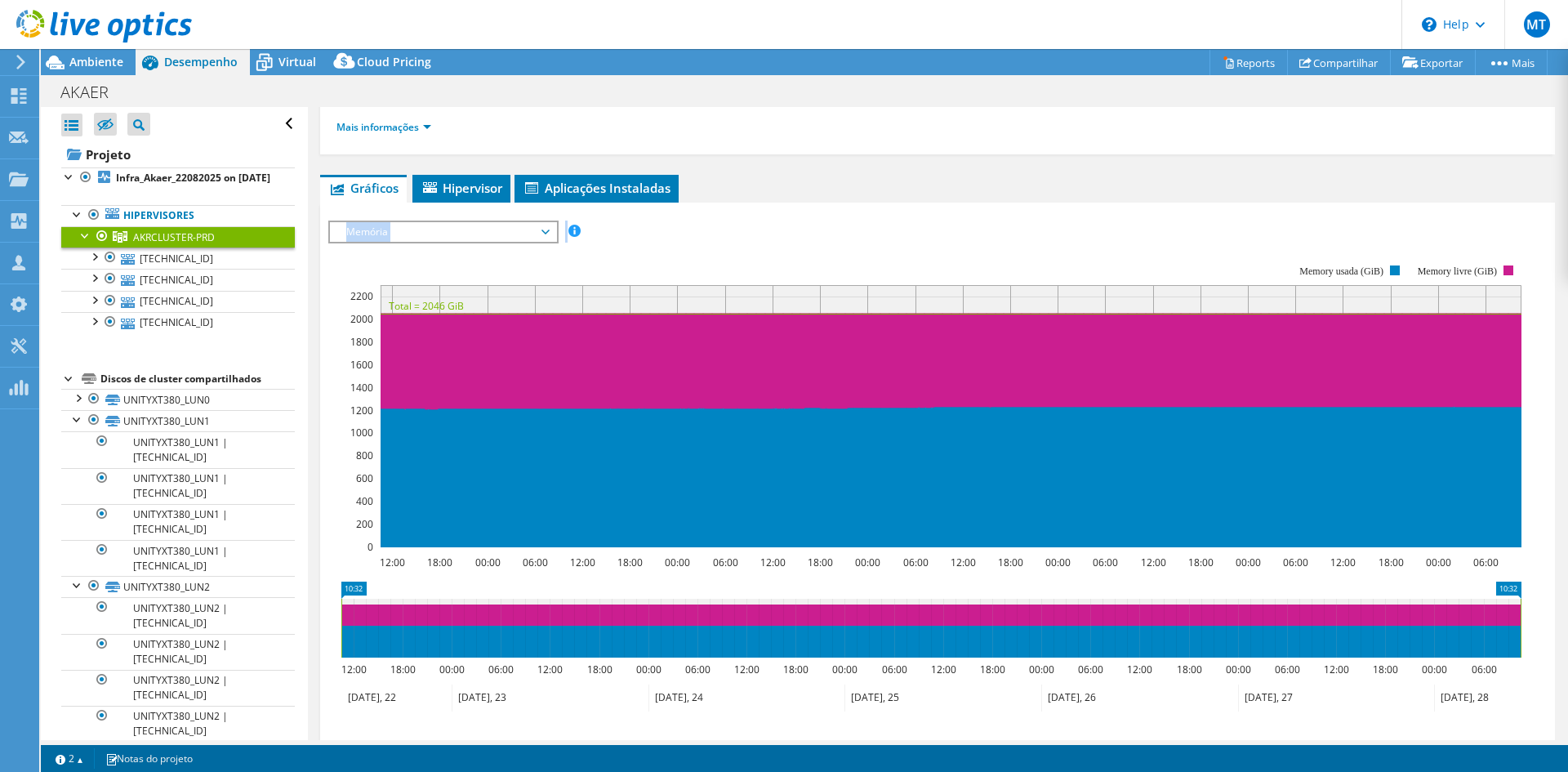
click at [473, 235] on span "Memória" at bounding box center [443, 231] width 210 height 20
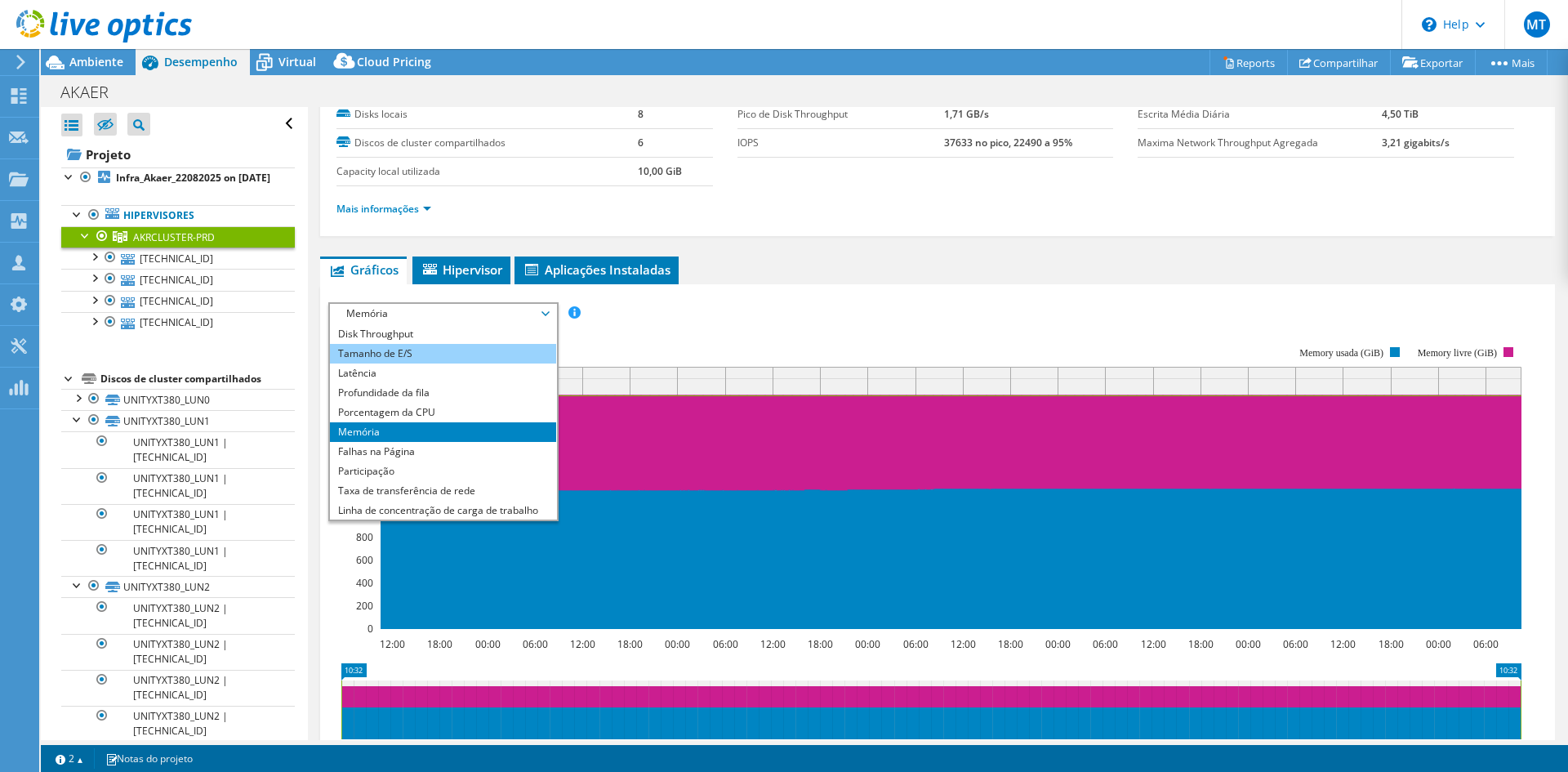
scroll to position [0, 0]
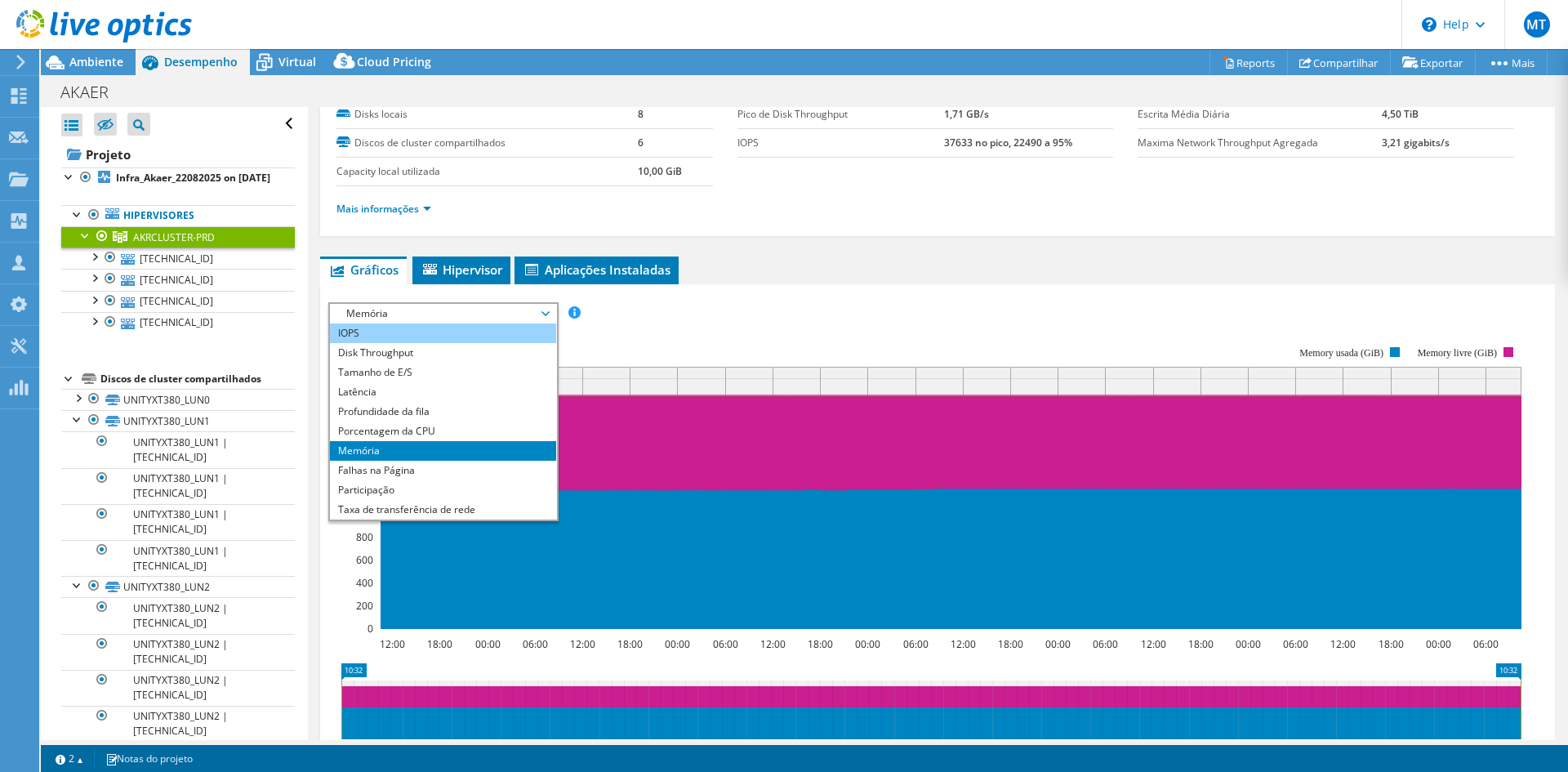
click at [428, 326] on li "IOPS" at bounding box center [443, 333] width 226 height 20
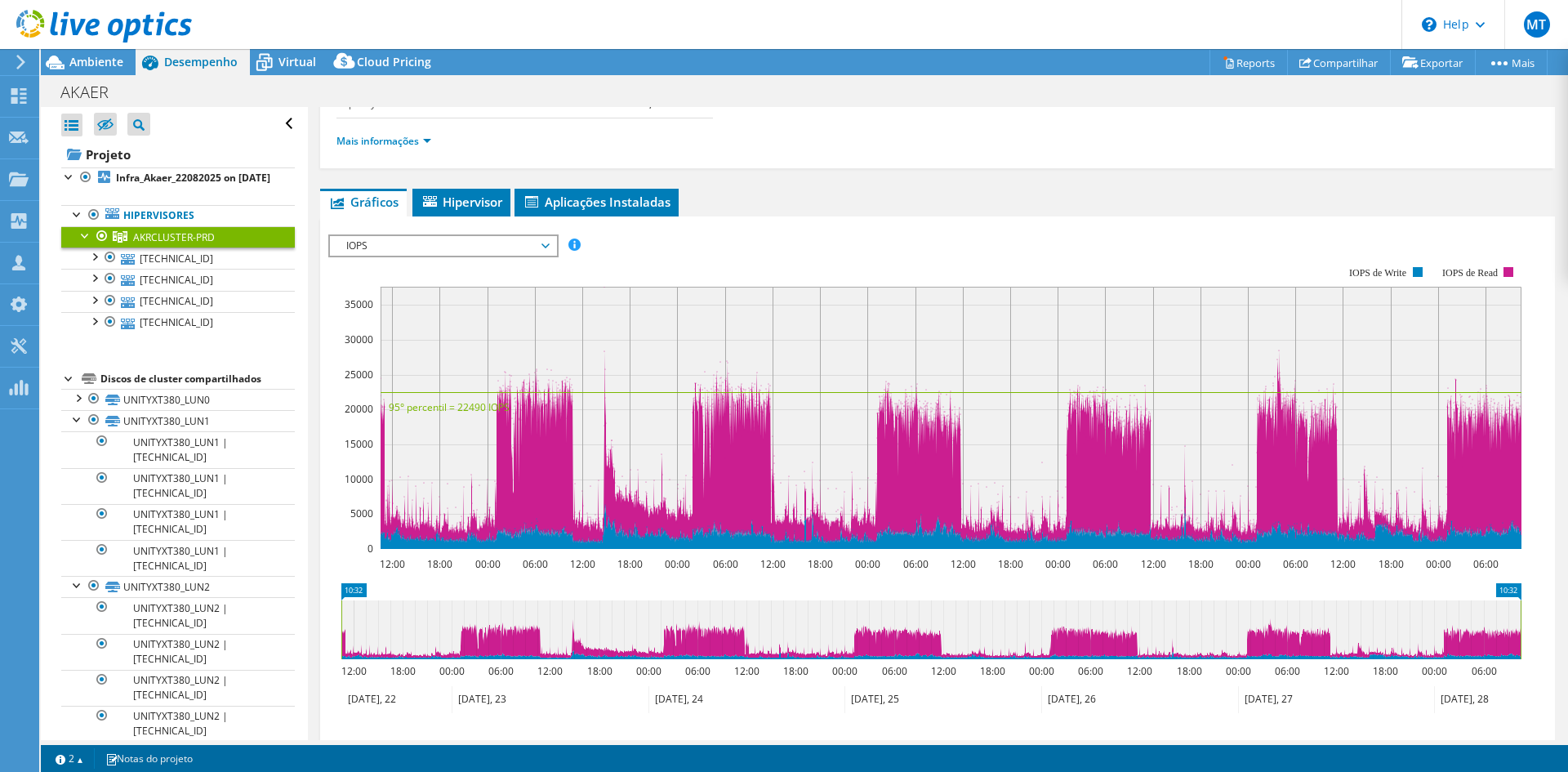
scroll to position [165, 0]
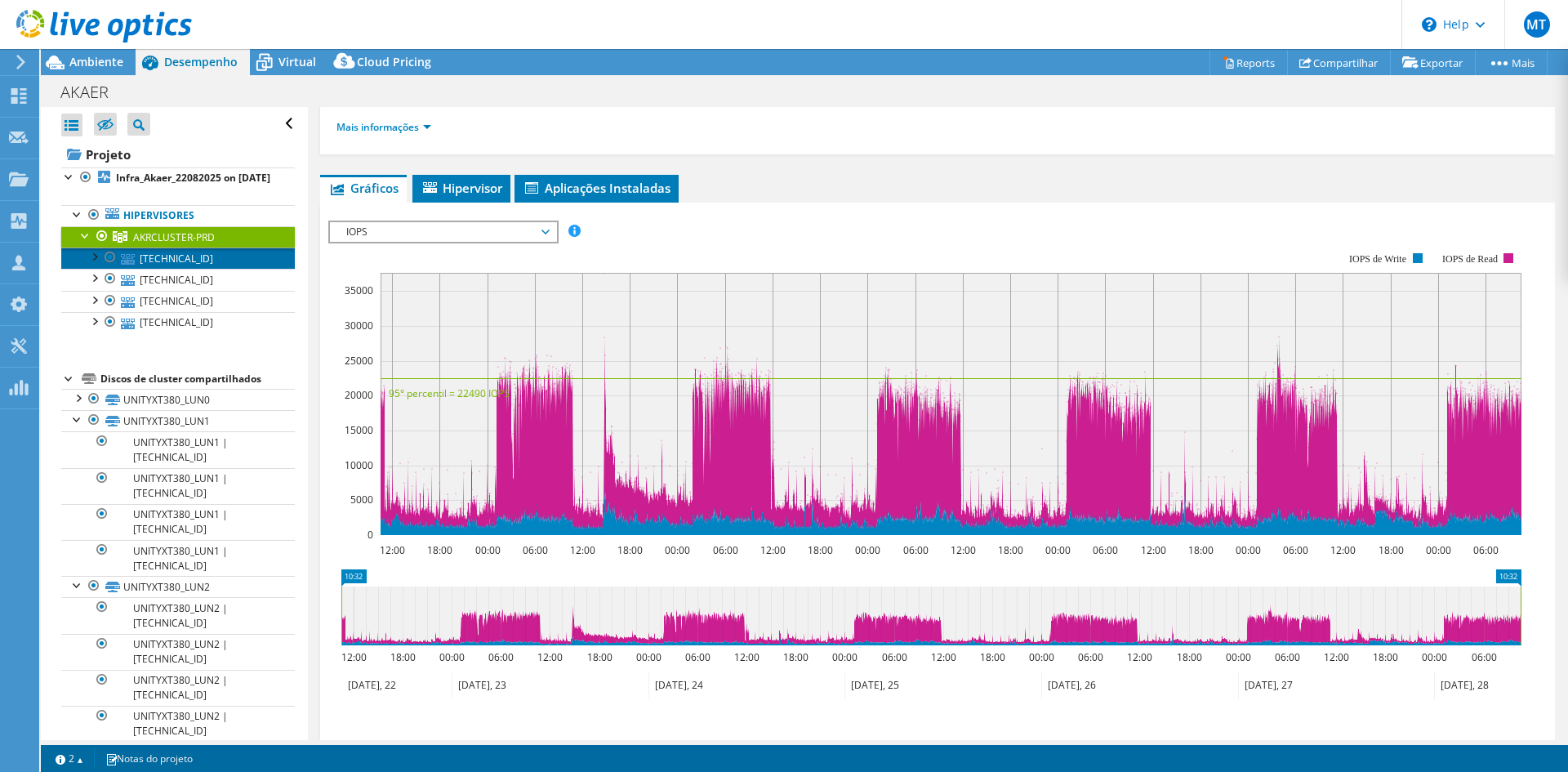
click at [162, 269] on link "[TECHNICAL_ID]" at bounding box center [178, 258] width 234 height 21
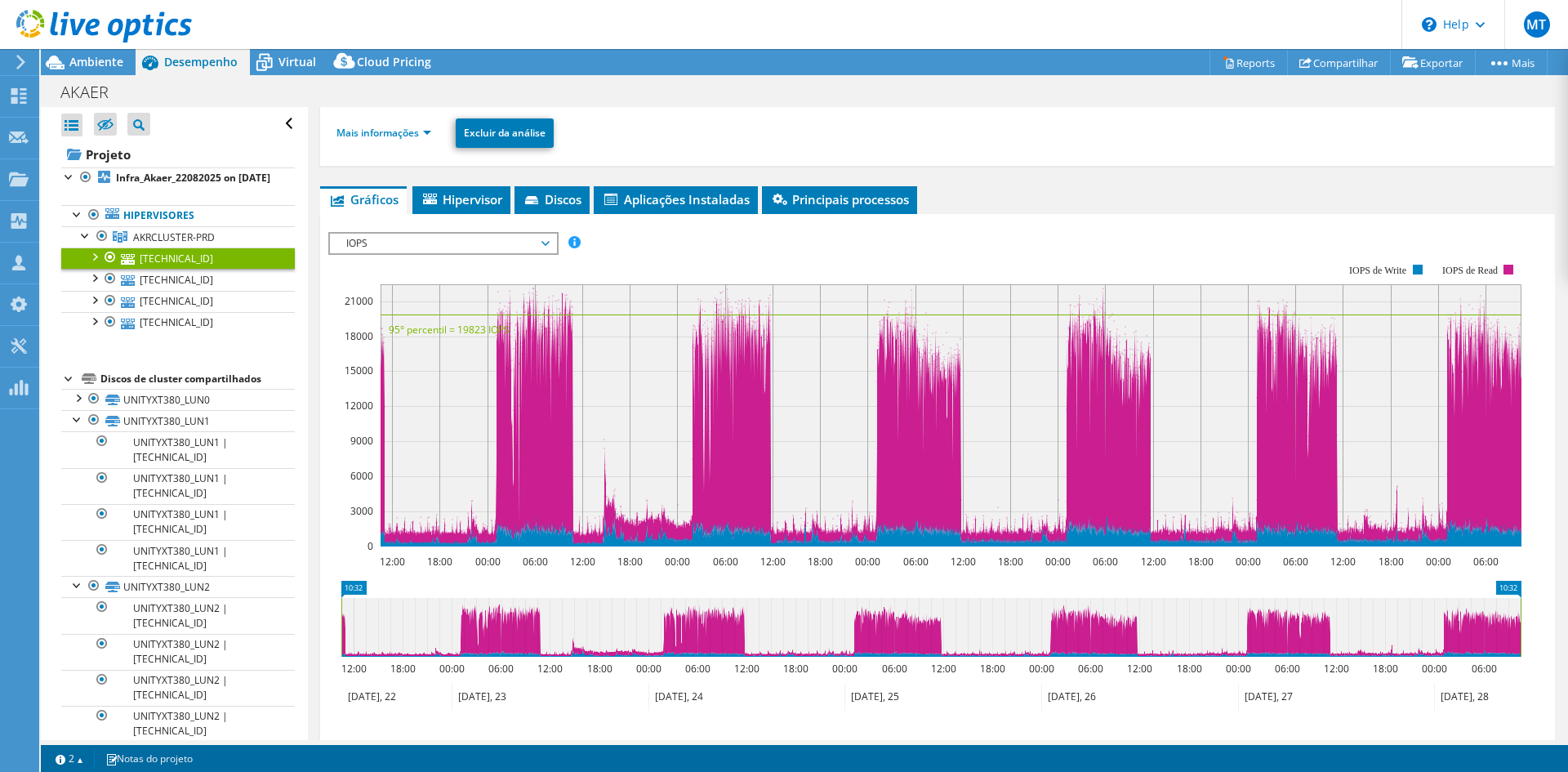
click at [400, 146] on ul "Mais informações Excluir da análise" at bounding box center [937, 131] width 1202 height 33
click at [410, 135] on link "Mais informações" at bounding box center [383, 132] width 95 height 14
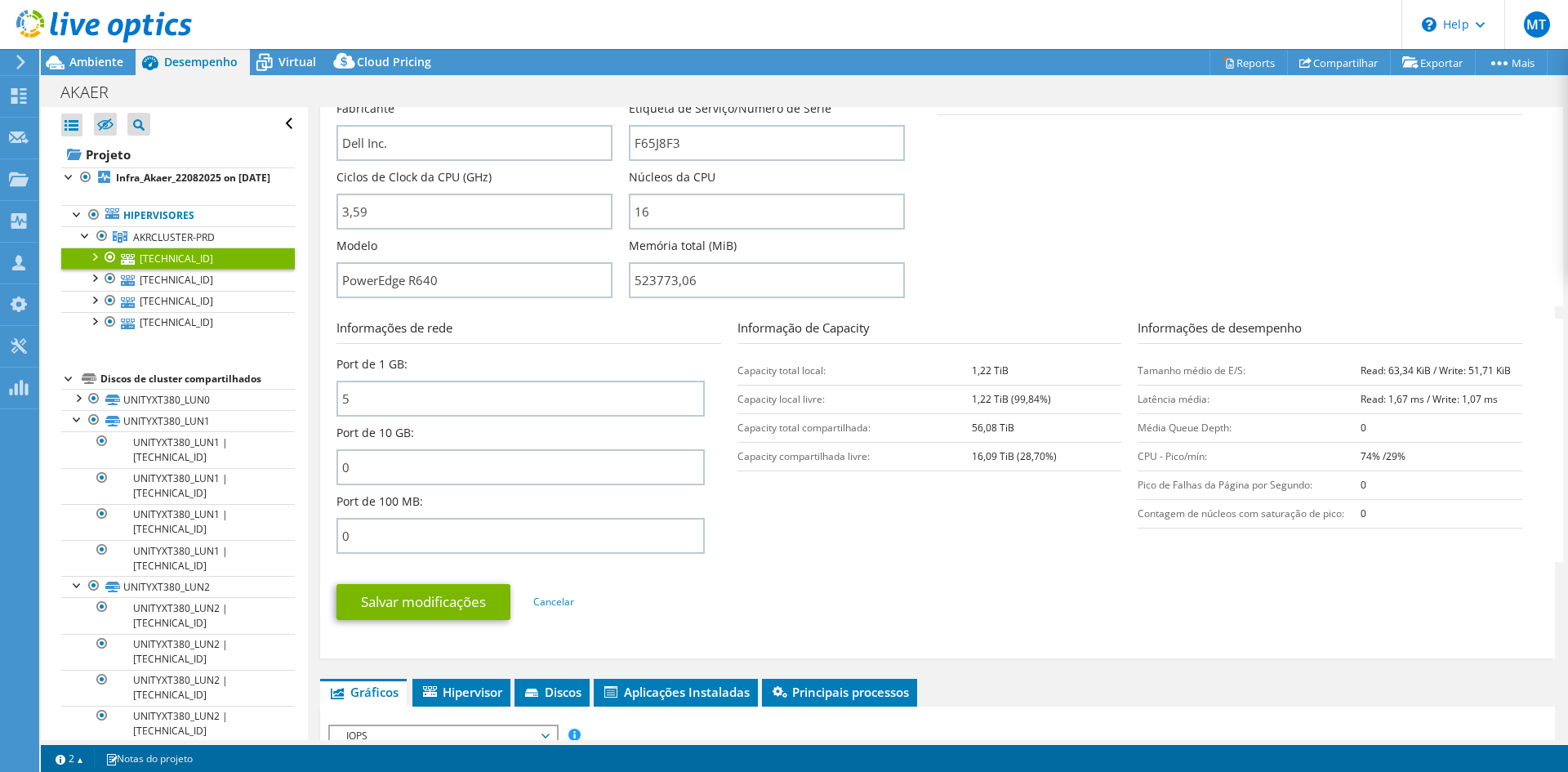
scroll to position [492, 0]
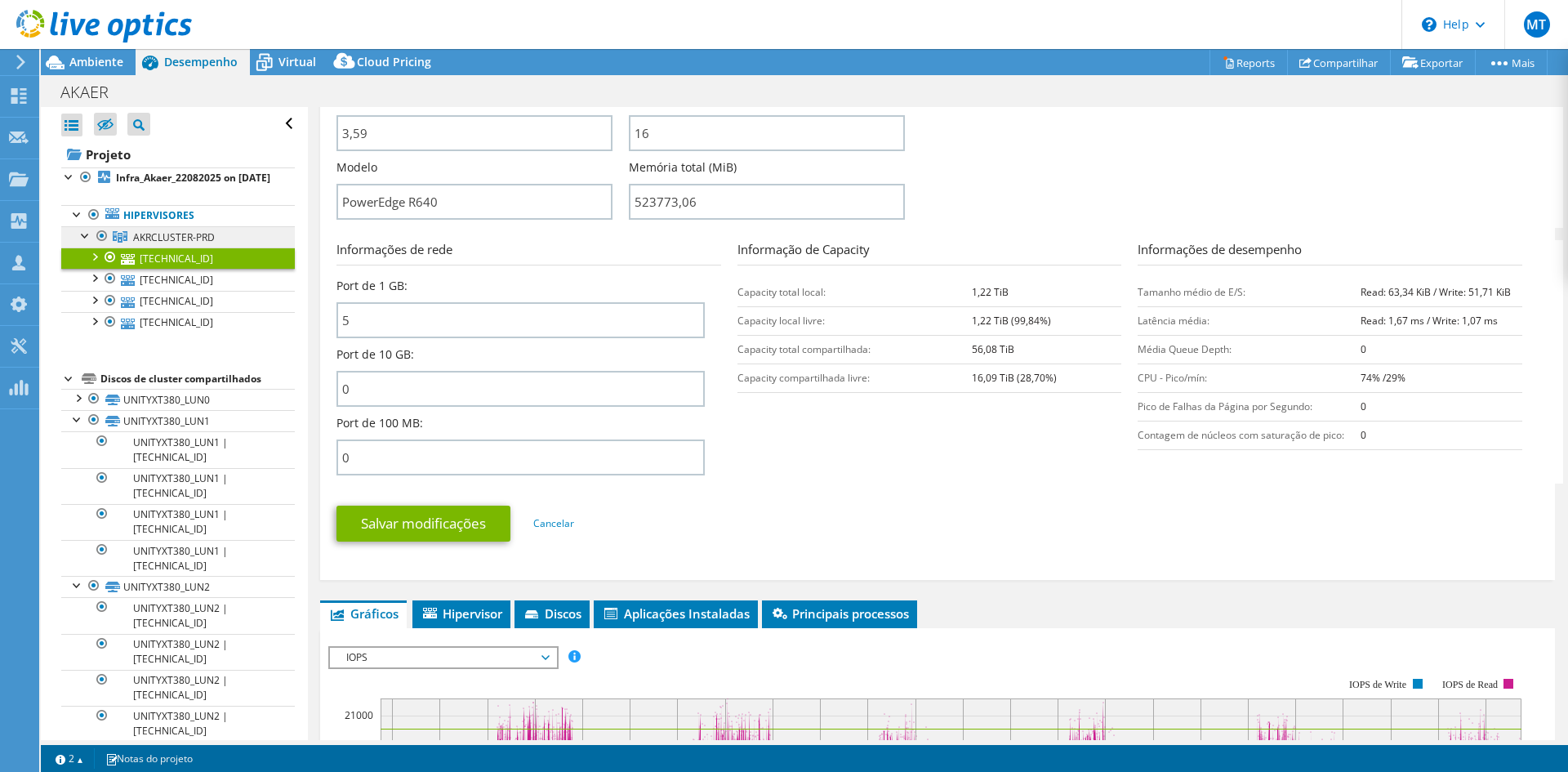
click at [174, 244] on span "AKRCLUSTER-PRD" at bounding box center [174, 237] width 82 height 14
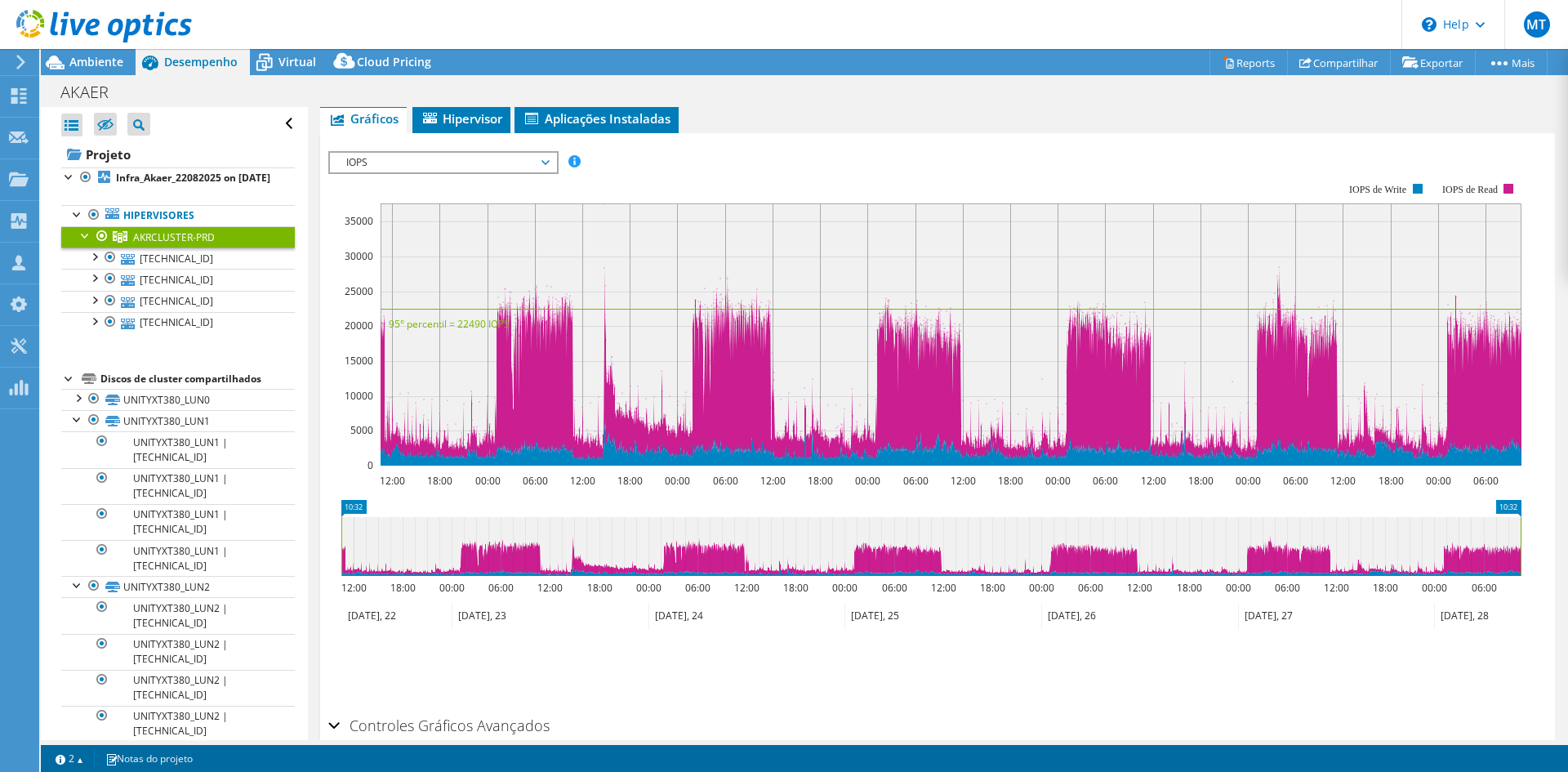
scroll to position [154, 0]
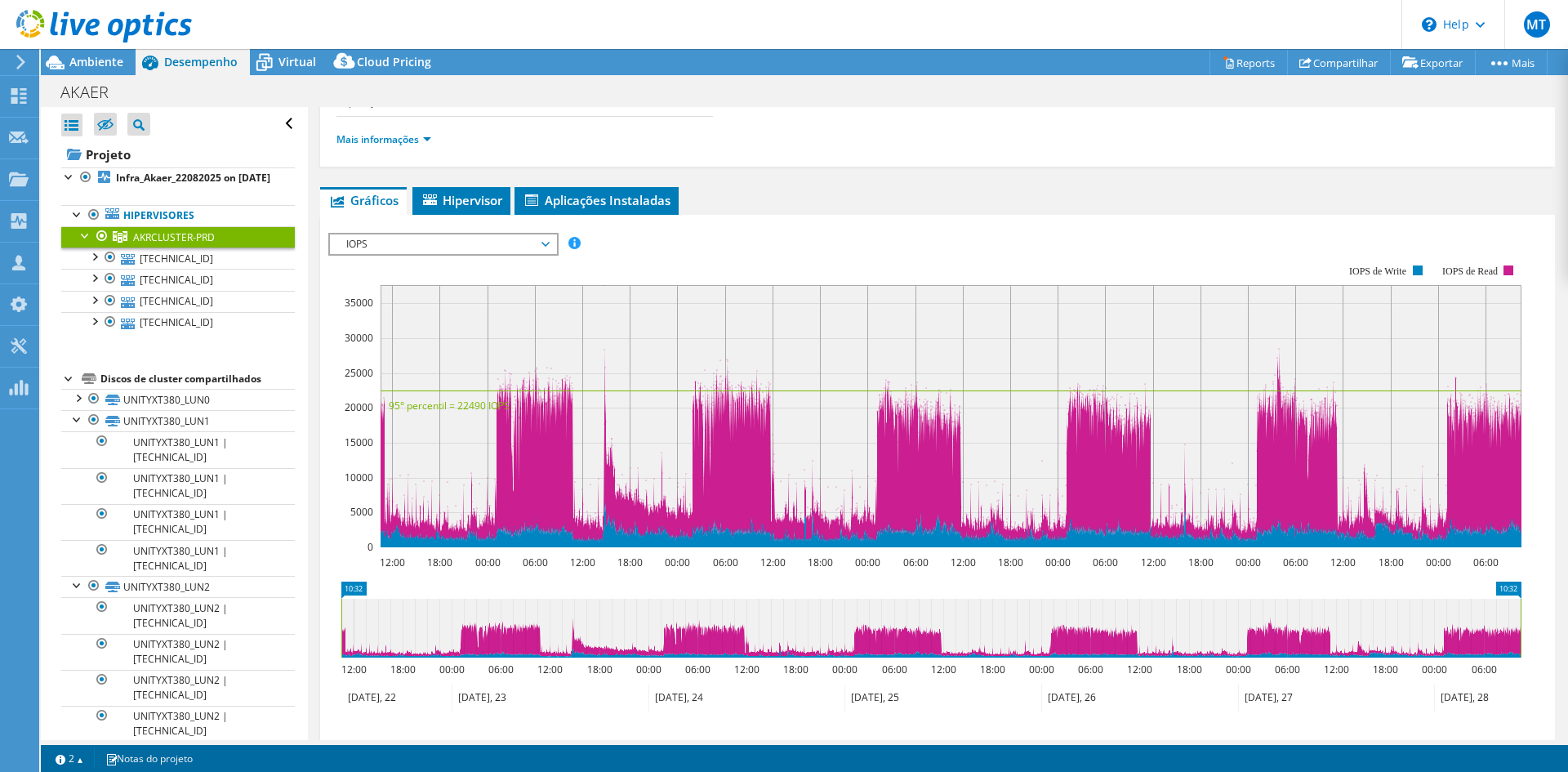
click at [473, 241] on span "IOPS" at bounding box center [443, 244] width 210 height 20
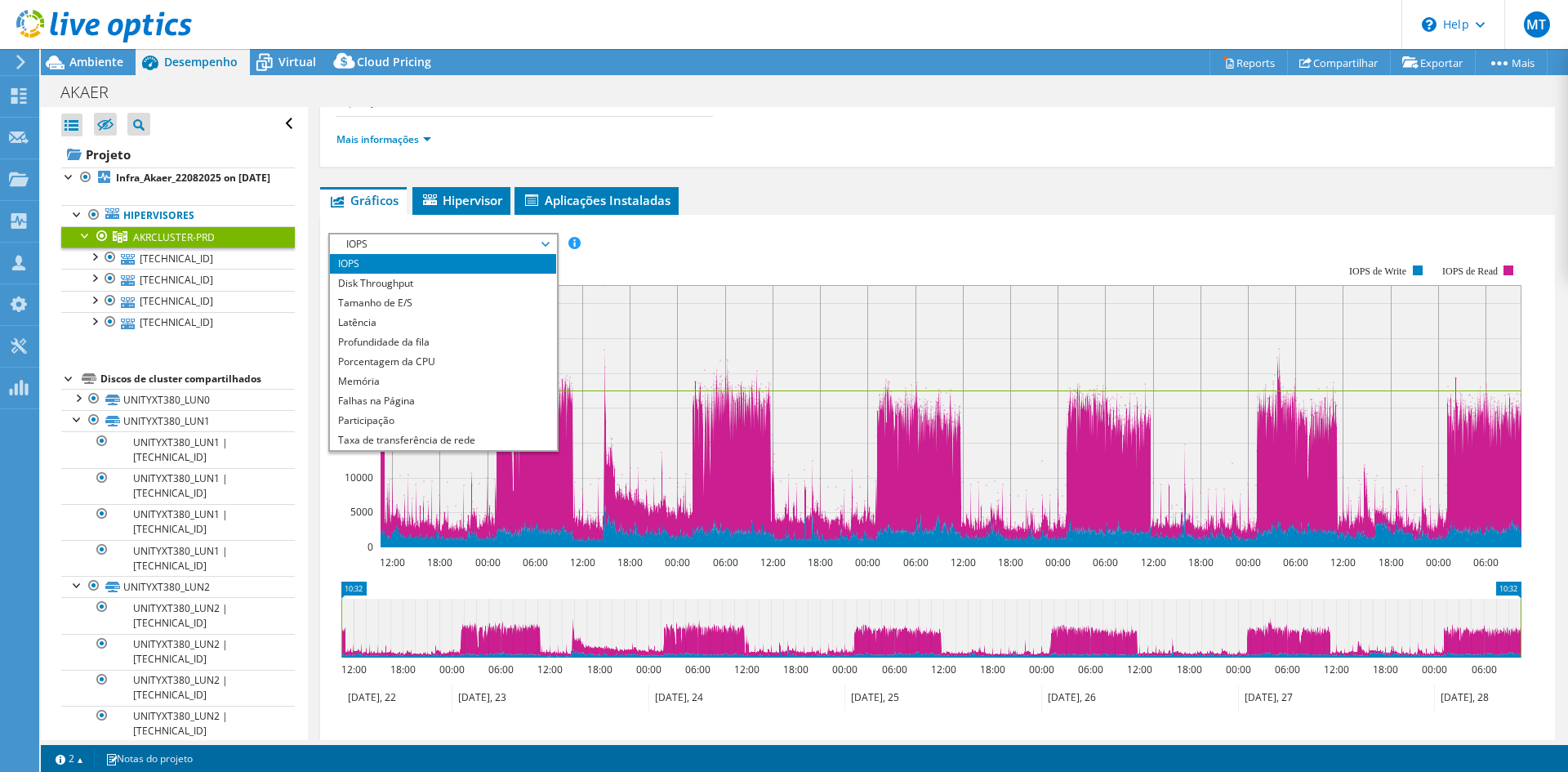
click at [644, 250] on rect at bounding box center [925, 405] width 1193 height 327
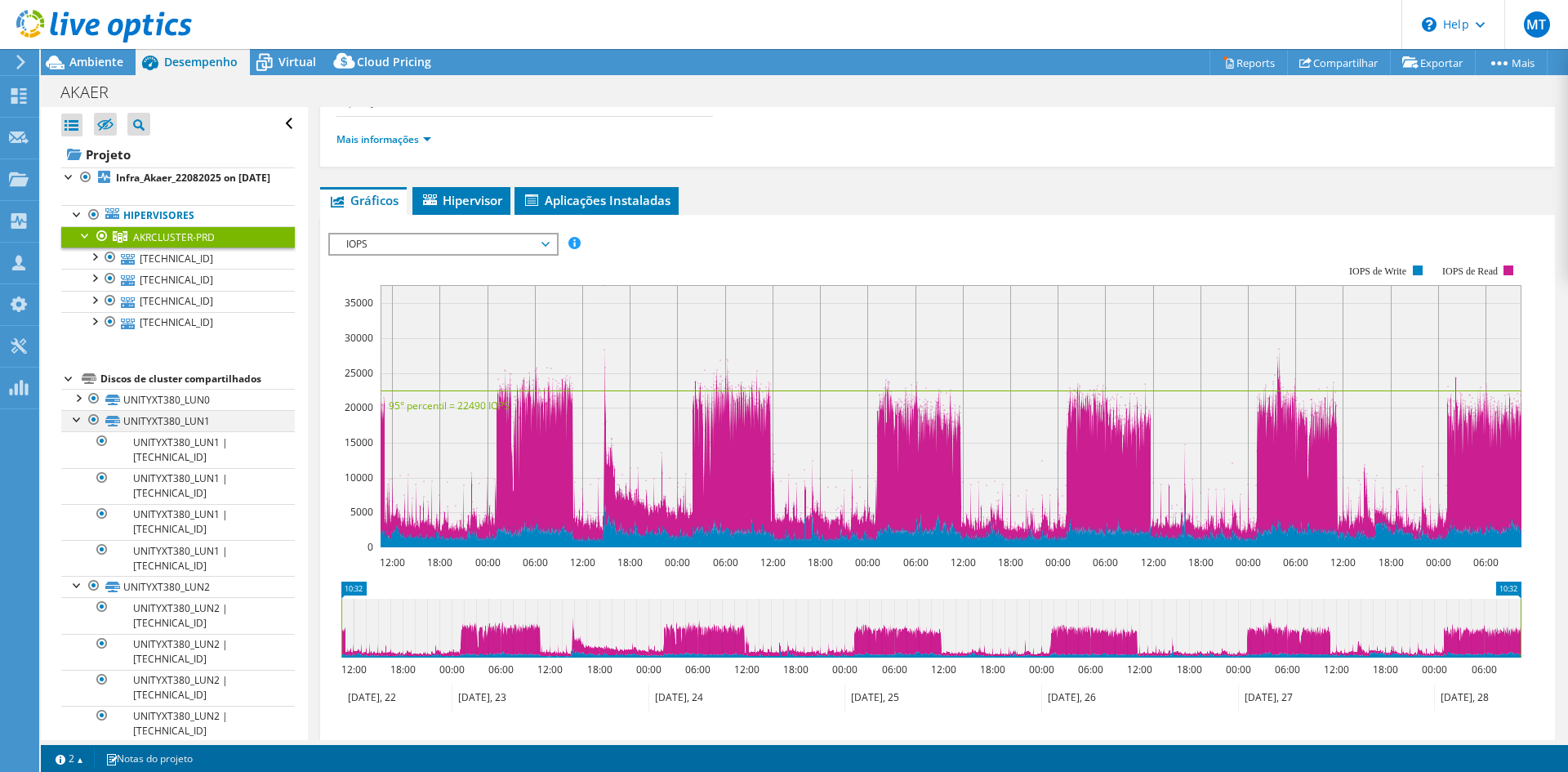
click at [73, 427] on div at bounding box center [77, 418] width 16 height 16
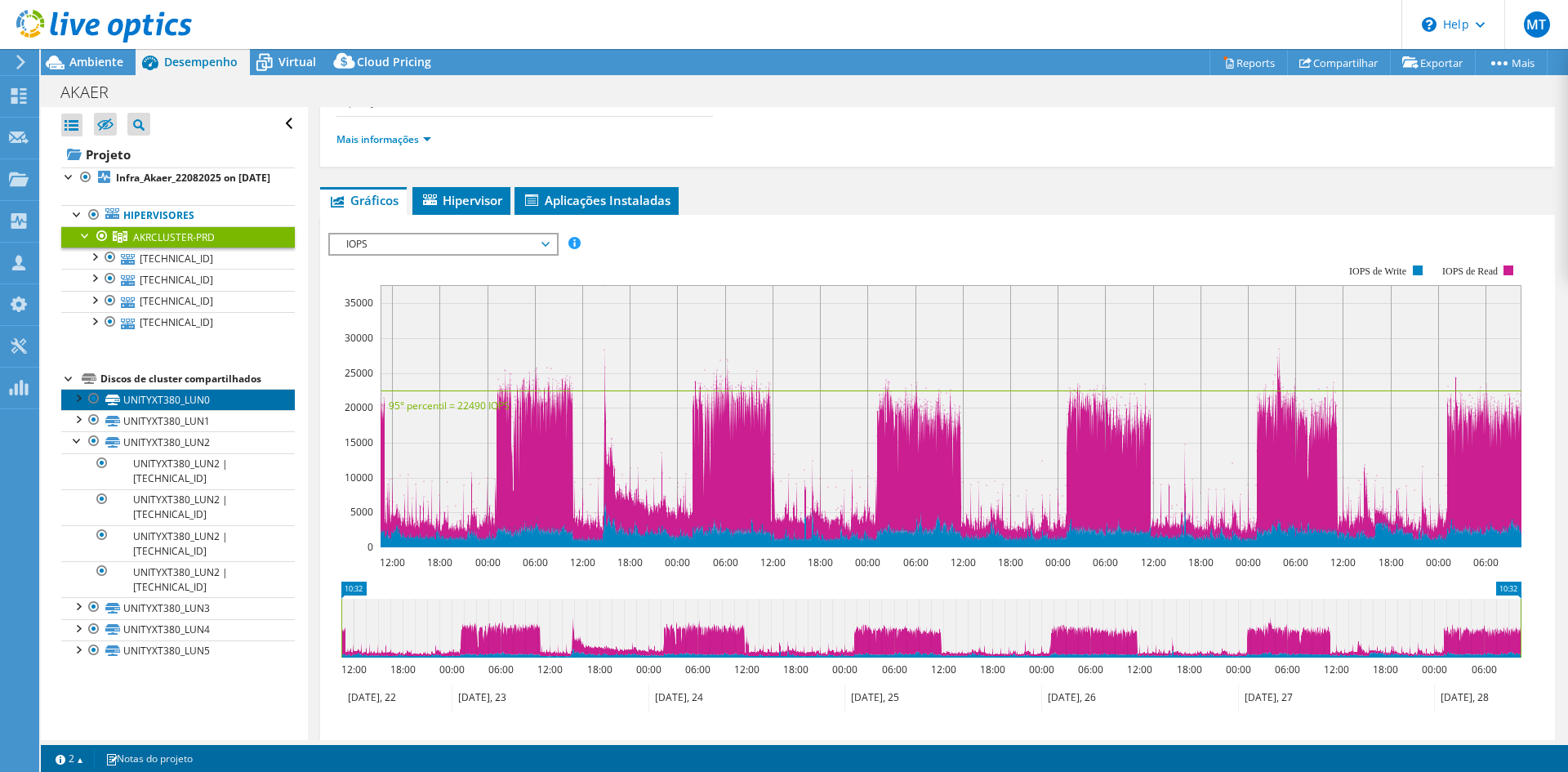
click at [159, 410] on link "UNITYXT380_LUN0" at bounding box center [178, 399] width 234 height 21
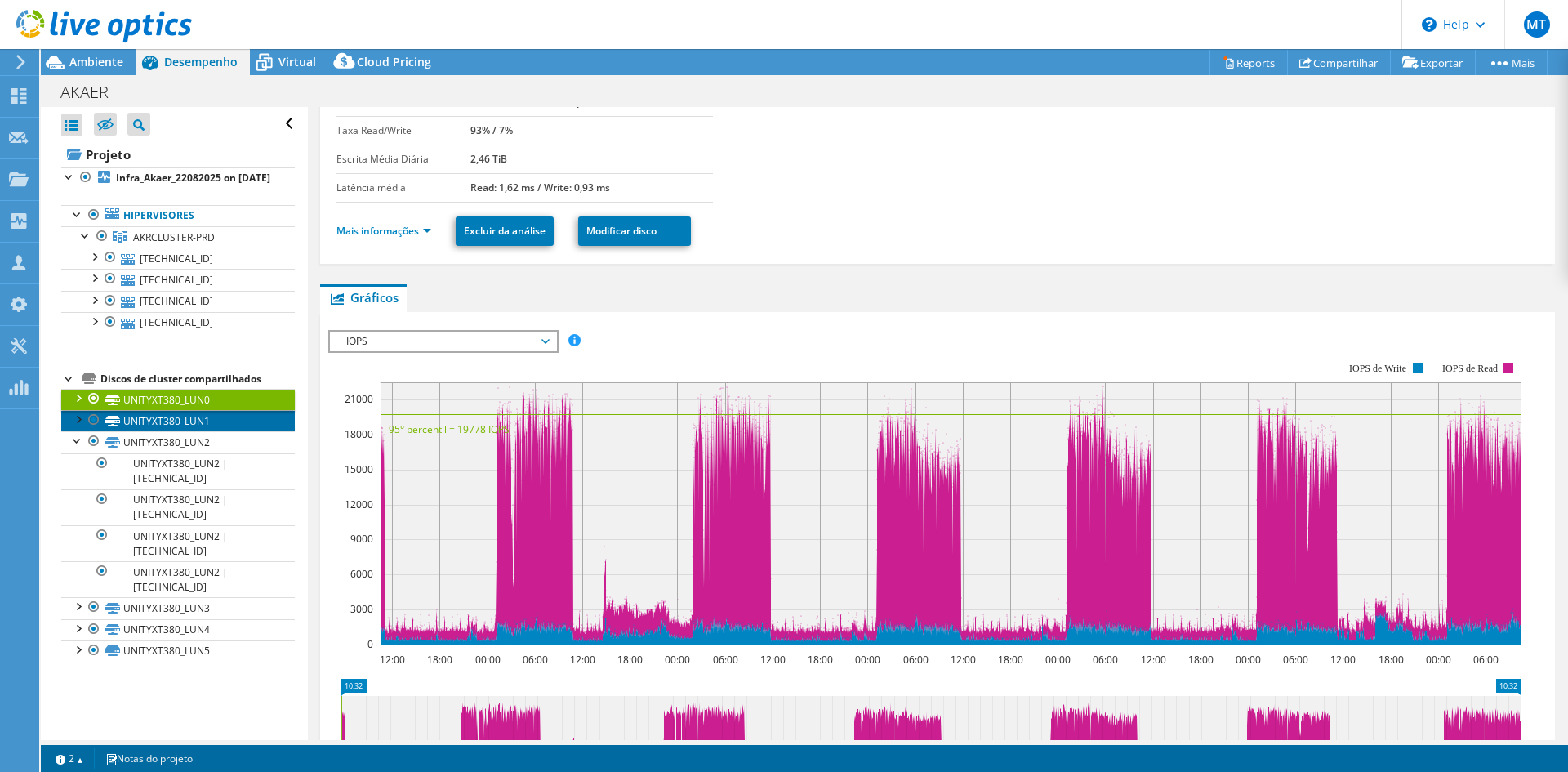
click at [165, 431] on link "UNITYXT380_LUN1" at bounding box center [178, 421] width 234 height 21
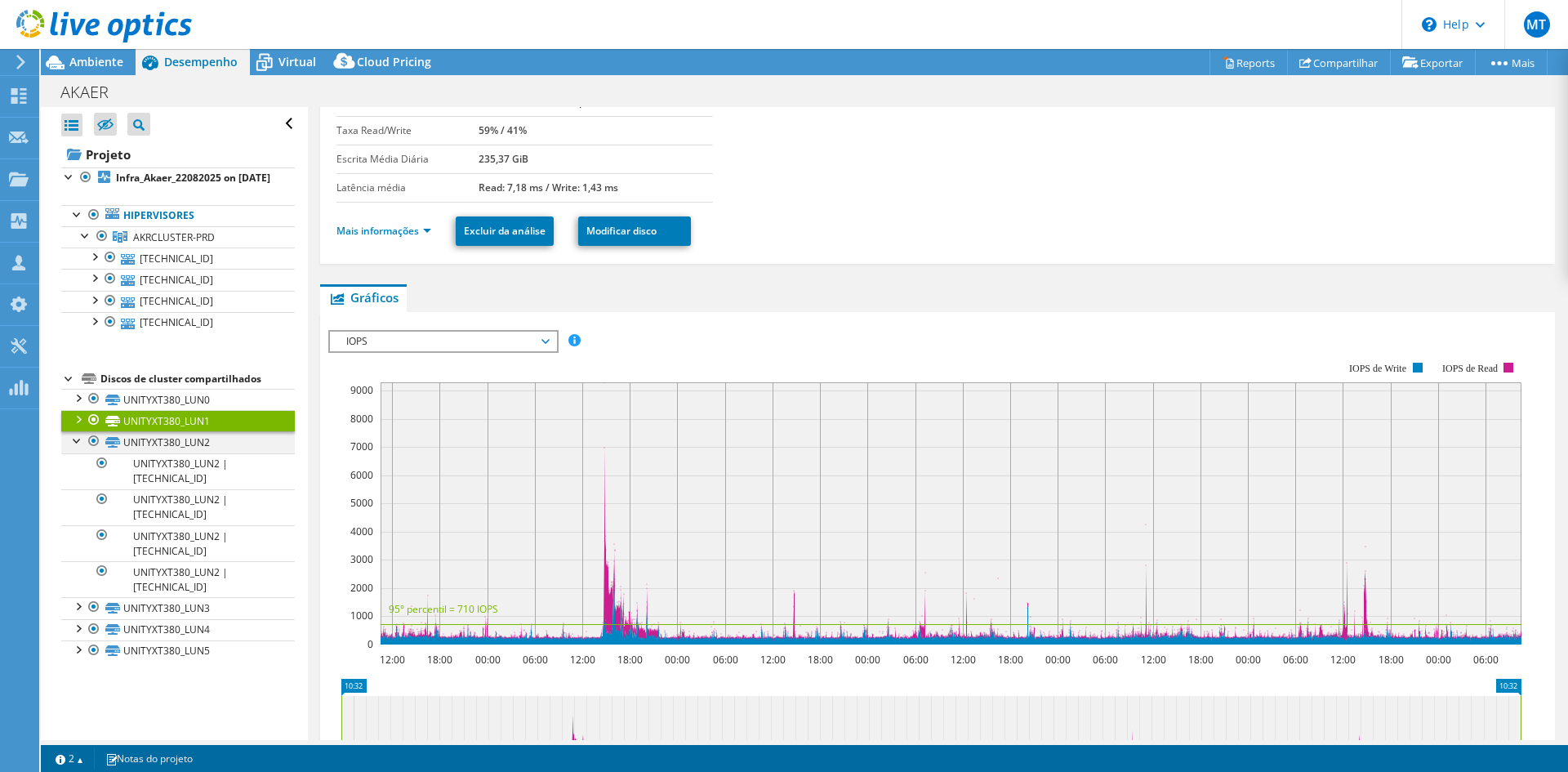
click at [78, 448] on div at bounding box center [77, 438] width 16 height 16
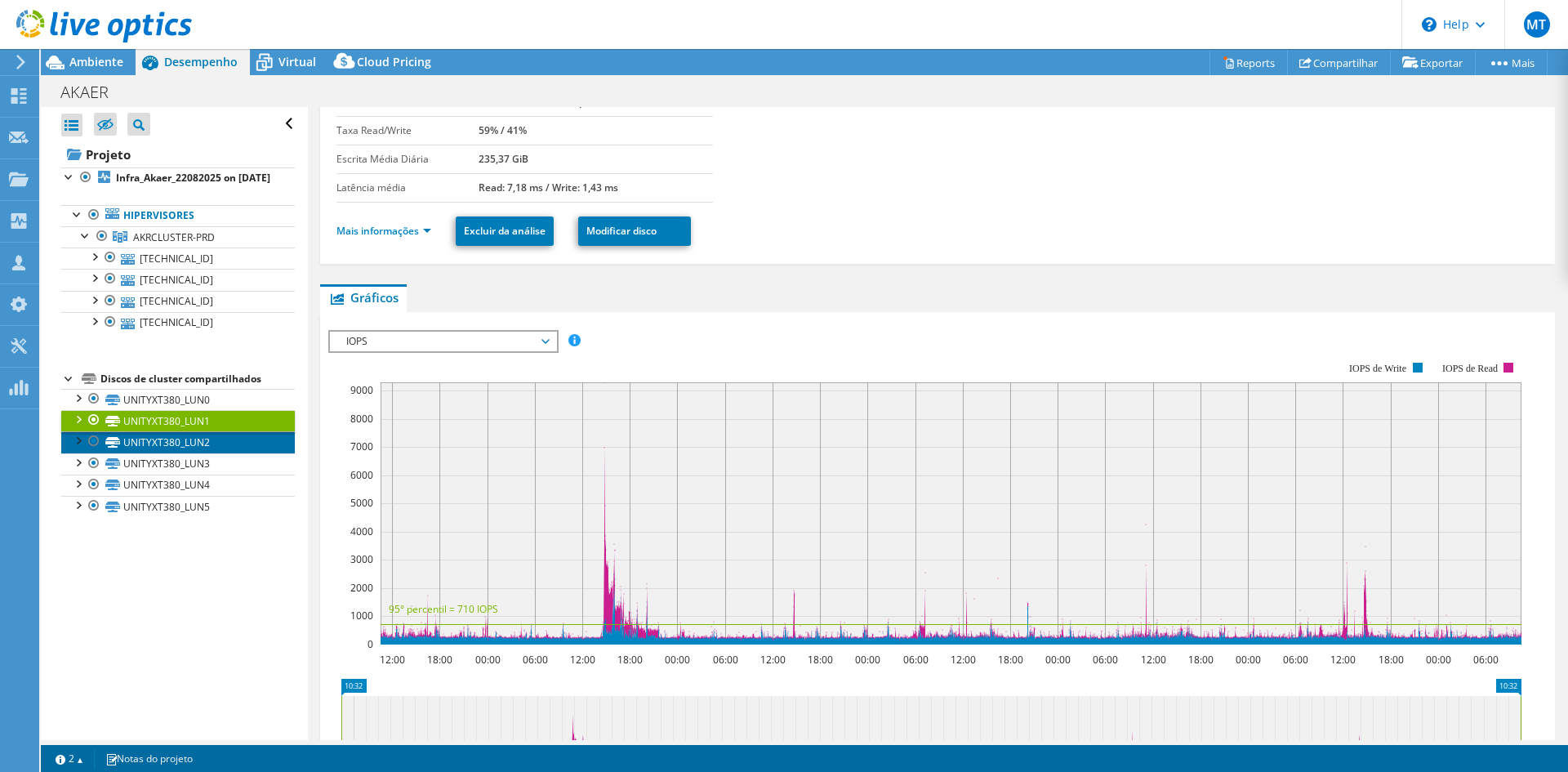
click at [156, 452] on link "UNITYXT380_LUN2" at bounding box center [178, 441] width 234 height 21
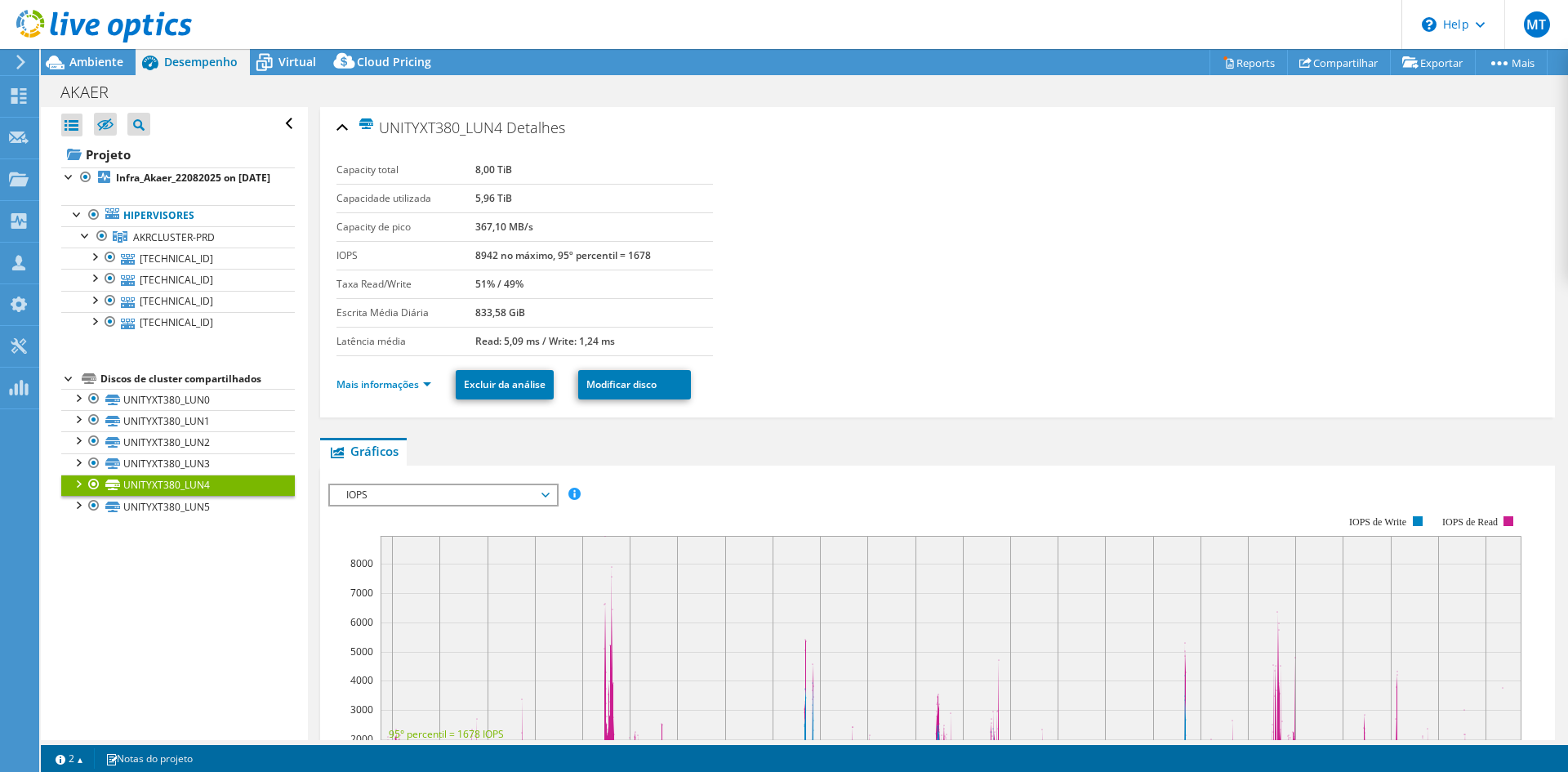
select select "USD"
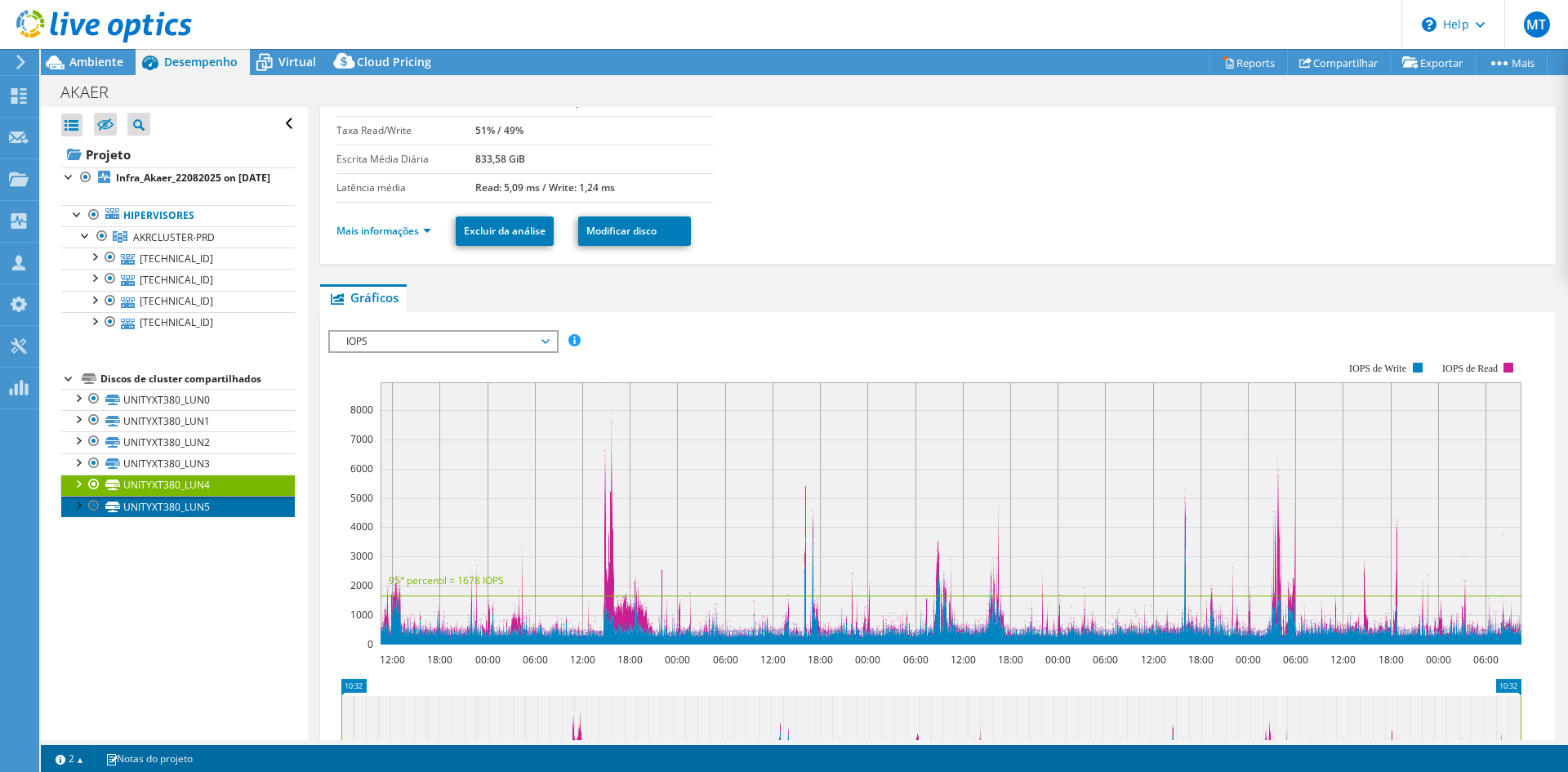
drag, startPoint x: 0, startPoint y: 0, endPoint x: 154, endPoint y: 516, distance: 538.5
click at [154, 516] on link "UNITYXT380_LUN5" at bounding box center [178, 506] width 234 height 21
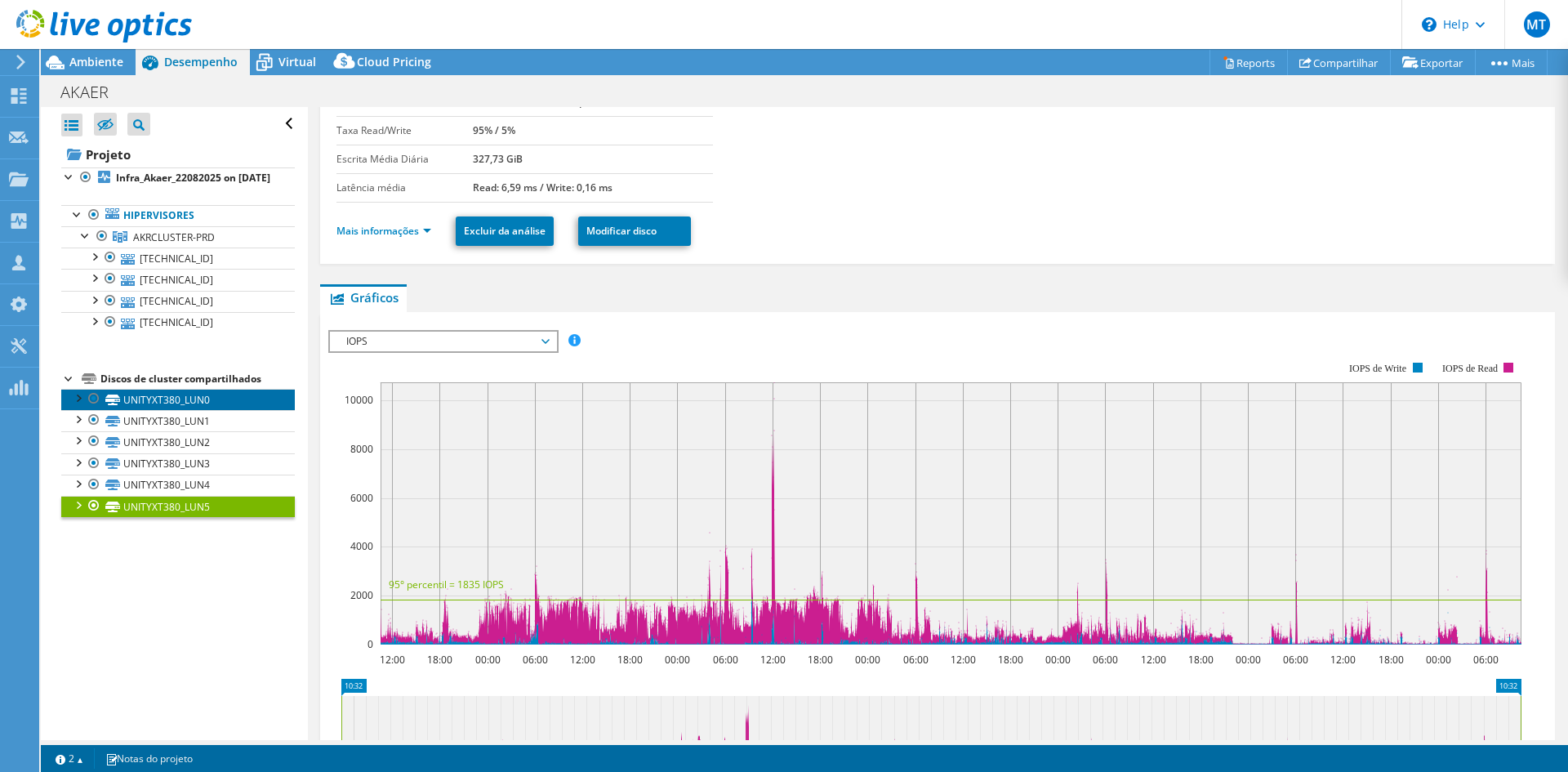
click at [229, 410] on link "UNITYXT380_LUN0" at bounding box center [178, 399] width 234 height 21
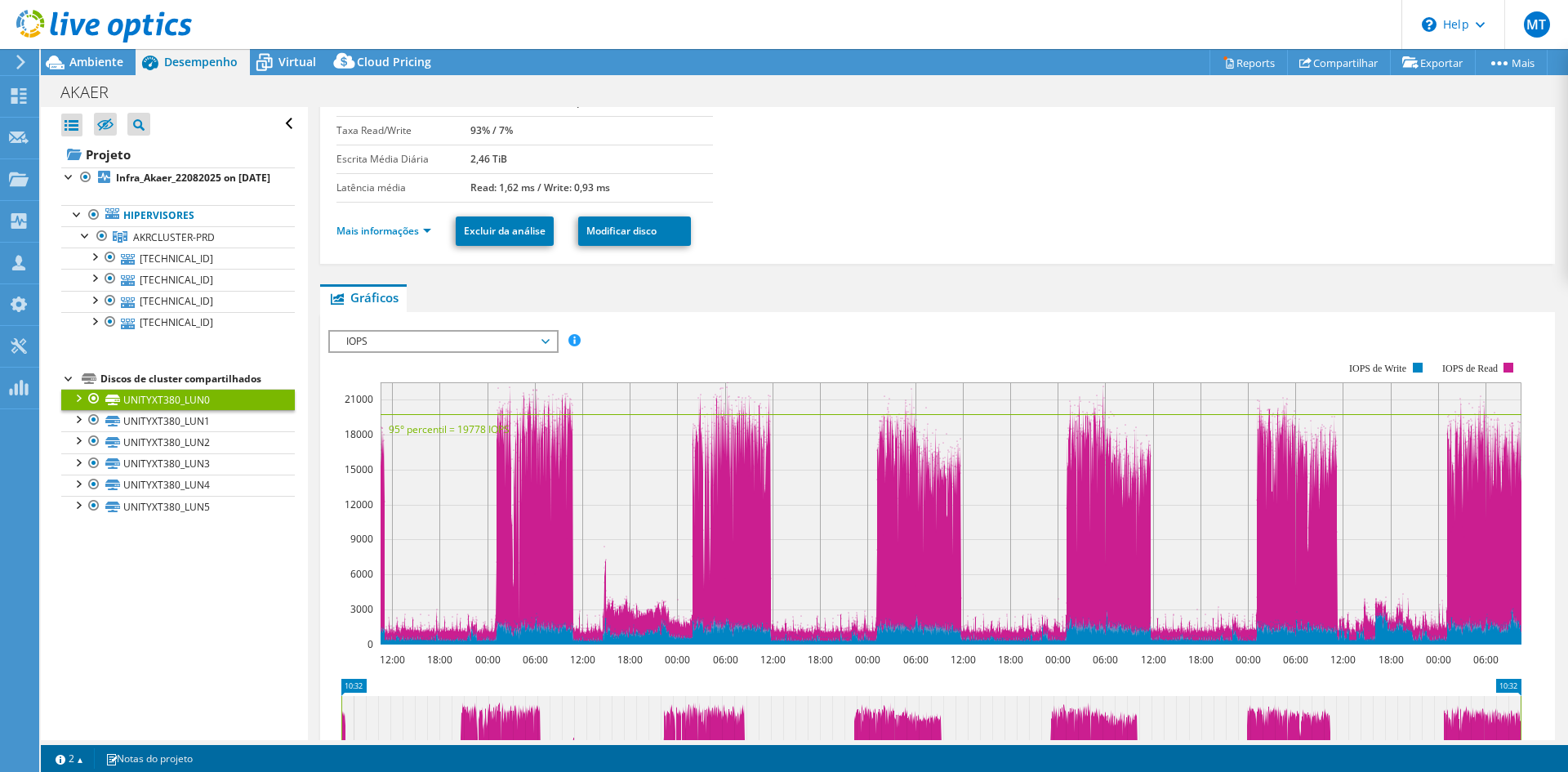
click at [84, 405] on div at bounding box center [77, 397] width 16 height 16
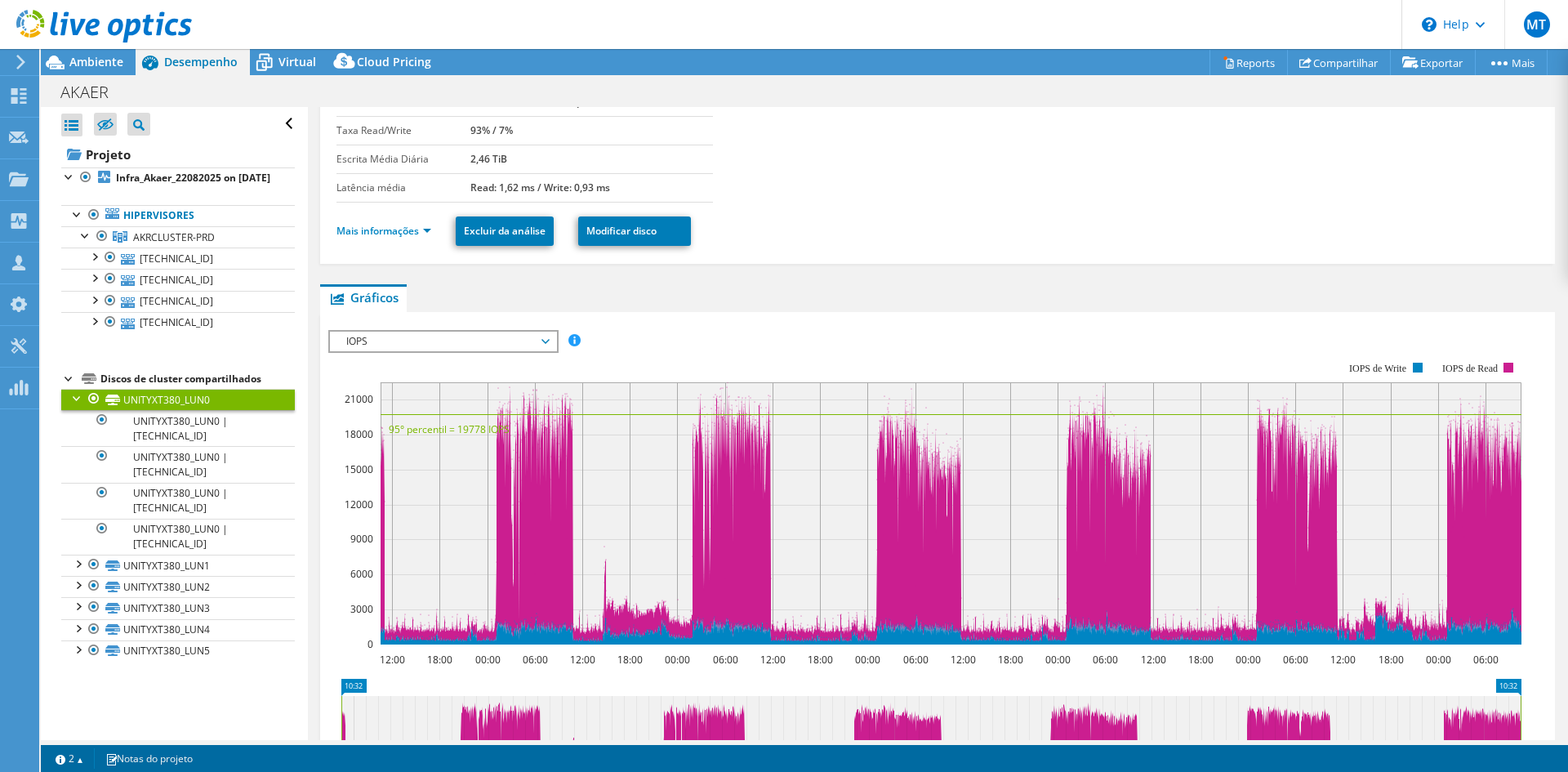
click at [78, 405] on div at bounding box center [77, 397] width 16 height 16
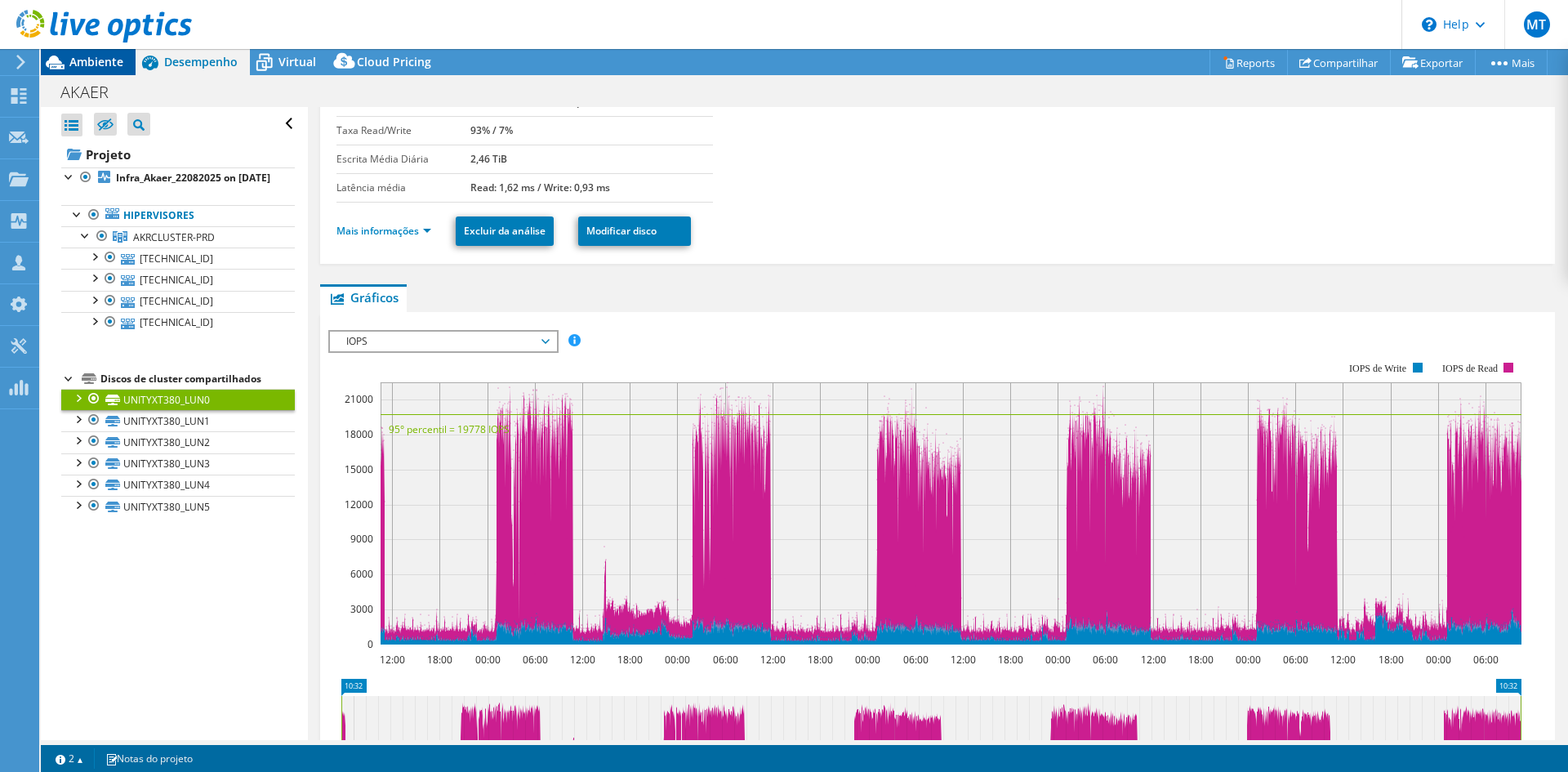
click at [84, 58] on span "Ambiente" at bounding box center [96, 61] width 54 height 15
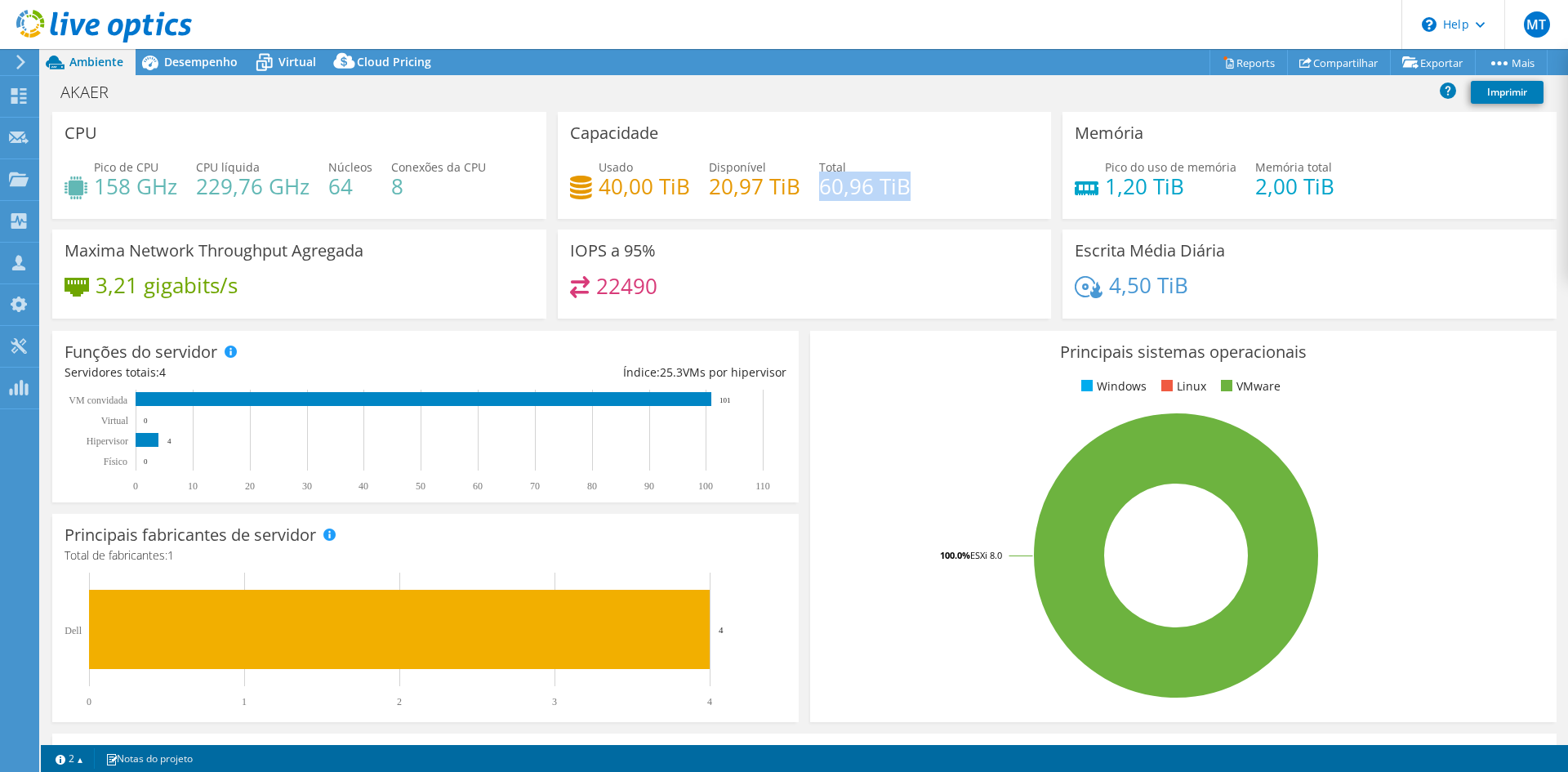
drag, startPoint x: 812, startPoint y: 186, endPoint x: 931, endPoint y: 185, distance: 119.0
click at [931, 185] on div "Usado 40,00 TiB Disponível 20,97 TiB Total 60,96 TiB" at bounding box center [804, 185] width 469 height 53
drag, startPoint x: 599, startPoint y: 182, endPoint x: 693, endPoint y: 186, distance: 94.1
click at [693, 186] on div "Usado 40,00 TiB Disponível 20,97 TiB Total 60,96 TiB" at bounding box center [804, 185] width 469 height 53
click at [672, 216] on div "Capacidade Usado 40,00 TiB Disponível 20,97 TiB Total 60,96 TiB" at bounding box center [804, 165] width 494 height 107
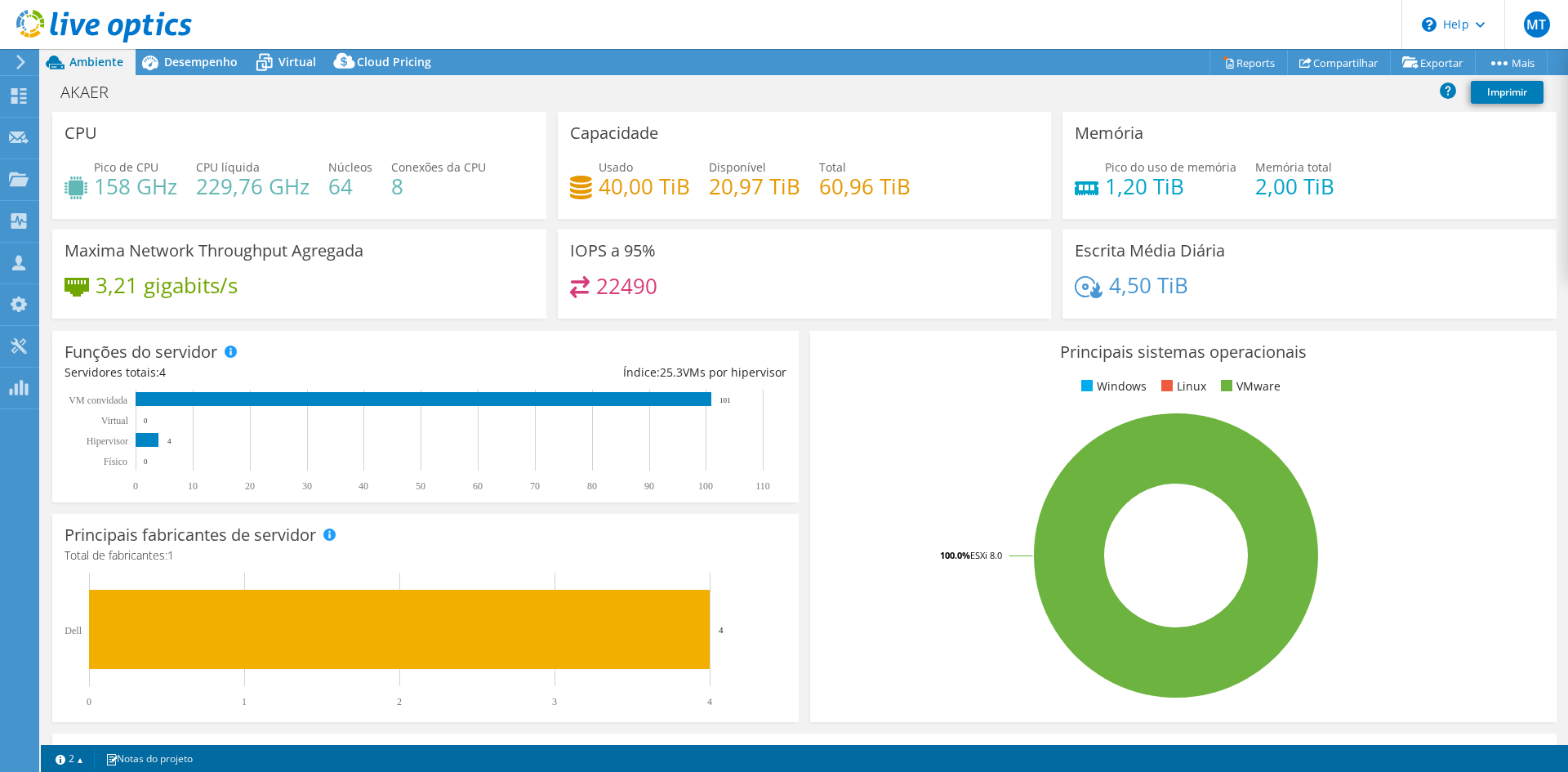
click at [639, 229] on div "Capacidade Usado 40,00 TiB Disponível 20,97 TiB Total 60,96 TiB" at bounding box center [804, 171] width 505 height 118
drag, startPoint x: 815, startPoint y: 184, endPoint x: 938, endPoint y: 184, distance: 123.0
click at [937, 183] on div "Usado 40,00 TiB Disponível 20,97 TiB Total 60,96 TiB" at bounding box center [804, 185] width 469 height 53
drag, startPoint x: 704, startPoint y: 188, endPoint x: 938, endPoint y: 197, distance: 234.2
click at [934, 197] on div "Usado 40,00 TiB Disponível 20,97 TiB Total 60,96 TiB" at bounding box center [804, 185] width 469 height 53
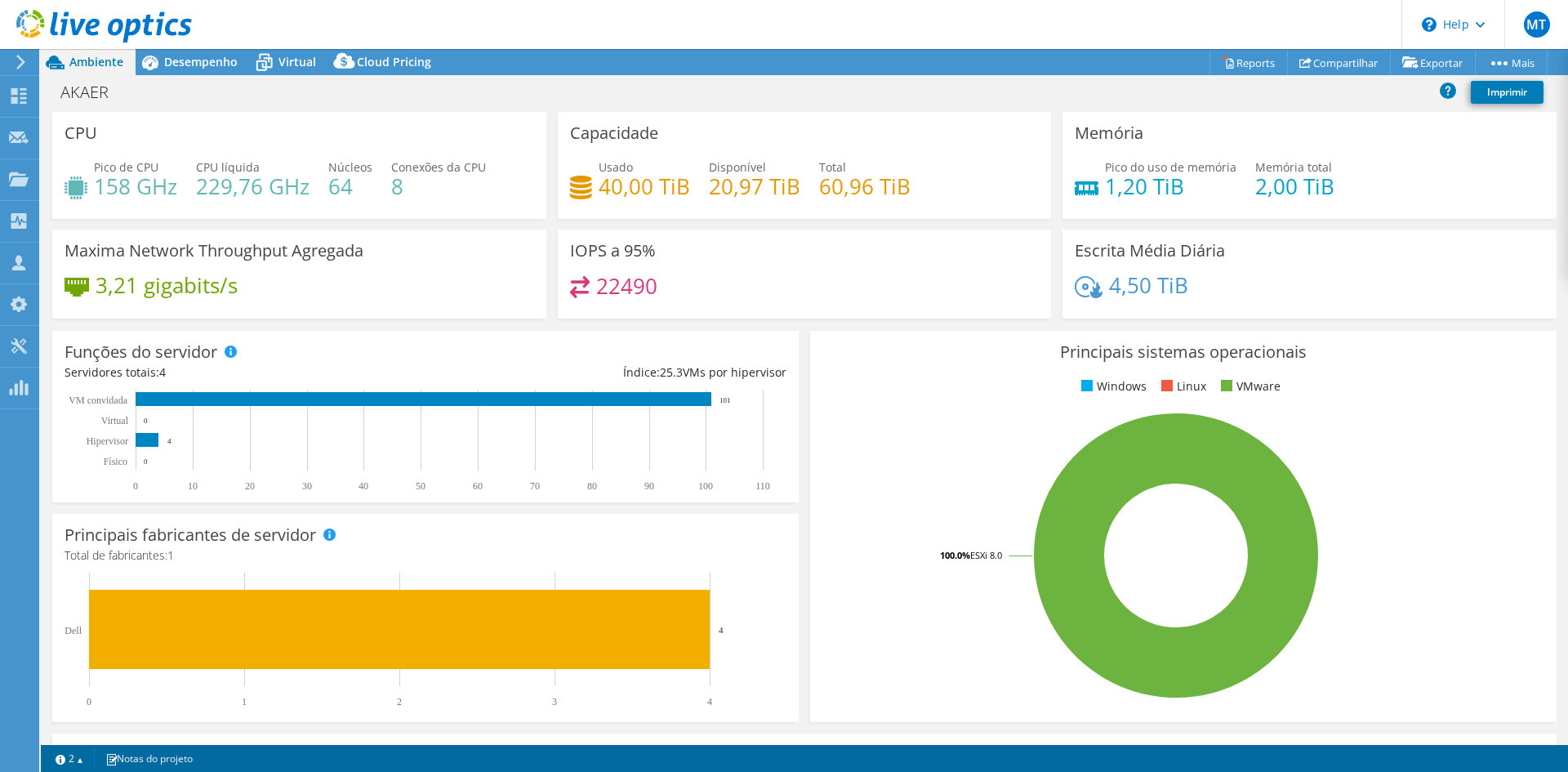
click at [967, 192] on div "Usado 40,00 TiB Disponível 20,97 TiB Total 60,96 TiB" at bounding box center [804, 185] width 469 height 53
drag, startPoint x: 609, startPoint y: 328, endPoint x: 594, endPoint y: 56, distance: 272.4
click at [609, 328] on div "Funções do servidor Servidores físicos representam servidores de metal nu que t…" at bounding box center [426, 416] width 758 height 183
click at [186, 67] on span "Desempenho" at bounding box center [200, 61] width 73 height 15
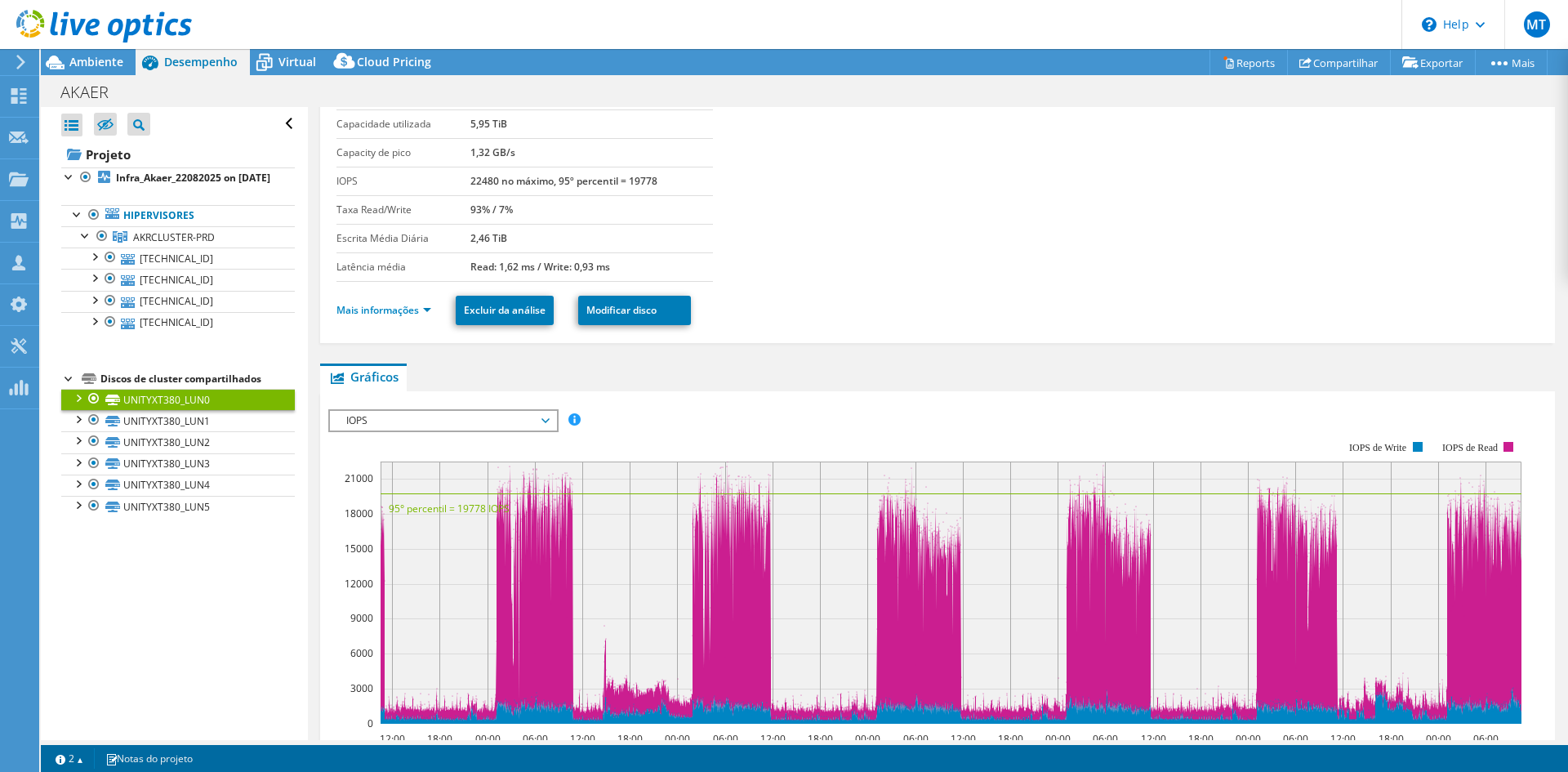
scroll to position [0, 0]
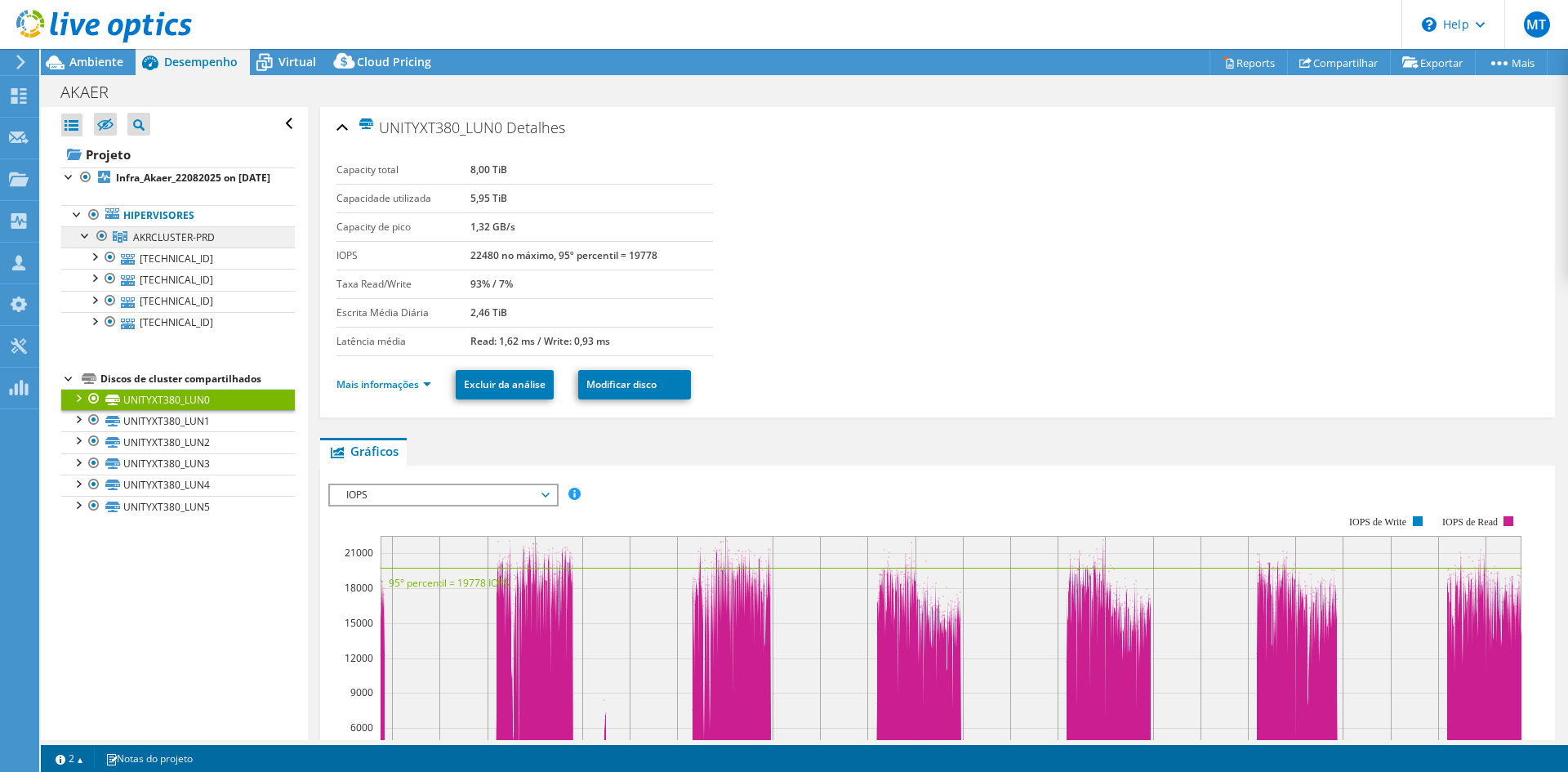
click at [163, 244] on span "AKRCLUSTER-PRD" at bounding box center [174, 237] width 82 height 14
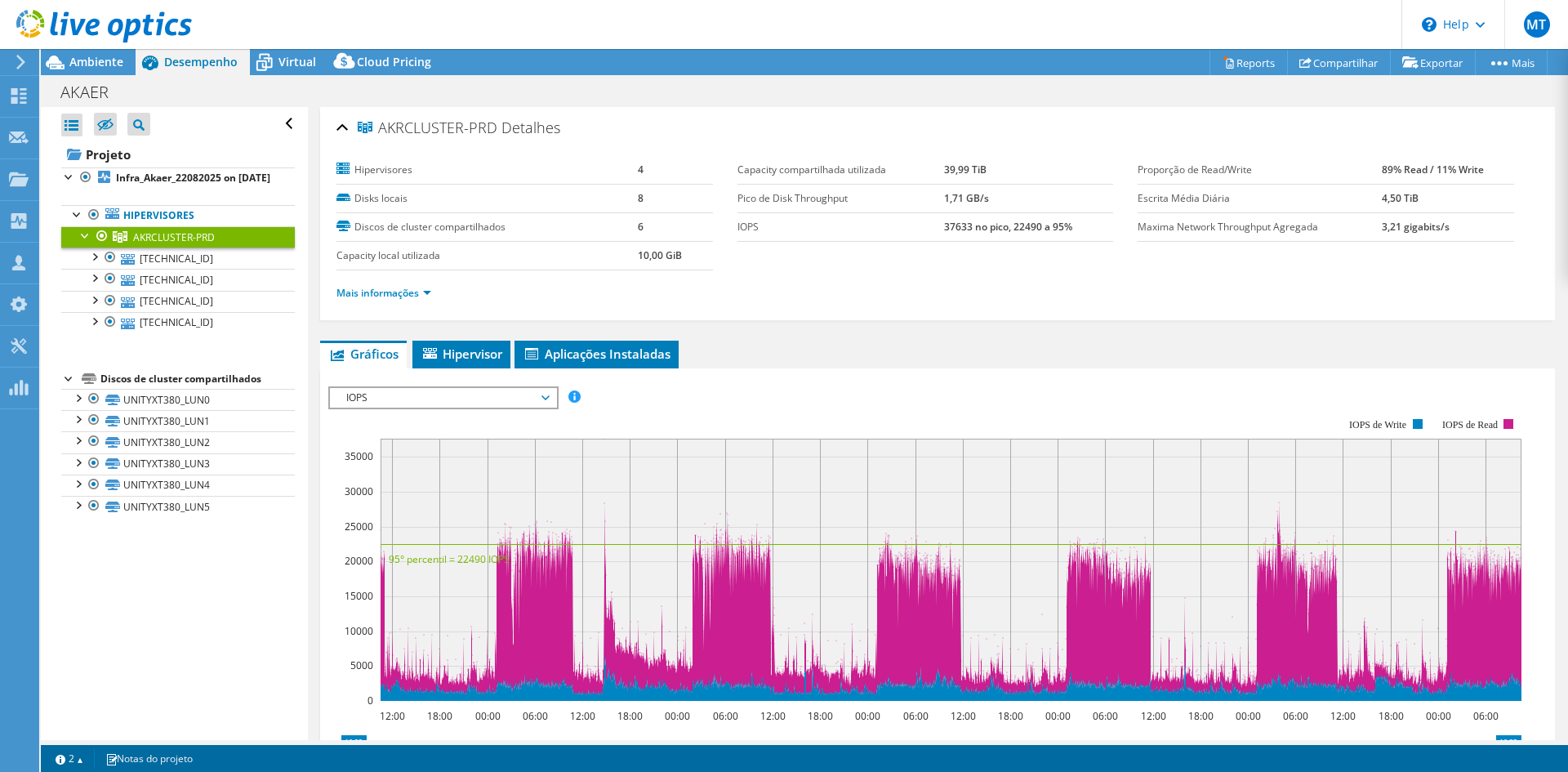
click at [404, 300] on li "Mais informações" at bounding box center [388, 293] width 105 height 18
click at [408, 294] on link "Mais informações" at bounding box center [383, 293] width 95 height 14
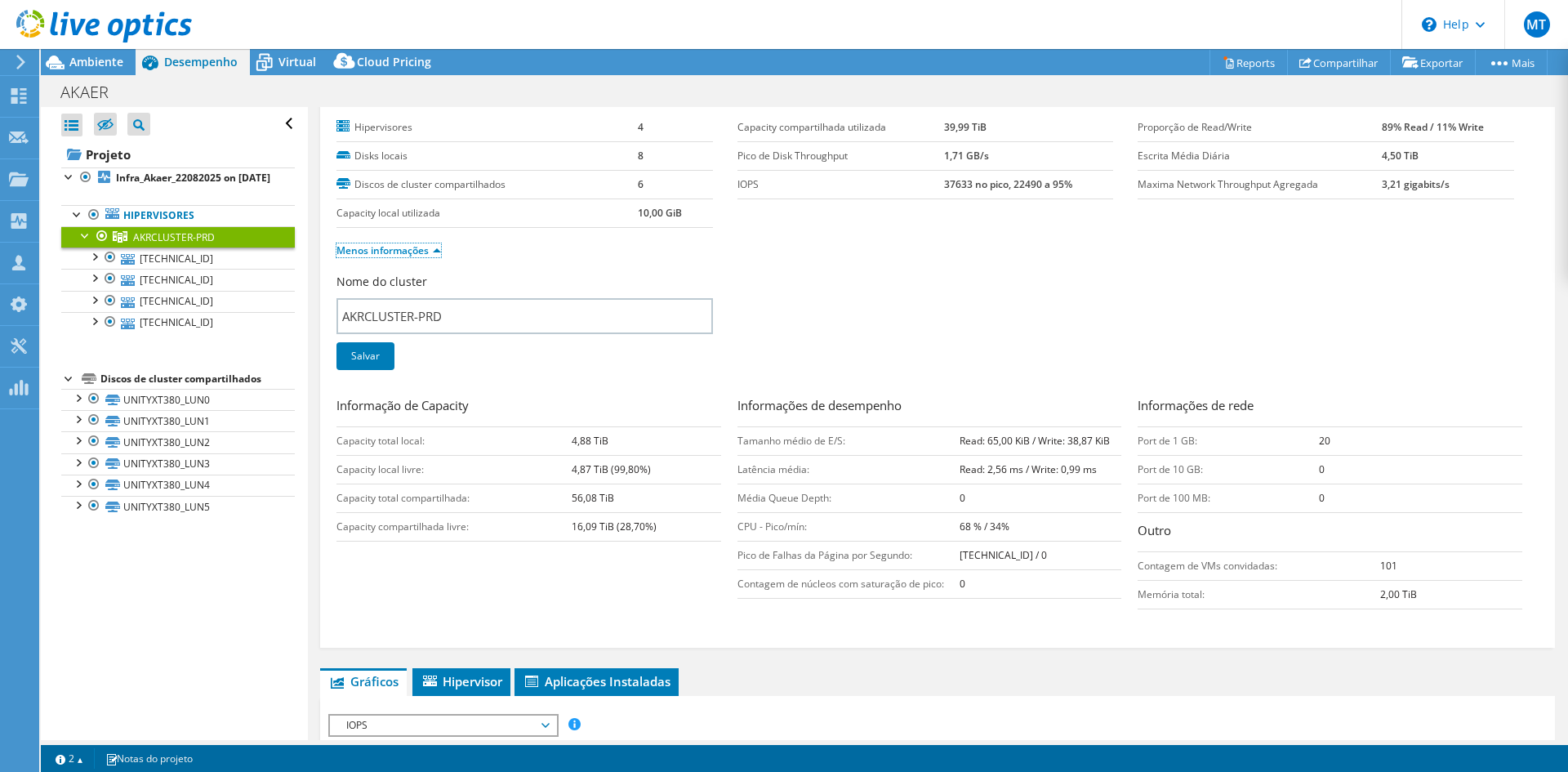
scroll to position [82, 0]
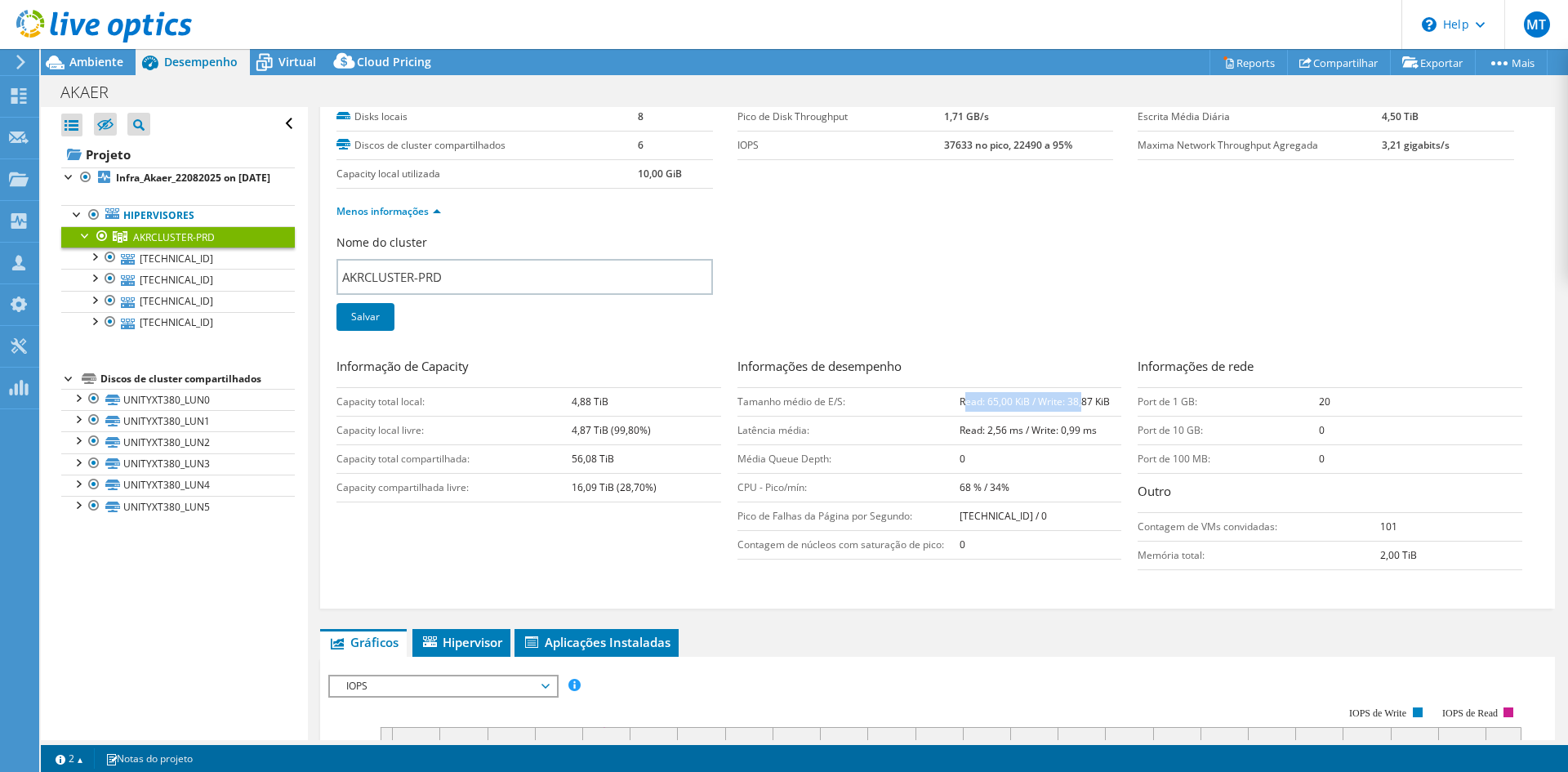
drag, startPoint x: 958, startPoint y: 399, endPoint x: 1077, endPoint y: 405, distance: 119.2
click at [1077, 405] on b "Read: 65,00 KiB / Write: 38,87 KiB" at bounding box center [1035, 401] width 150 height 14
